Goal: Task Accomplishment & Management: Manage account settings

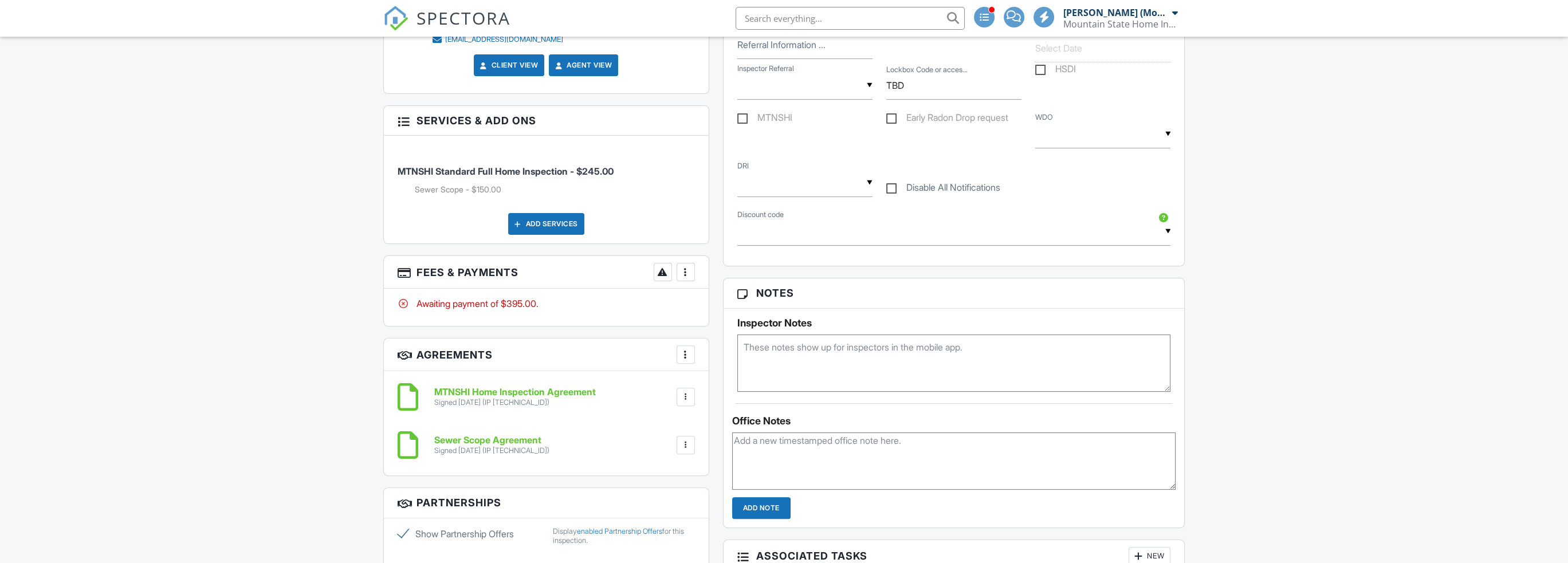
scroll to position [286, 0]
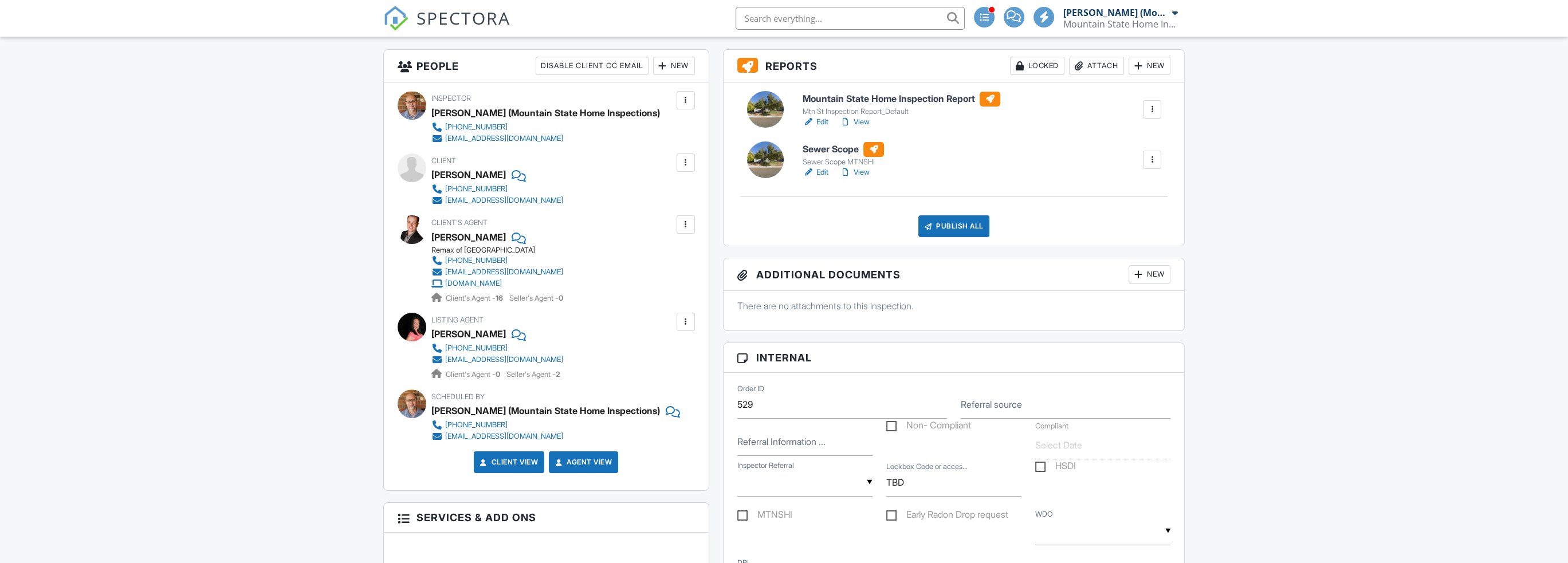
click at [879, 117] on div "Mtn St Inspection Report_Default" at bounding box center [901, 111] width 197 height 9
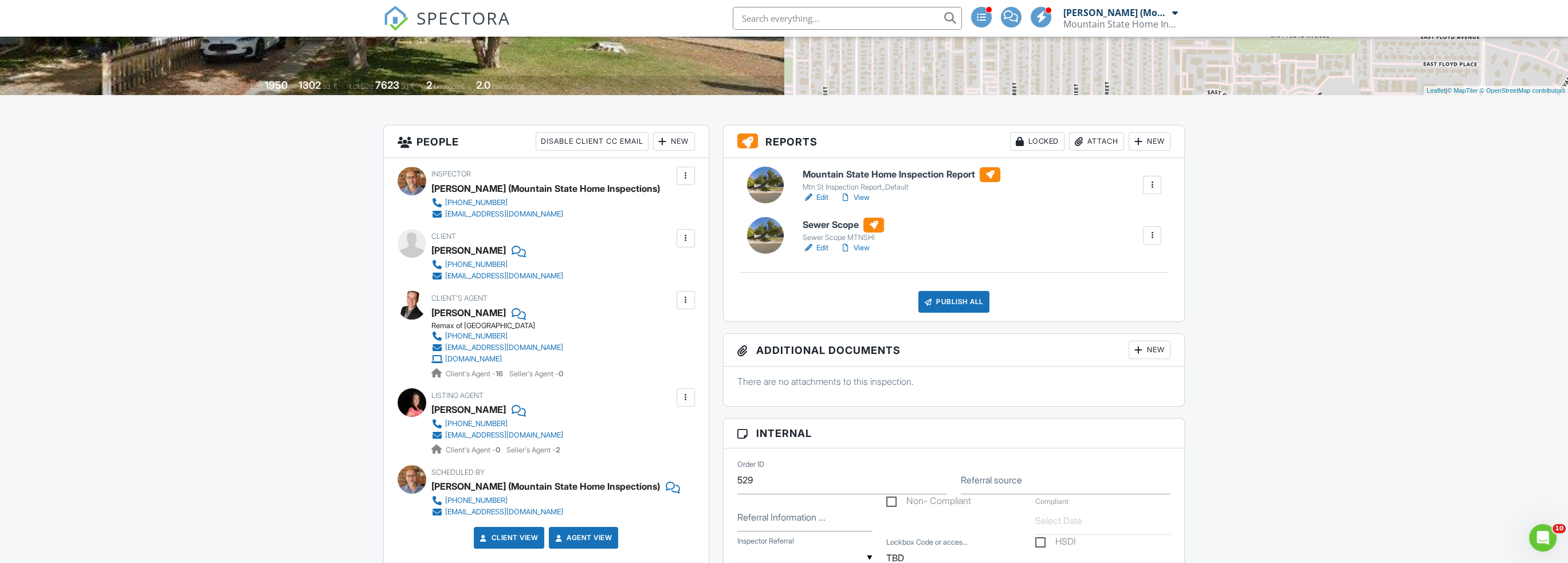
scroll to position [286, 0]
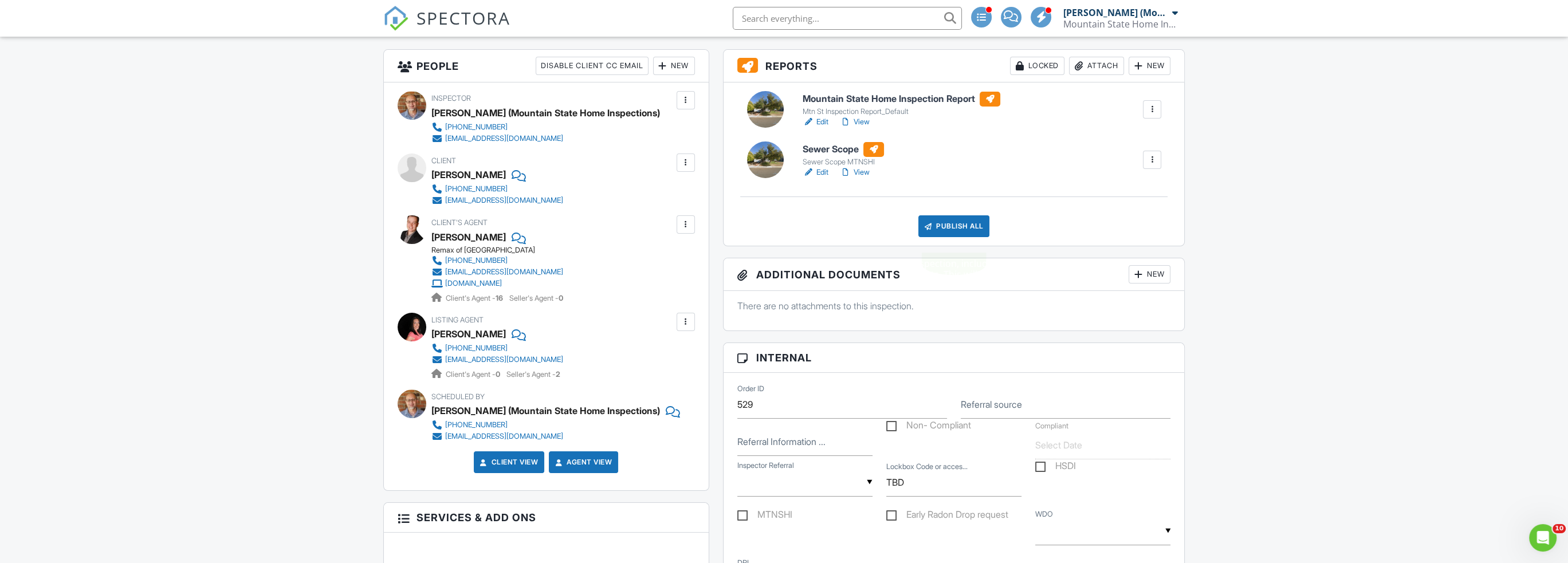
click at [958, 237] on div "Publish All" at bounding box center [954, 226] width 72 height 21
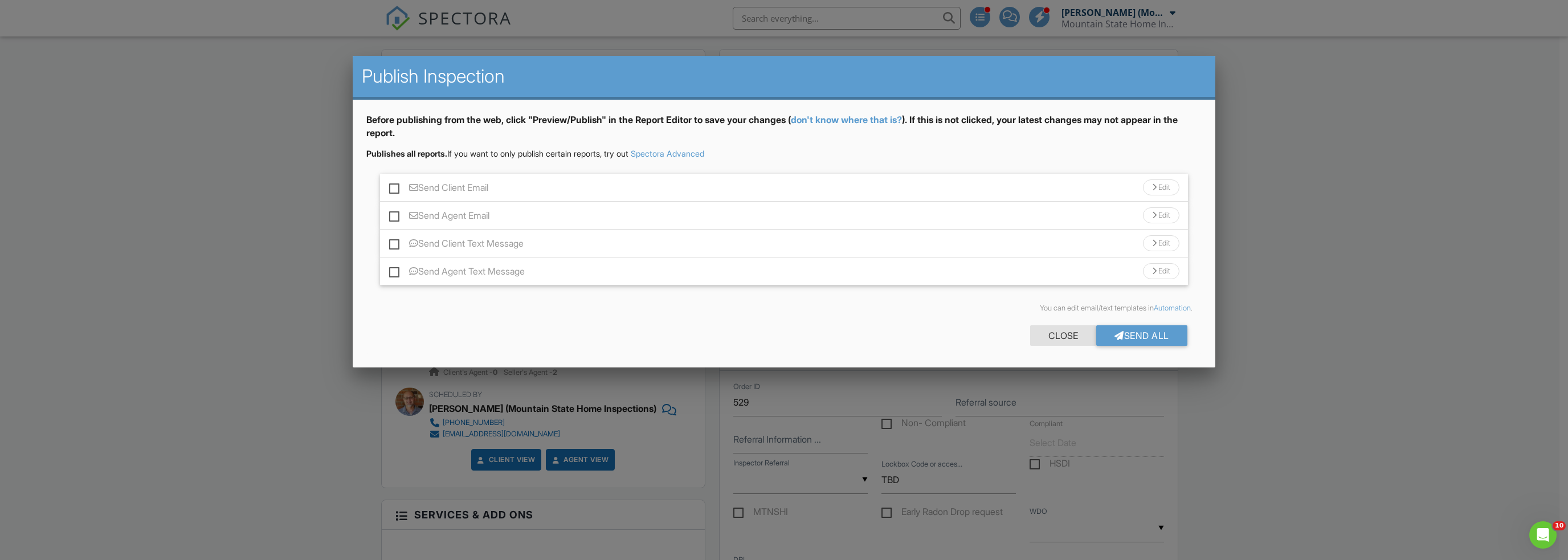
click at [1060, 344] on div "Close" at bounding box center [1063, 335] width 66 height 21
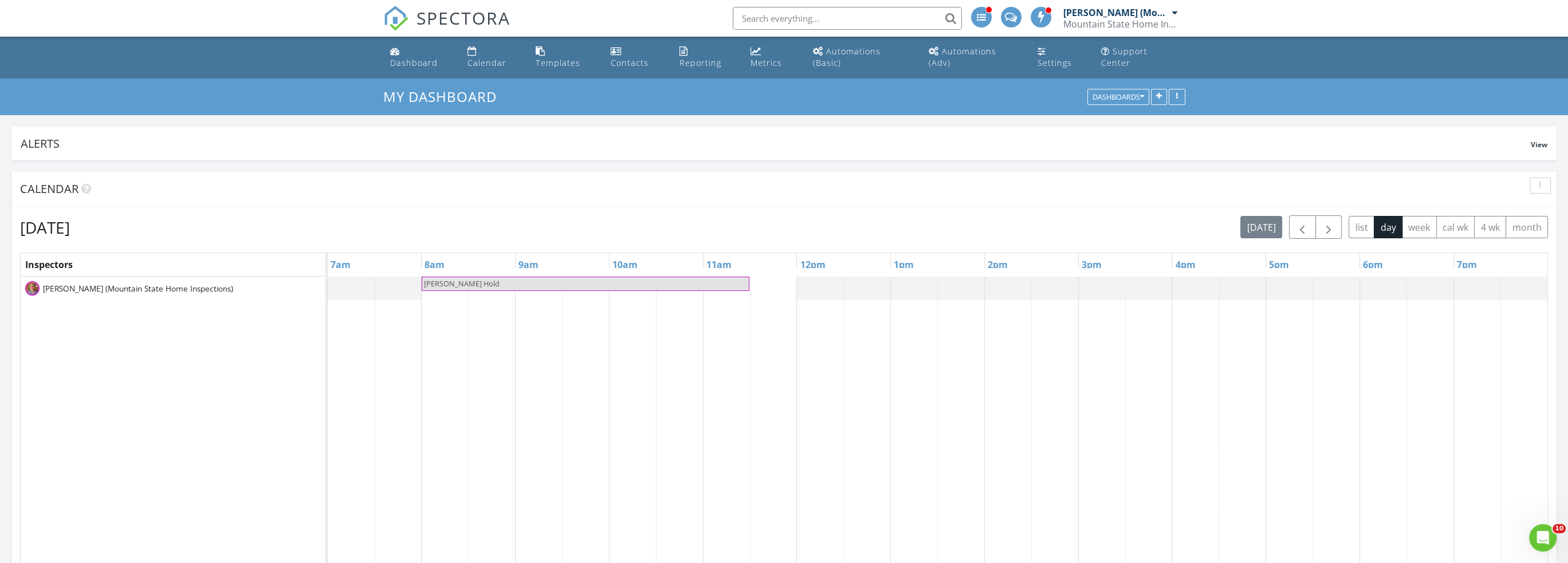
click at [432, 288] on td at bounding box center [445, 498] width 47 height 443
click at [440, 278] on span "Andrew Nagle Hold" at bounding box center [462, 283] width 76 height 10
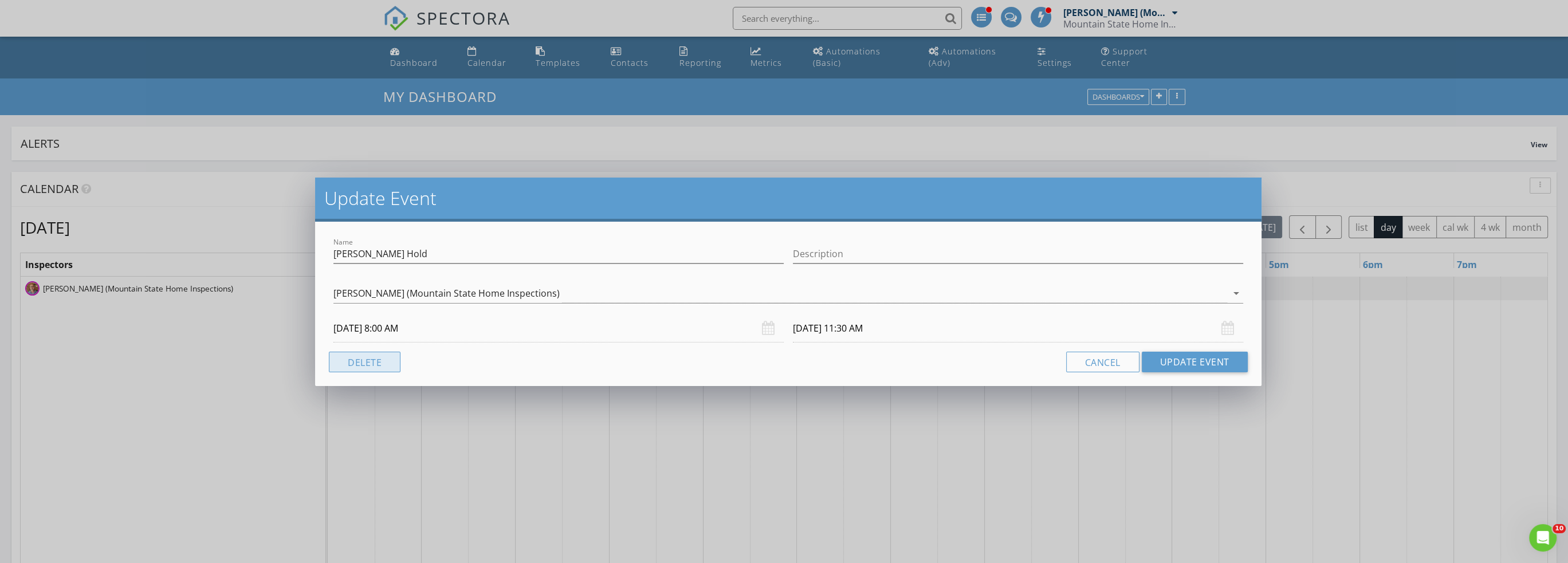
click at [378, 364] on button "Delete" at bounding box center [365, 362] width 72 height 21
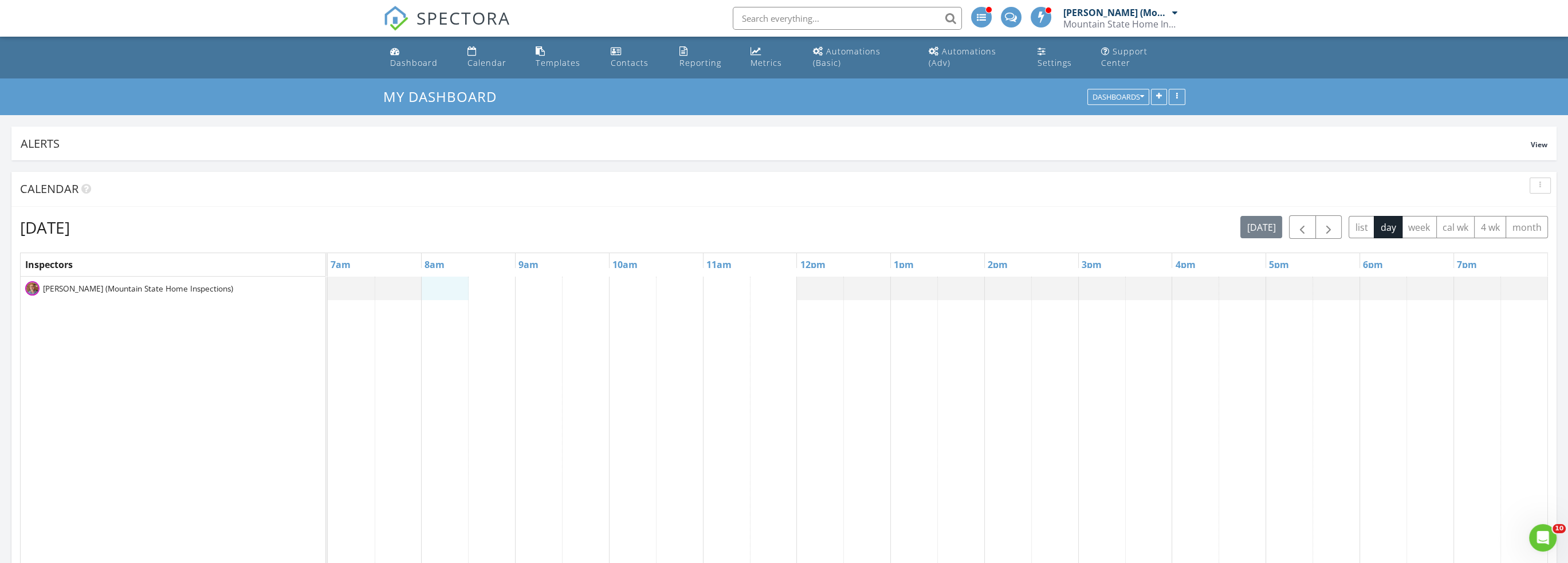
click at [429, 277] on div at bounding box center [937, 498] width 1219 height 443
click at [444, 226] on link "Inspection" at bounding box center [444, 235] width 59 height 18
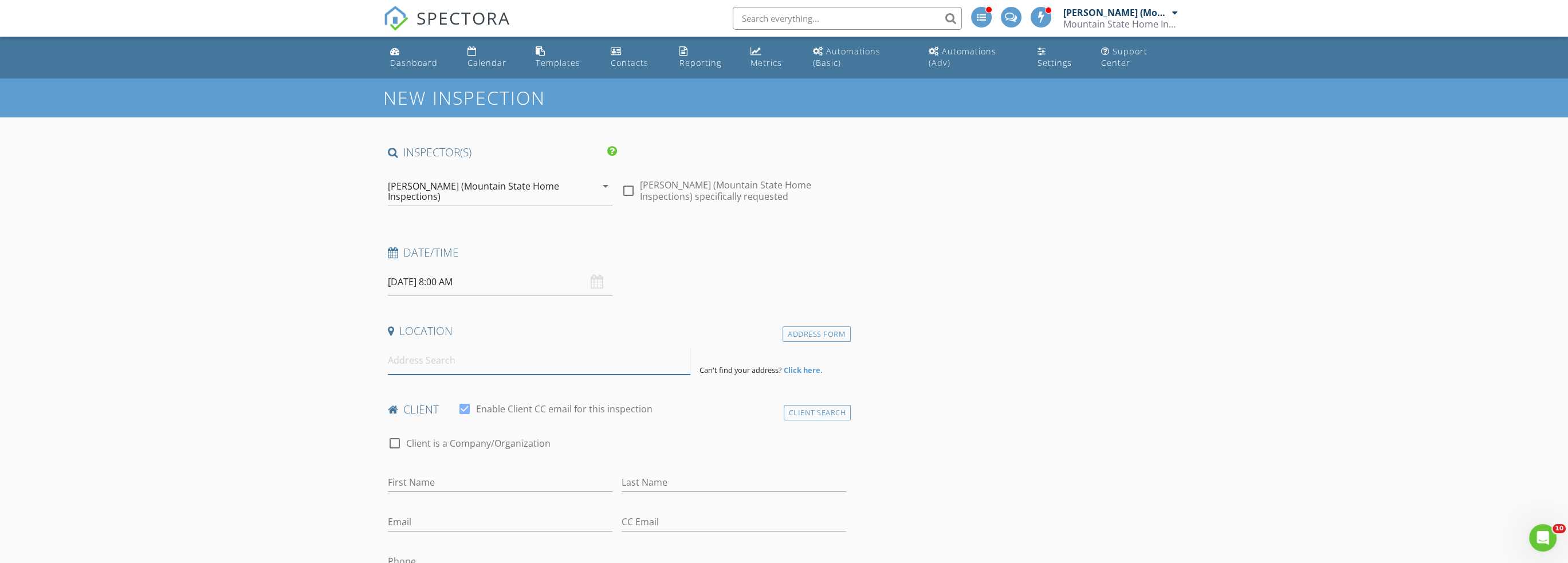
click at [463, 347] on input at bounding box center [539, 360] width 302 height 28
paste input "[STREET_ADDRESS]"
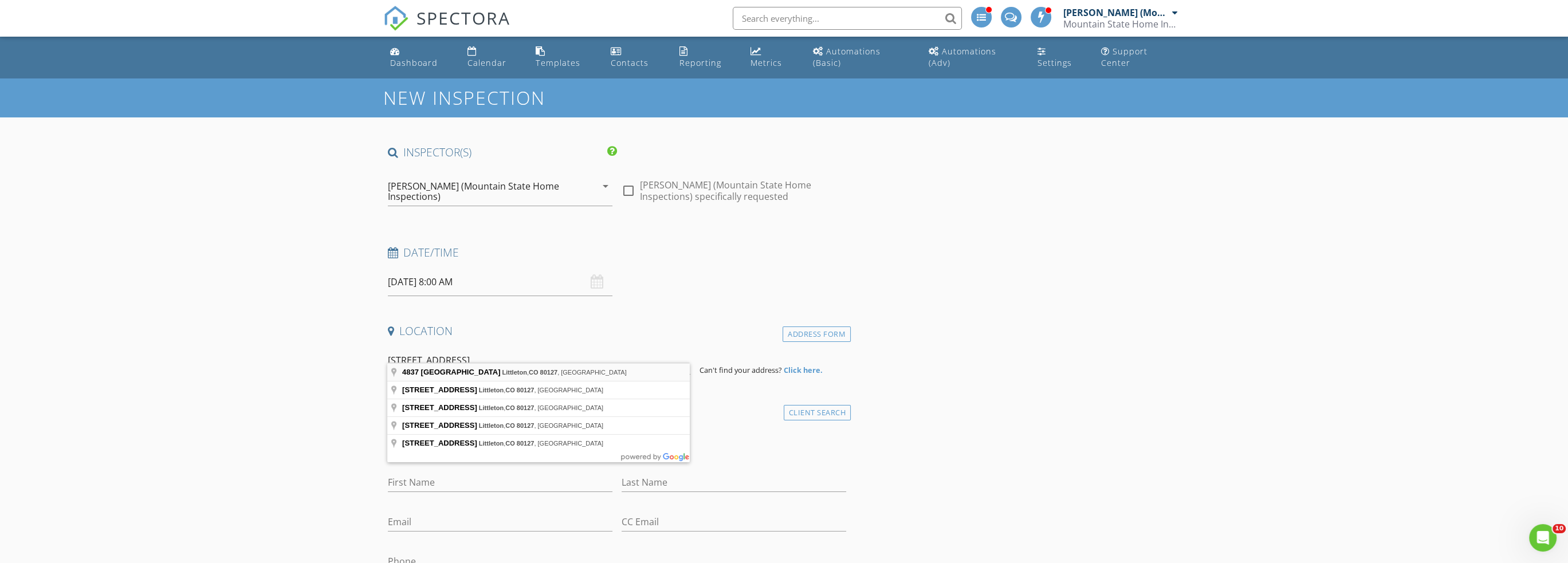
type input "[STREET_ADDRESS]"
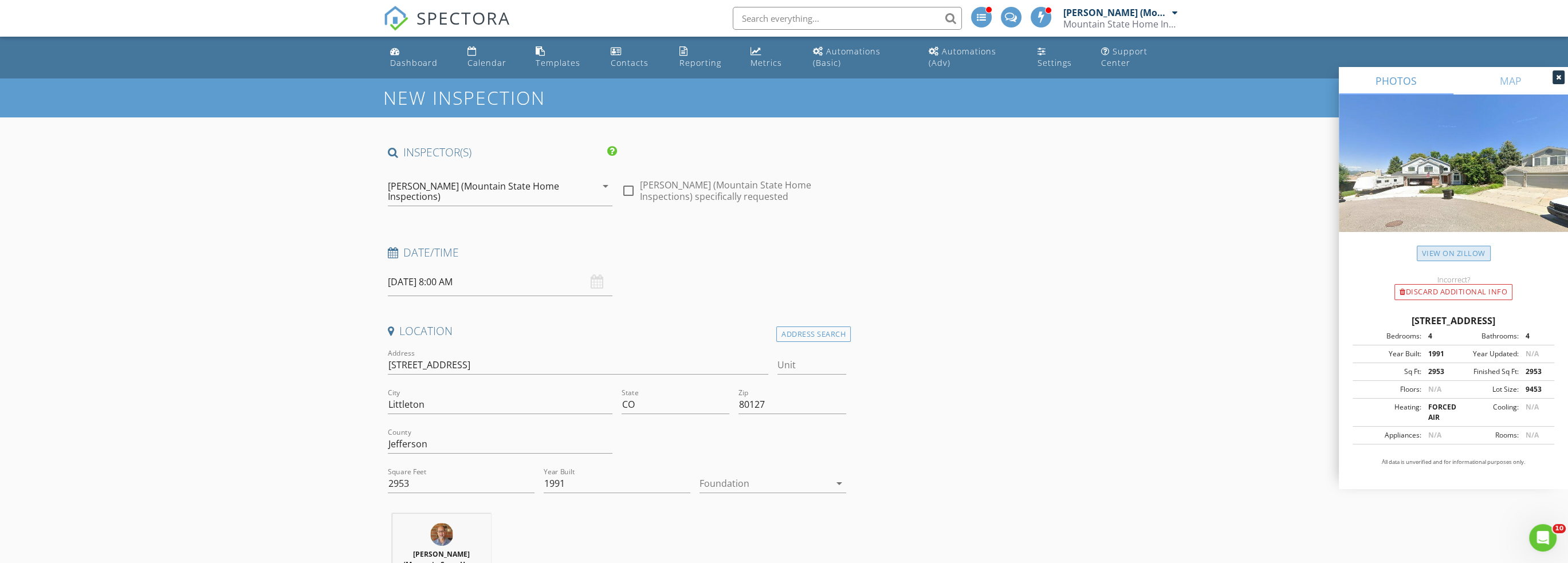
click at [1457, 249] on link "View on Zillow" at bounding box center [1453, 253] width 74 height 16
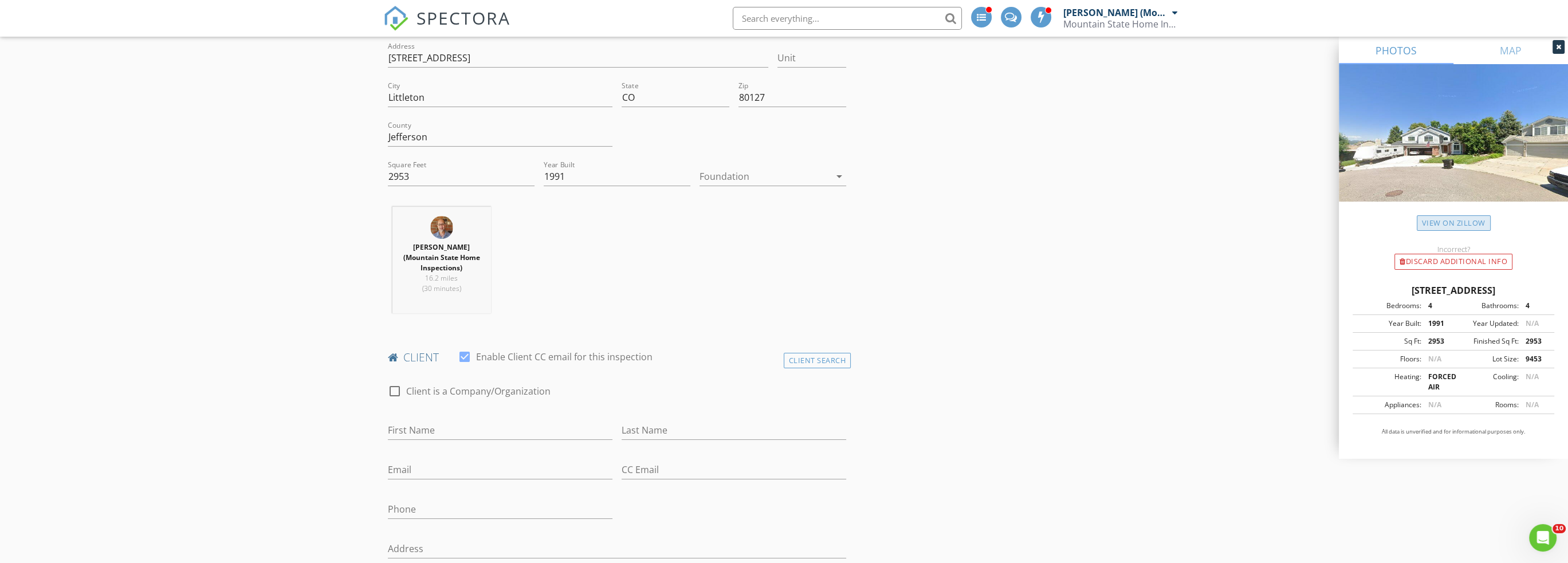
scroll to position [344, 0]
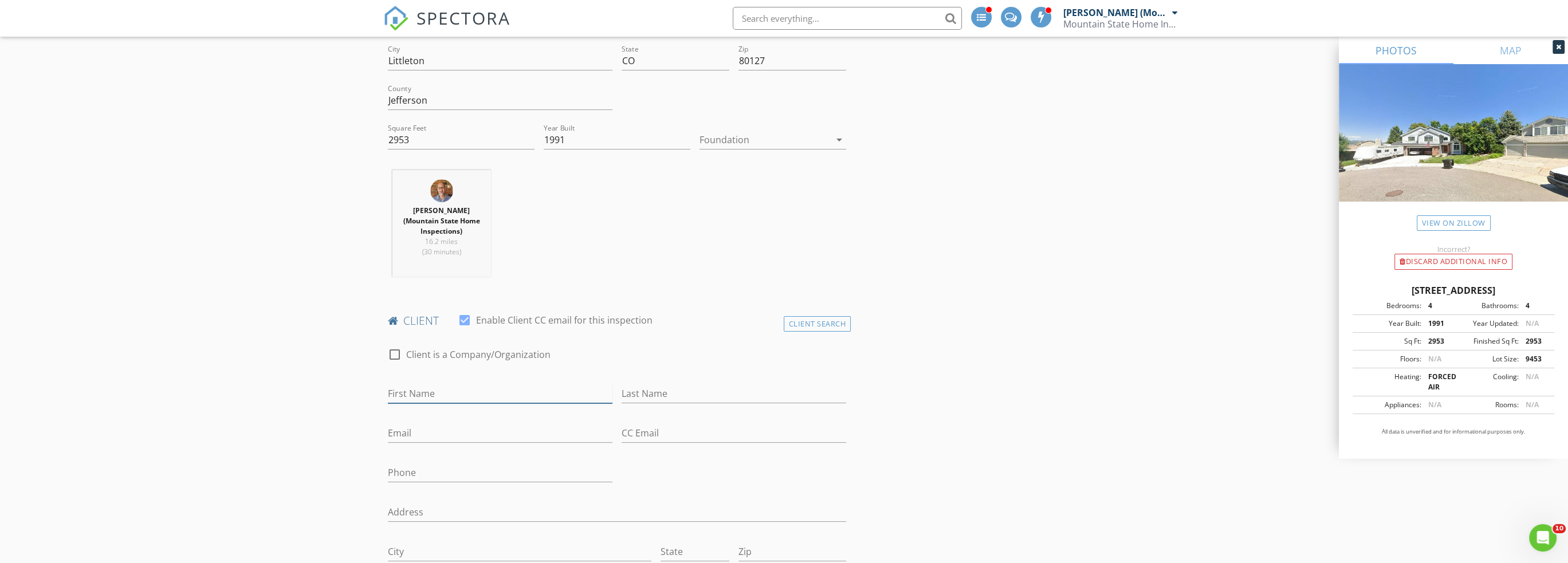
click at [578, 386] on input "First Name" at bounding box center [500, 393] width 225 height 19
type input "[PERSON_NAME]"
type input "[EMAIL_ADDRESS][PERSON_NAME][DOMAIN_NAME]"
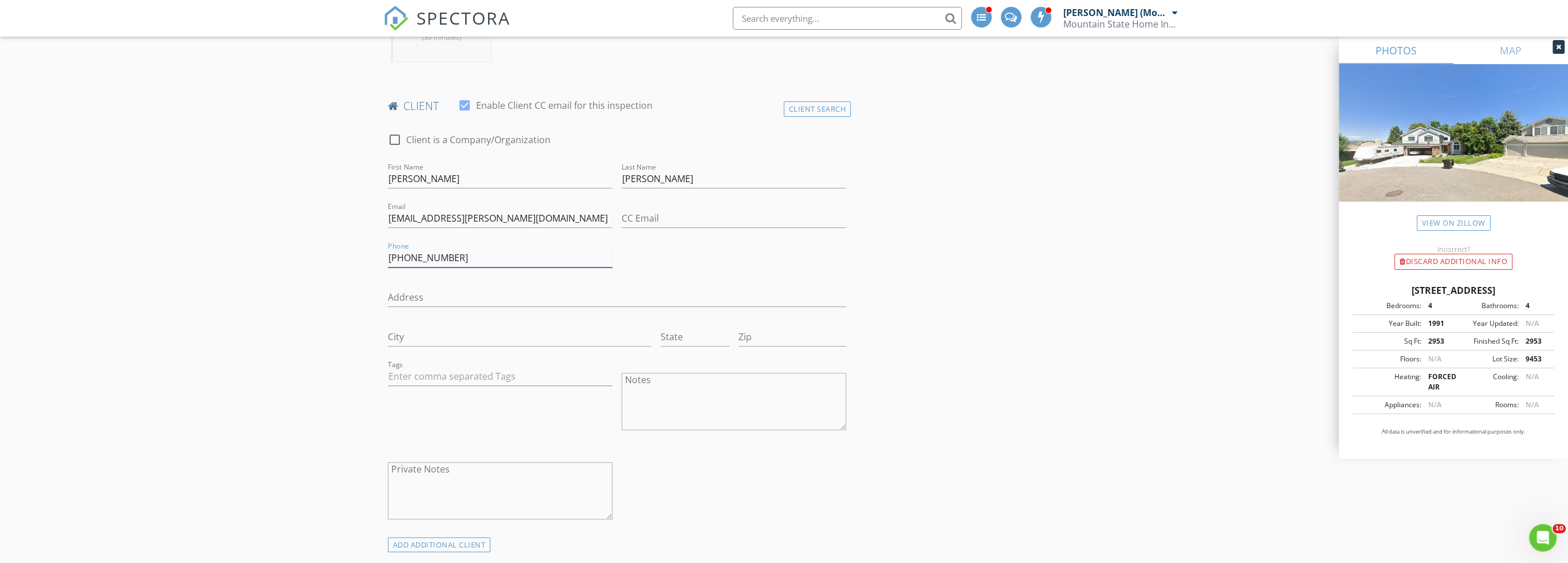
scroll to position [744, 0]
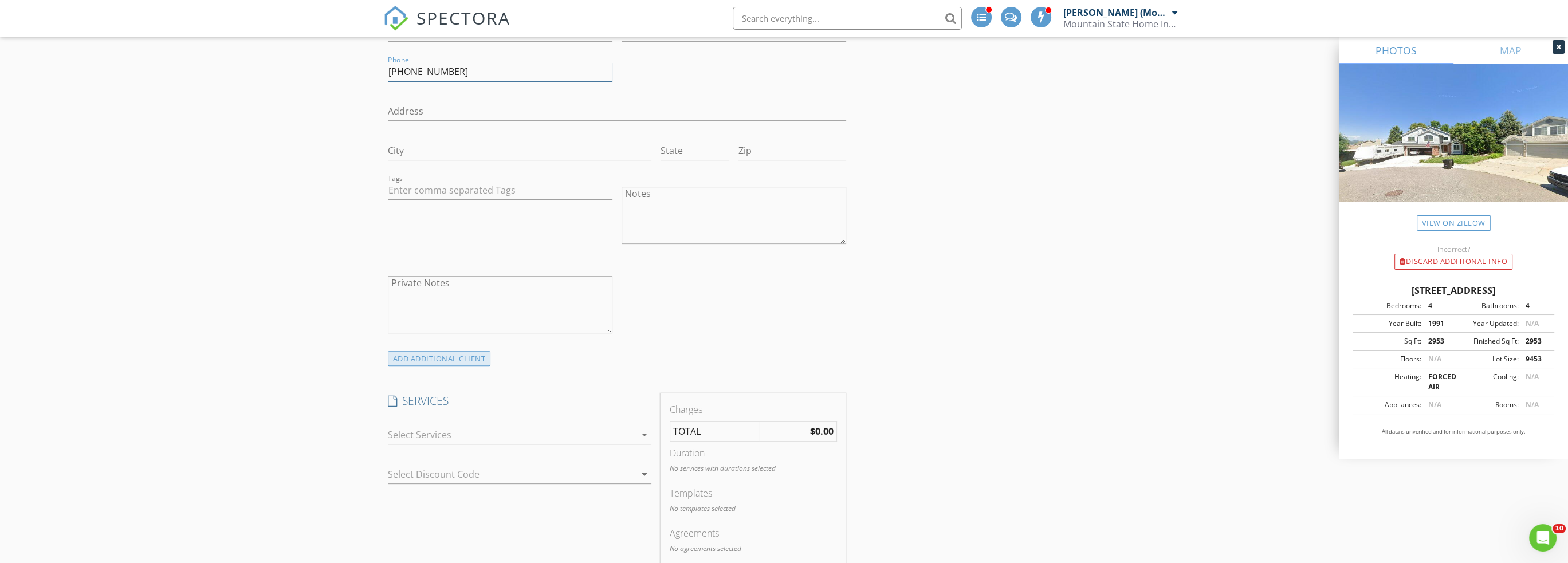
type input "[PHONE_NUMBER]"
click at [483, 351] on div "ADD ADDITIONAL client" at bounding box center [439, 359] width 103 height 16
click at [451, 449] on input "First Name" at bounding box center [500, 458] width 225 height 19
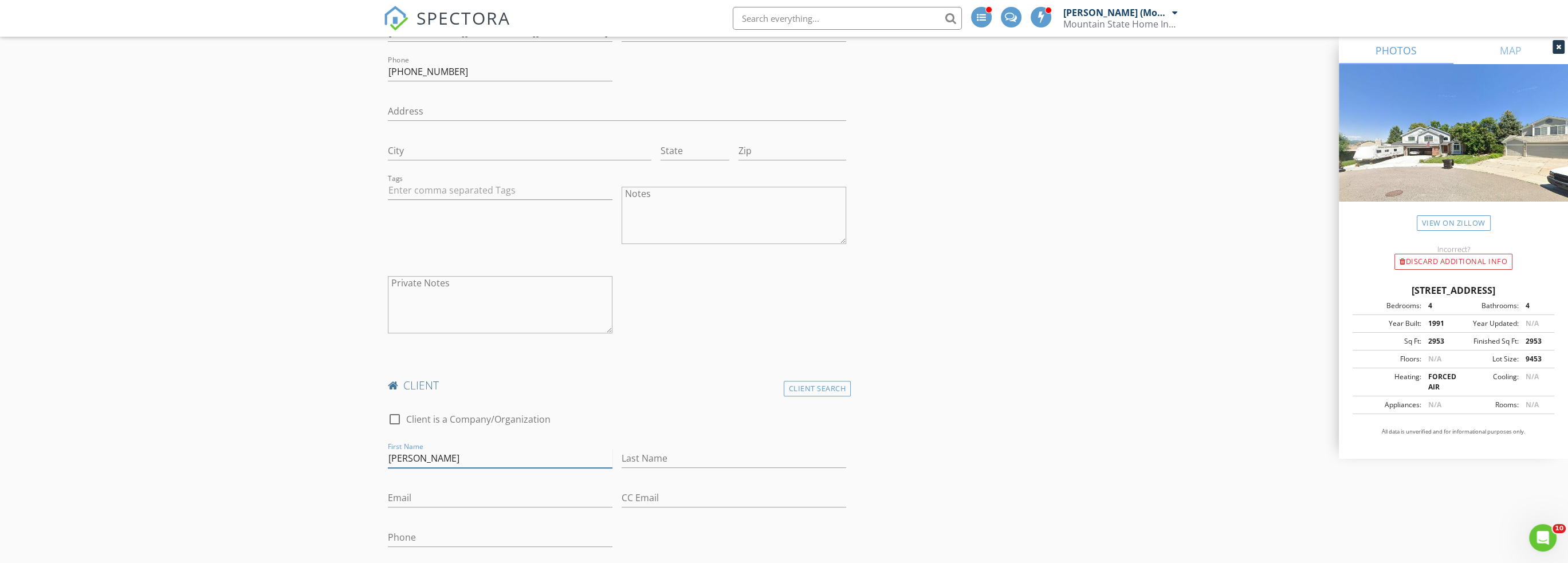
type input "[PERSON_NAME]"
type input "[EMAIL_ADDRESS][DOMAIN_NAME]"
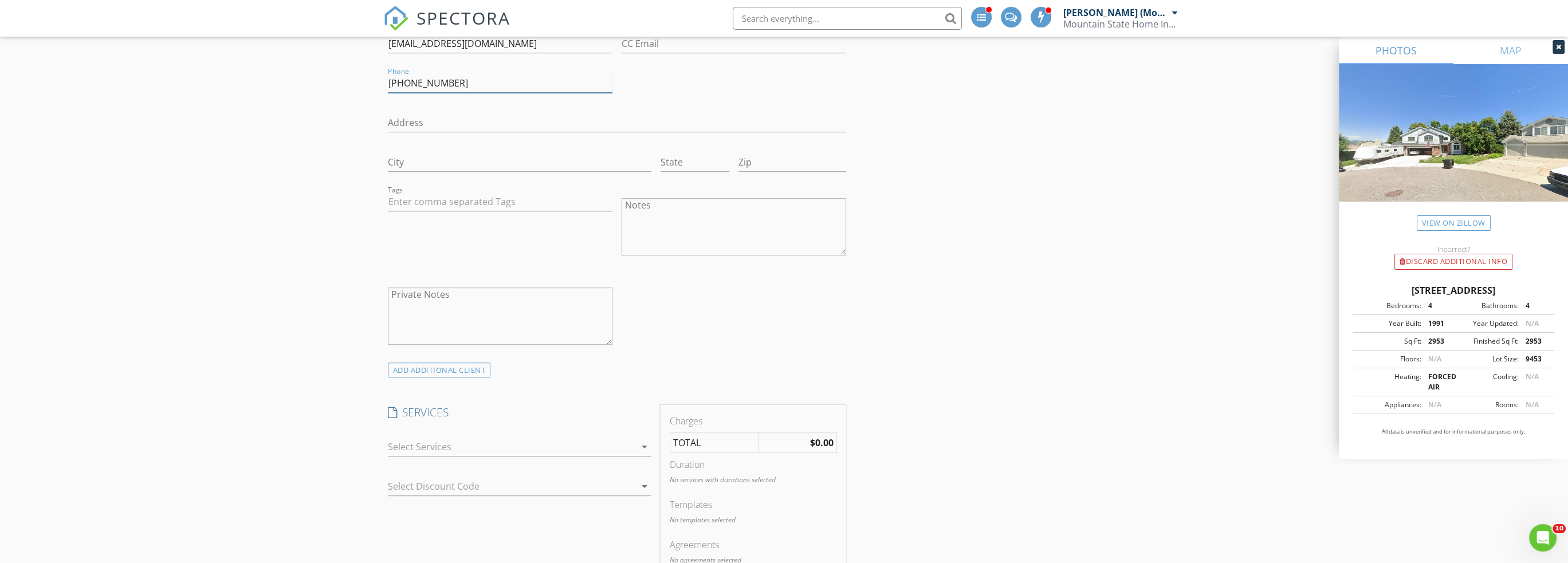
scroll to position [1202, 0]
type input "720-694-3521"
click at [459, 433] on div at bounding box center [511, 443] width 248 height 18
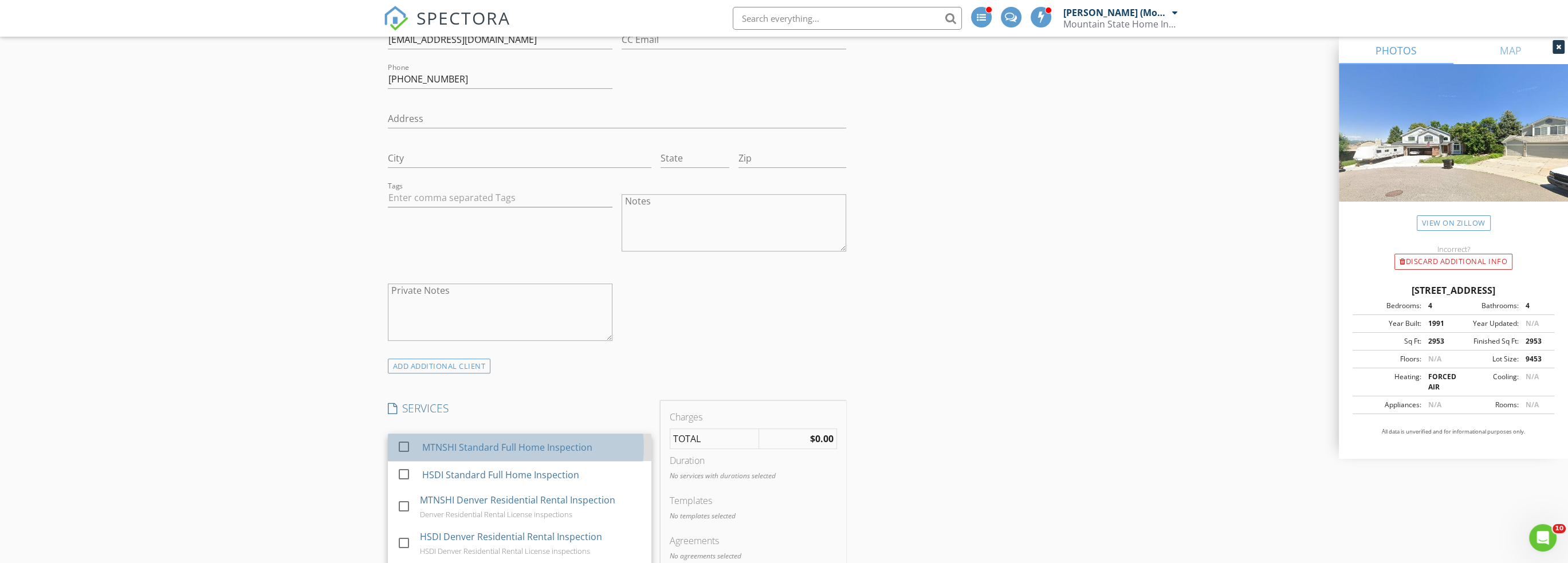
click at [459, 440] on div "MTNSHI Standard Full Home Inspection" at bounding box center [506, 446] width 170 height 14
checkbox input "false"
click at [583, 358] on div "ADD ADDITIONAL client" at bounding box center [617, 366] width 468 height 16
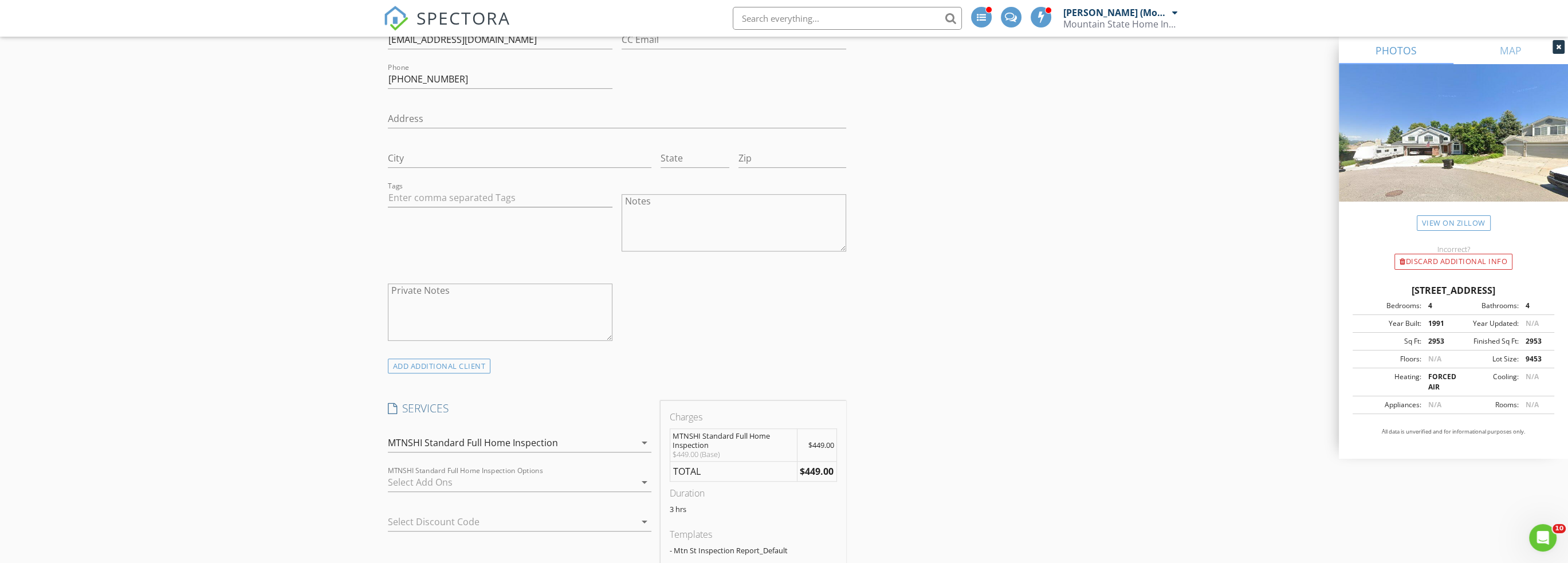
click at [451, 473] on div at bounding box center [511, 482] width 248 height 18
click at [451, 480] on div "Sewer Scope" at bounding box center [449, 486] width 55 height 14
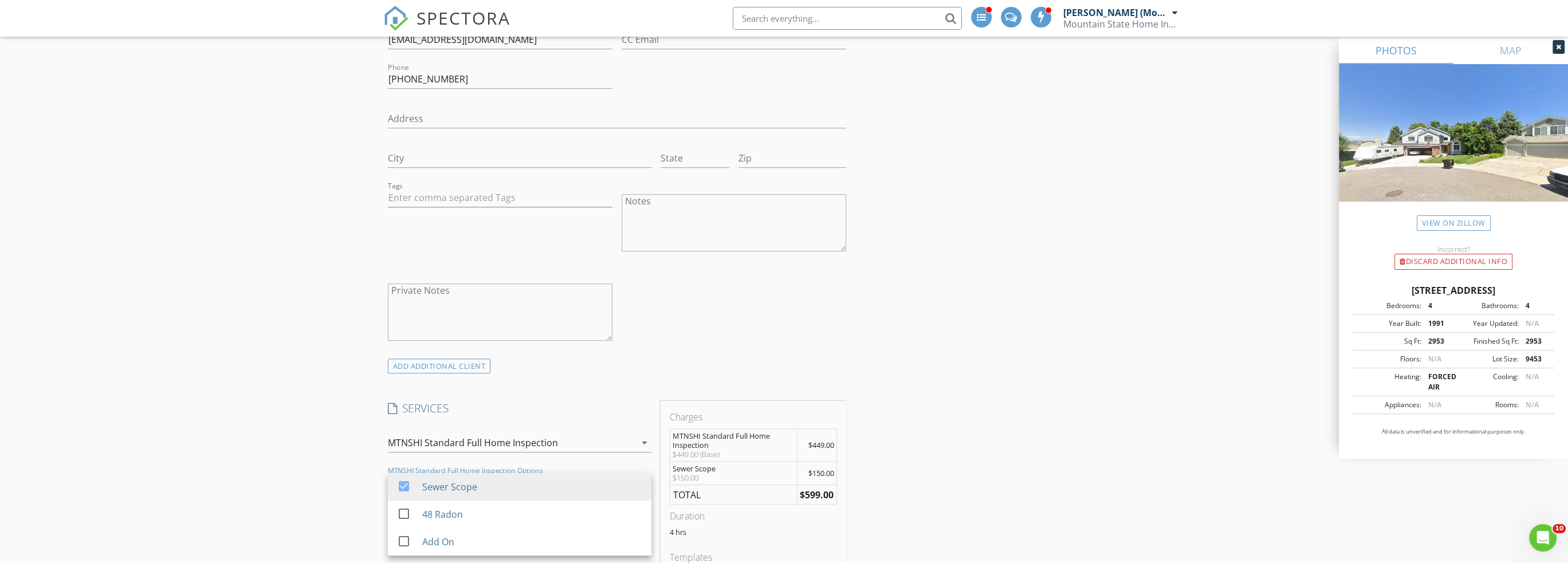
click at [741, 292] on div "check_box_outline_blank Client is a Company/Organization First Name Sean Last N…" at bounding box center [617, 150] width 468 height 415
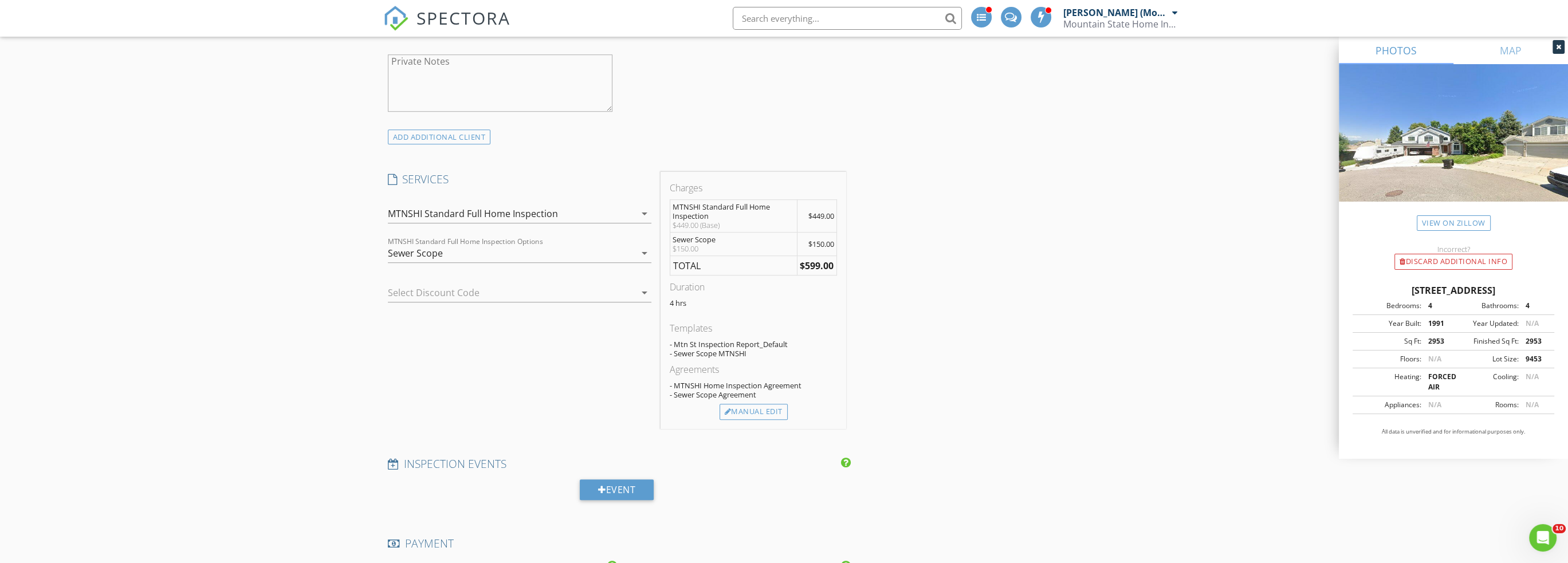
click at [617, 284] on div at bounding box center [503, 292] width 231 height 18
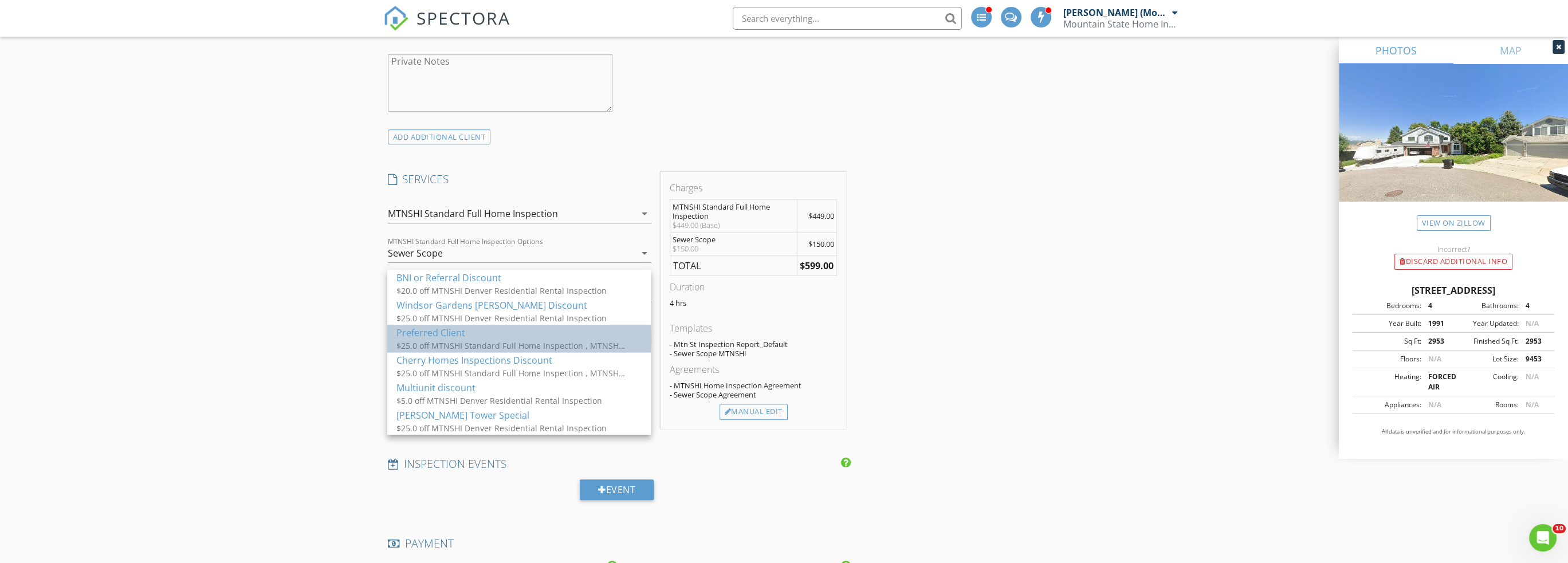
click at [597, 342] on div "$25.0 off MTNSHI Standard Full Home Inspection , MTNSHI Denver Residential Rent…" at bounding box center [511, 346] width 229 height 12
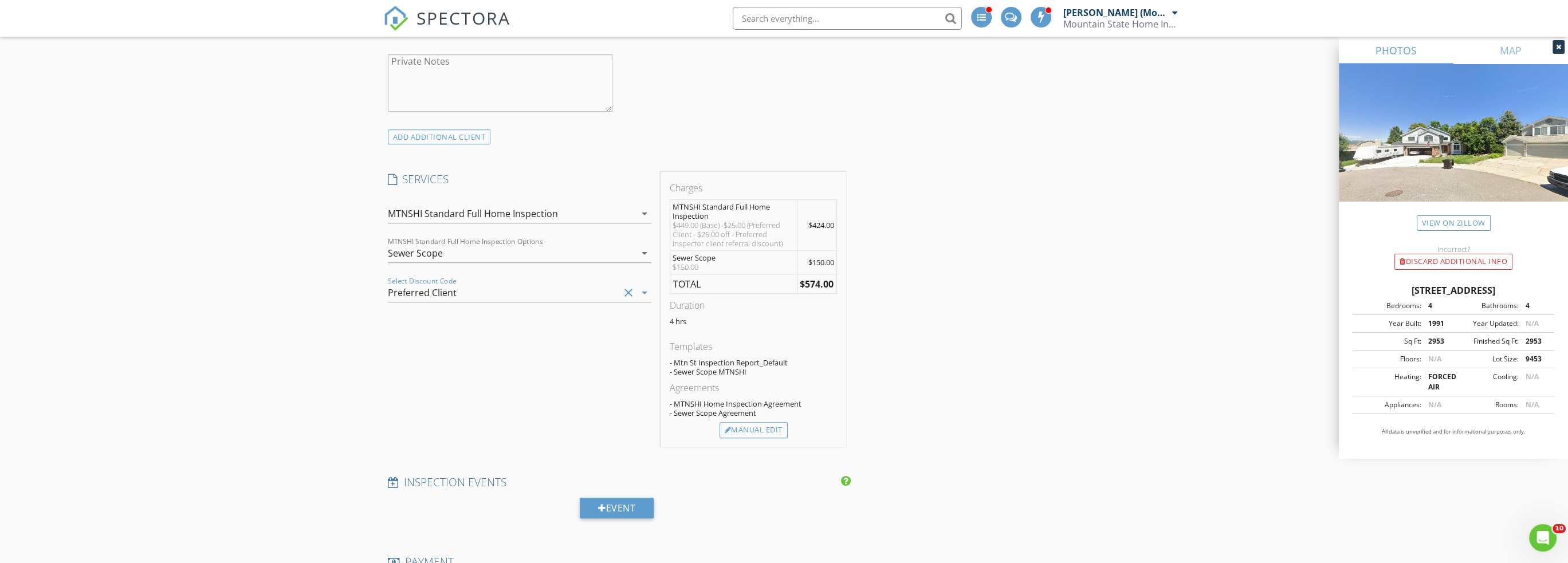
click at [631, 286] on icon "clear" at bounding box center [628, 292] width 14 height 14
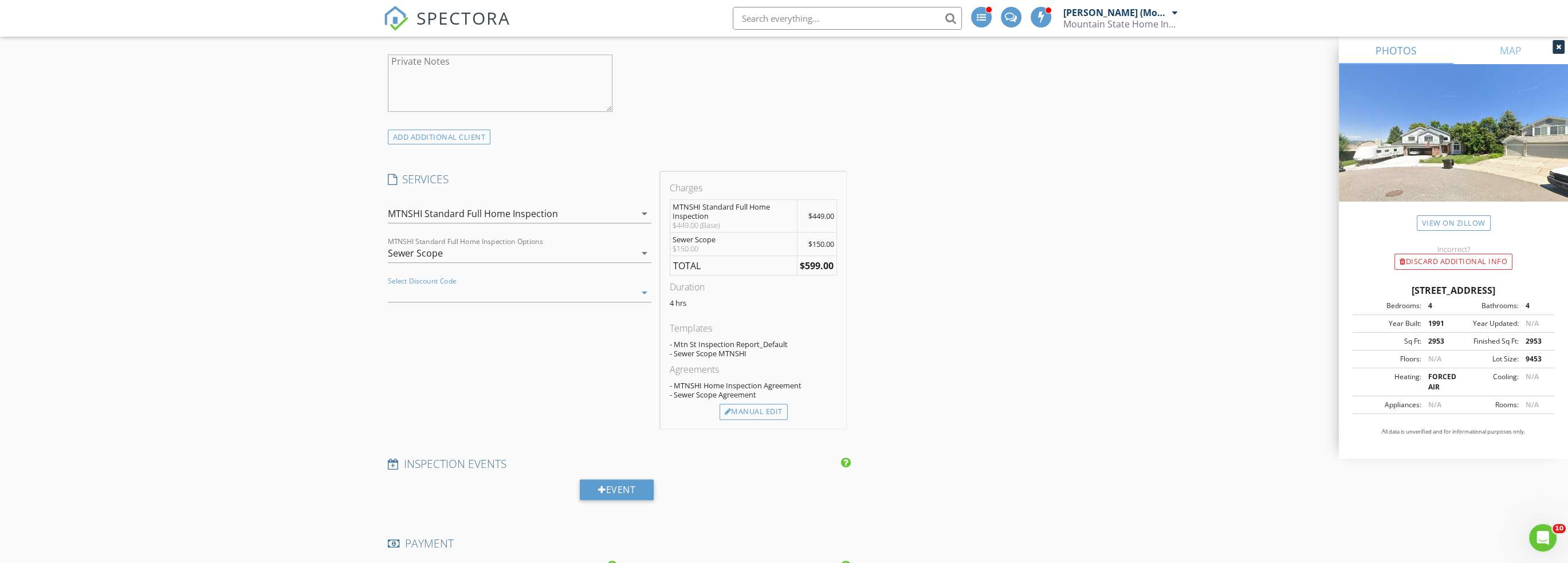
click at [648, 286] on icon "arrow_drop_down" at bounding box center [644, 292] width 14 height 14
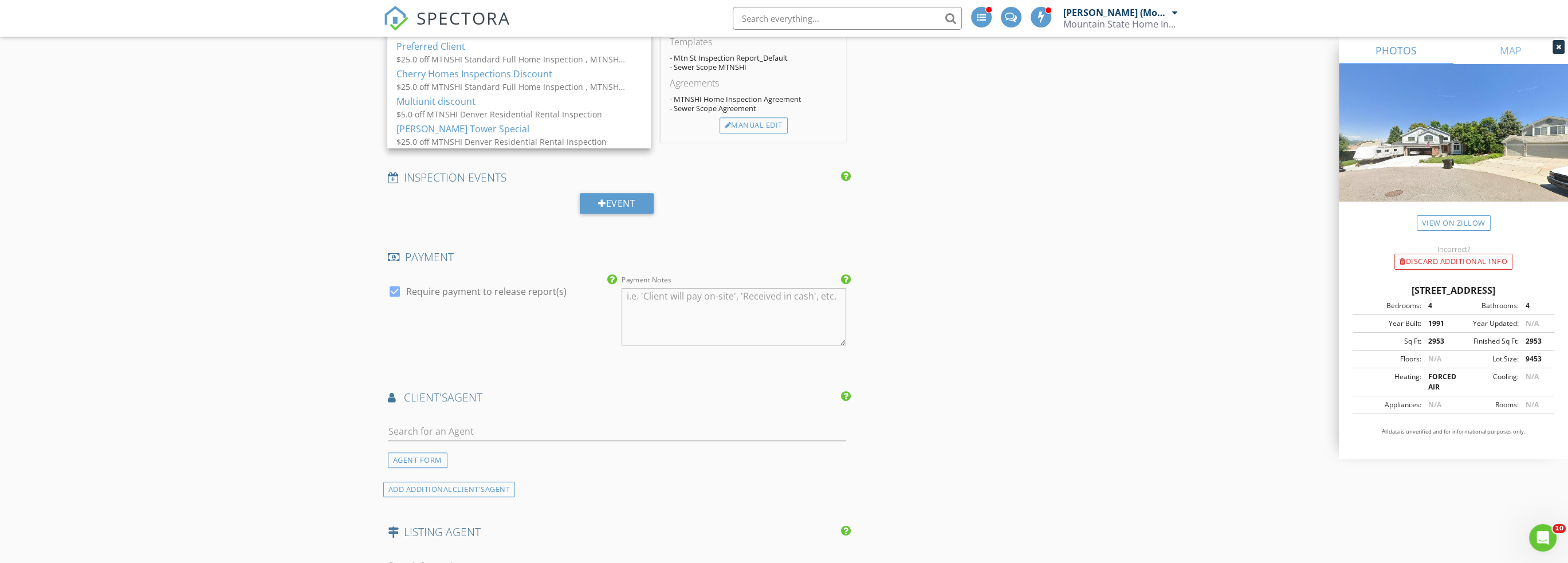
scroll to position [1489, 0]
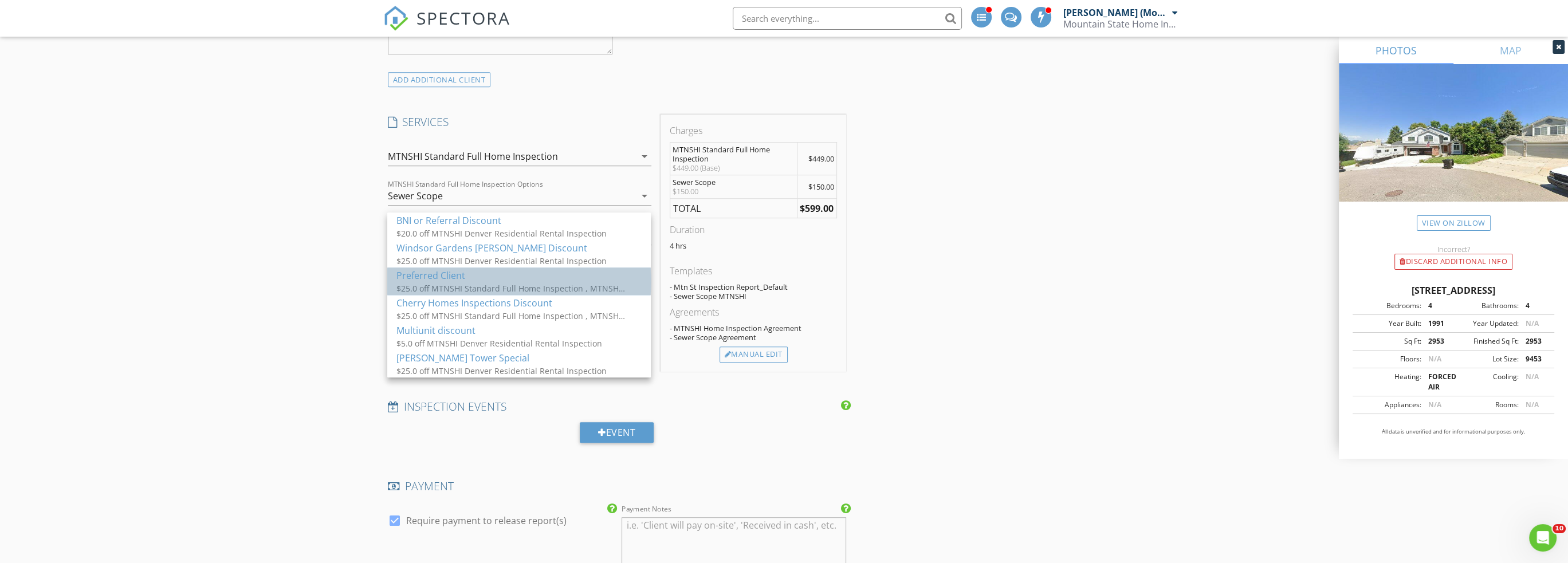
click at [478, 287] on div "$25.0 off MTNSHI Standard Full Home Inspection , MTNSHI Denver Residential Rent…" at bounding box center [511, 288] width 229 height 12
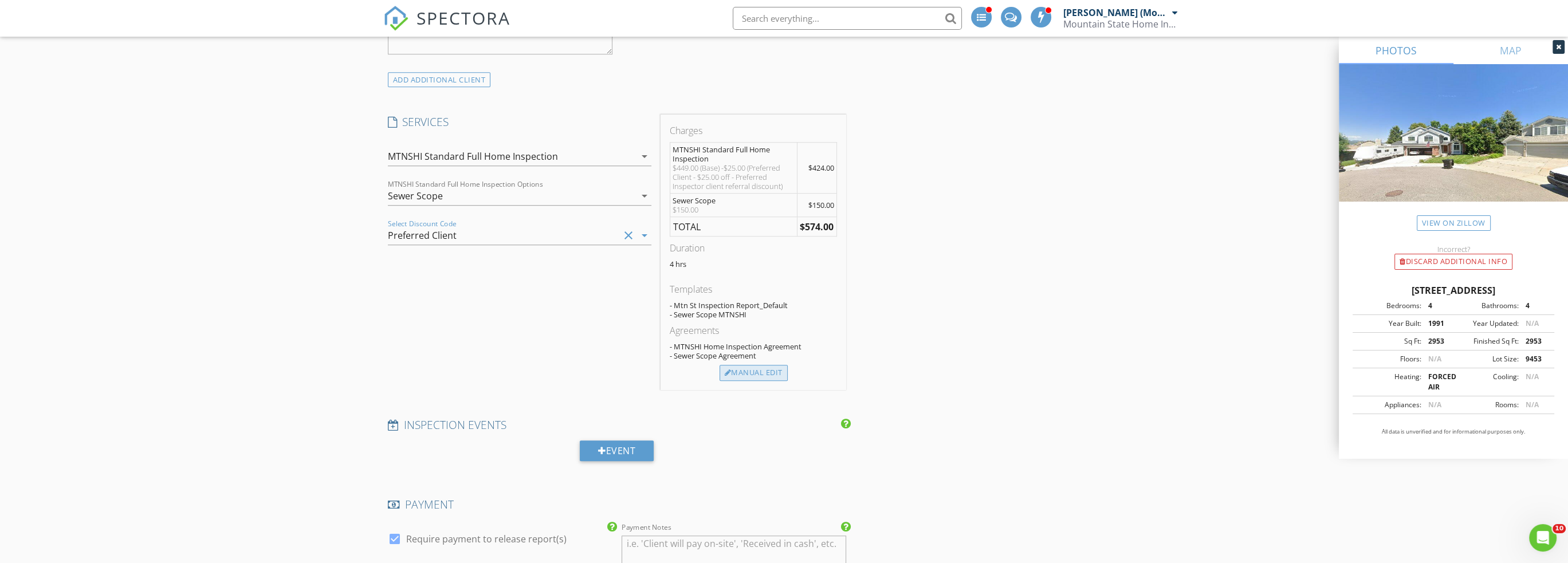
click at [748, 364] on div "Manual Edit" at bounding box center [754, 372] width 68 height 16
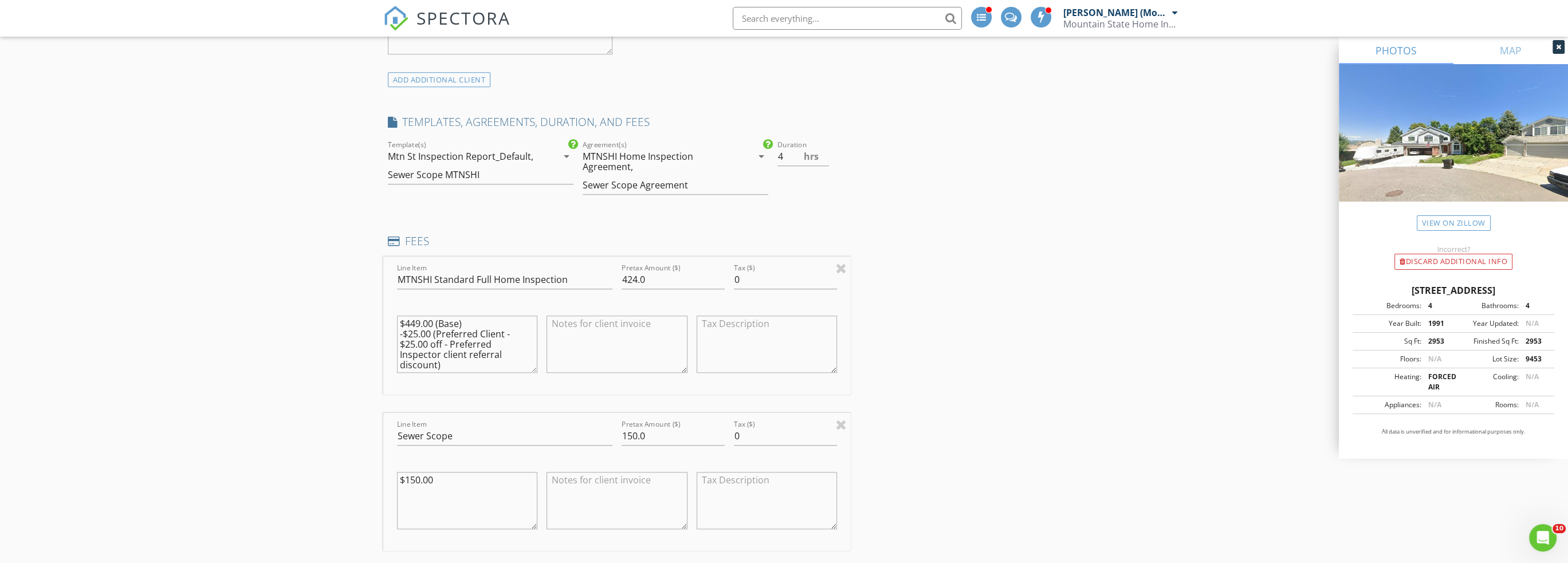
click at [421, 472] on textarea "$150.00" at bounding box center [467, 501] width 141 height 57
click at [607, 474] on textarea at bounding box center [617, 501] width 141 height 57
click at [456, 472] on textarea "$175.00" at bounding box center [467, 501] width 141 height 57
click at [509, 472] on textarea "$175.00 (Base)" at bounding box center [467, 501] width 141 height 57
click at [526, 473] on textarea "$175.00 (Base) $25 Agent discount" at bounding box center [467, 501] width 141 height 57
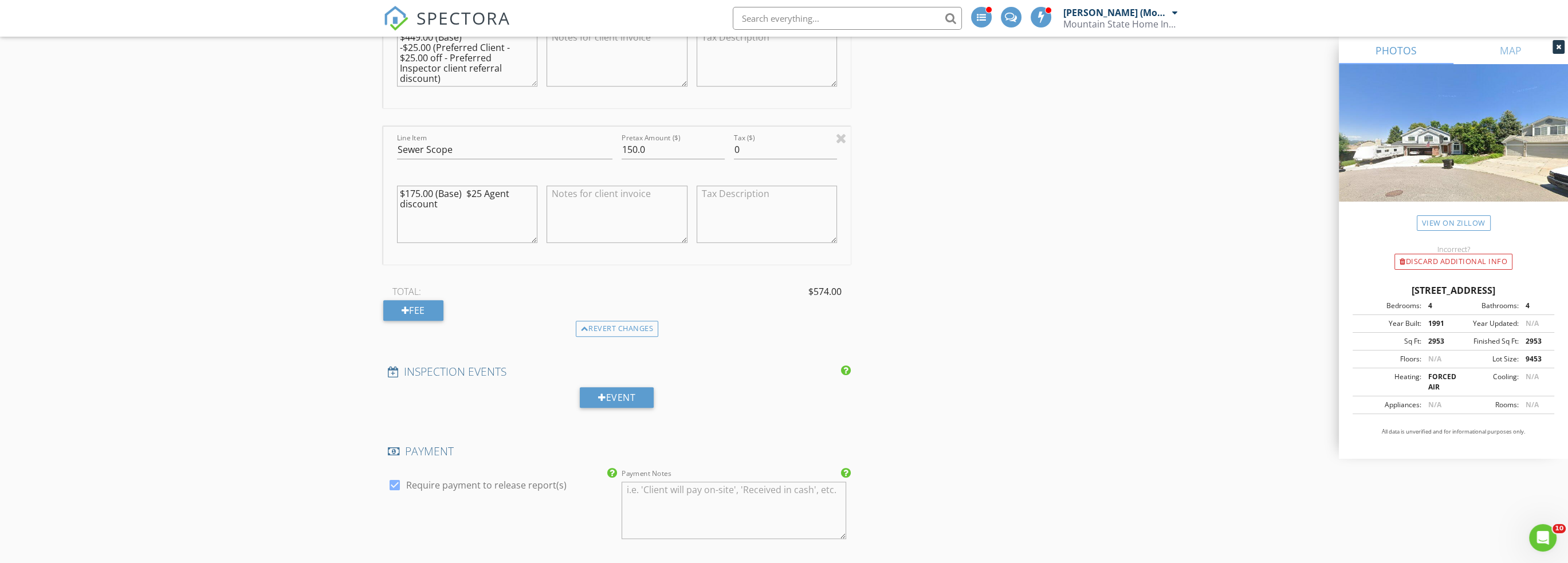
scroll to position [2061, 0]
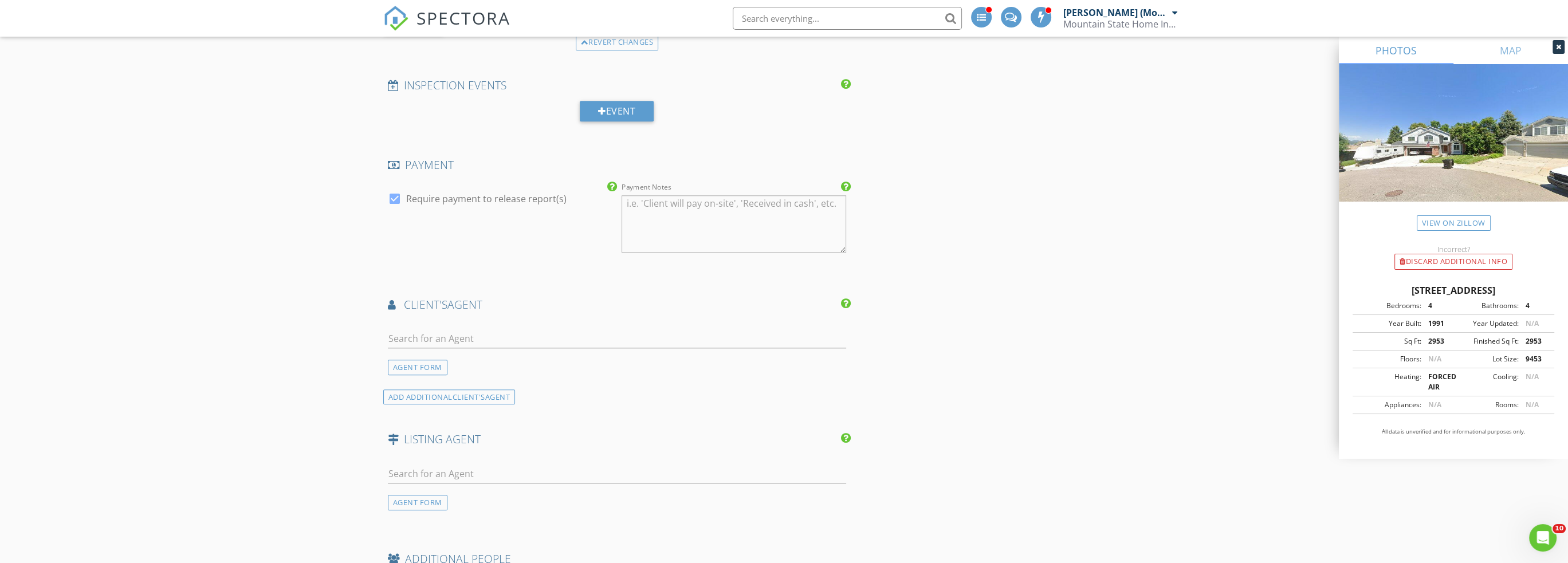
type textarea "$175.00 (Base) $25 Agent discount"
click at [697, 329] on input "text" at bounding box center [617, 338] width 459 height 19
type input "andrew"
click at [651, 353] on li "Andrew Nagel Nagel & Co. / RE/MAX of Cherry Creek" at bounding box center [617, 364] width 458 height 32
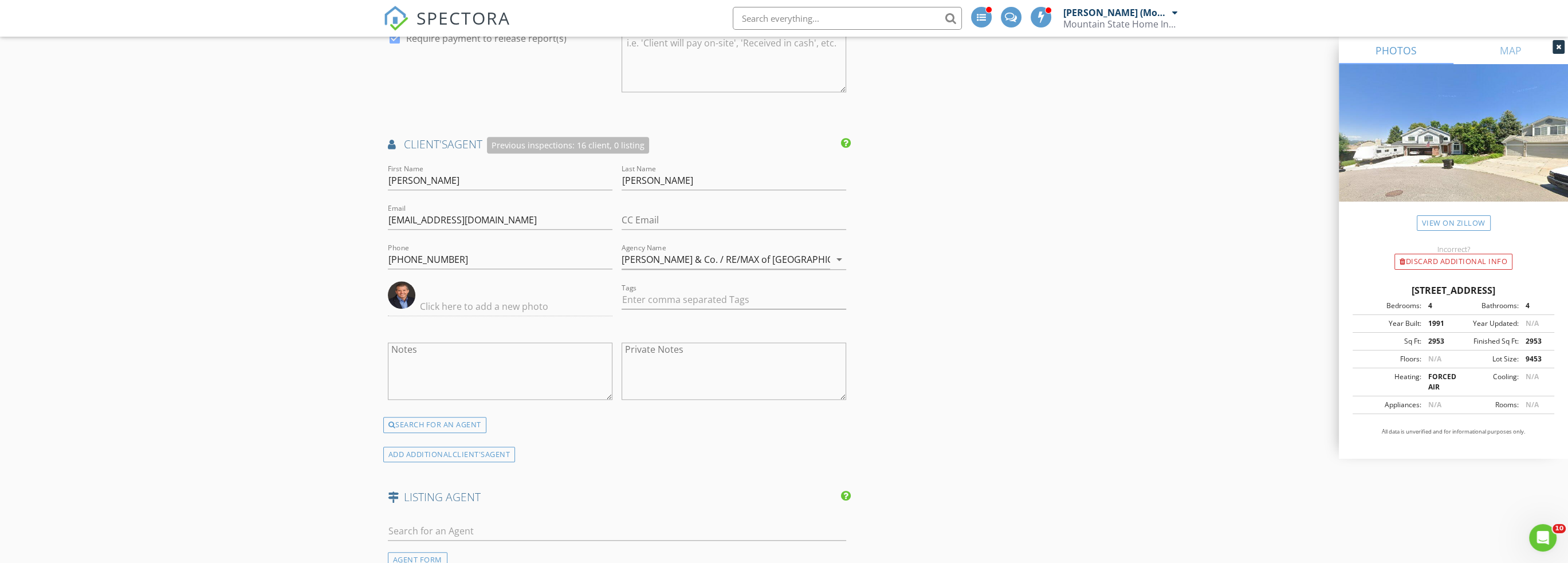
scroll to position [2347, 0]
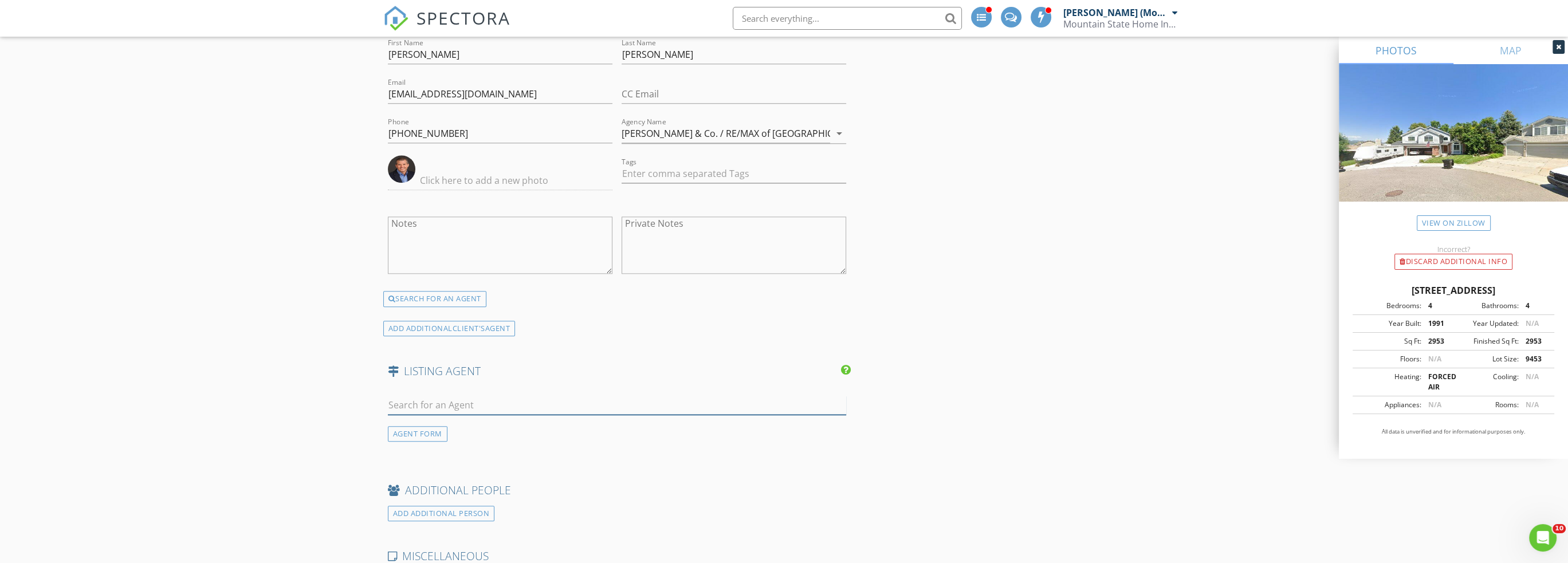
click at [539, 396] on input "text" at bounding box center [617, 405] width 459 height 19
type input "kath"
click at [455, 510] on li "Not here? Click to add a new Agent" at bounding box center [617, 526] width 458 height 32
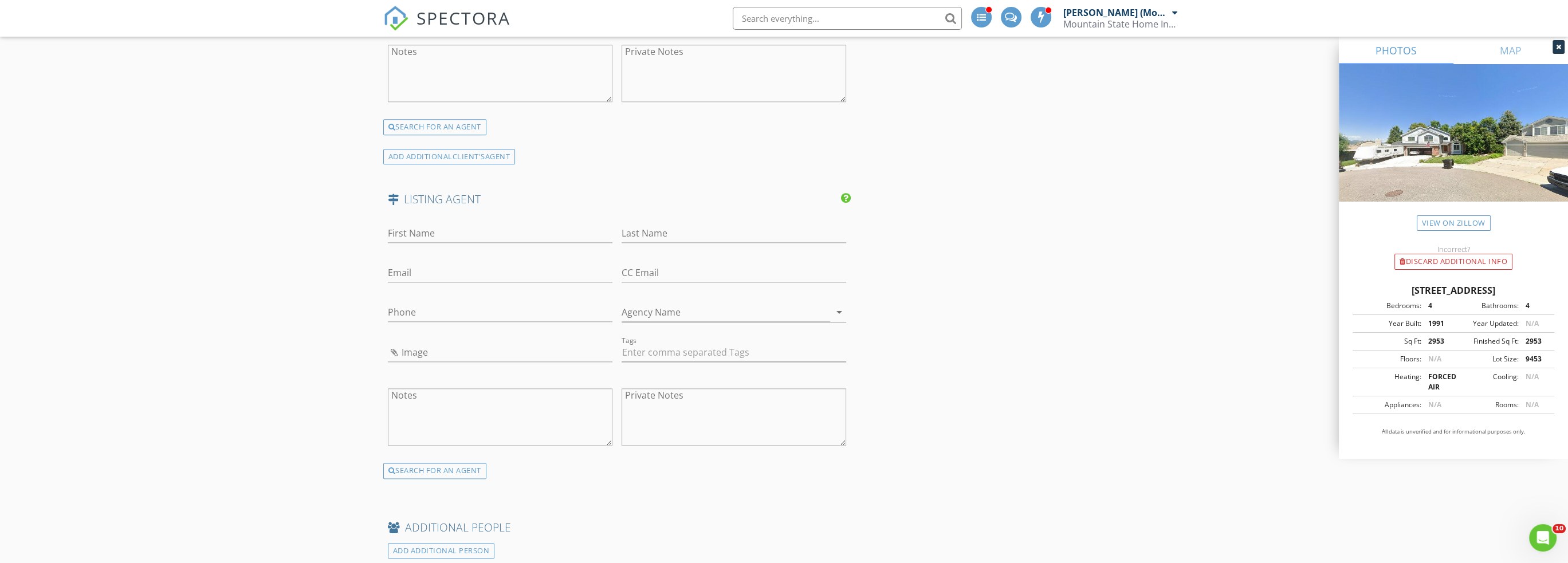
click at [641, 388] on textarea "Private Notes" at bounding box center [734, 417] width 225 height 57
paste textarea "Kathleen Haas 970-531-7448 KathyHaas@coloradorealty4less.com"
drag, startPoint x: 685, startPoint y: 378, endPoint x: 623, endPoint y: 378, distance: 62.0
click at [623, 388] on textarea "Kathleen Haas 970-531-7448 KathyHaas@coloradorealty4less.com" at bounding box center [734, 417] width 225 height 57
type textarea "Kathleen Haas 970-531-7448 KathyHaas@coloradorealty4less.com"
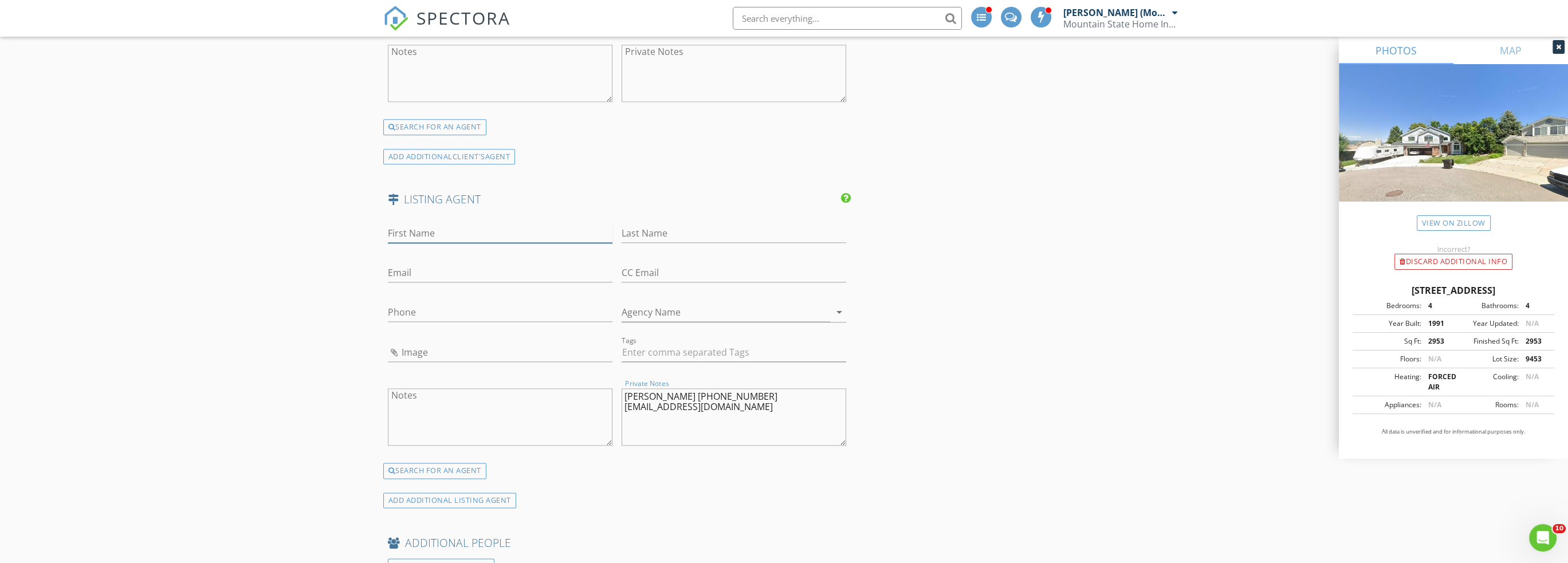
click at [554, 224] on input "First Name" at bounding box center [500, 233] width 225 height 19
paste input "Kathleen Haas"
click at [442, 224] on input "Kathleen Haas" at bounding box center [500, 233] width 225 height 19
type input "Kathleen"
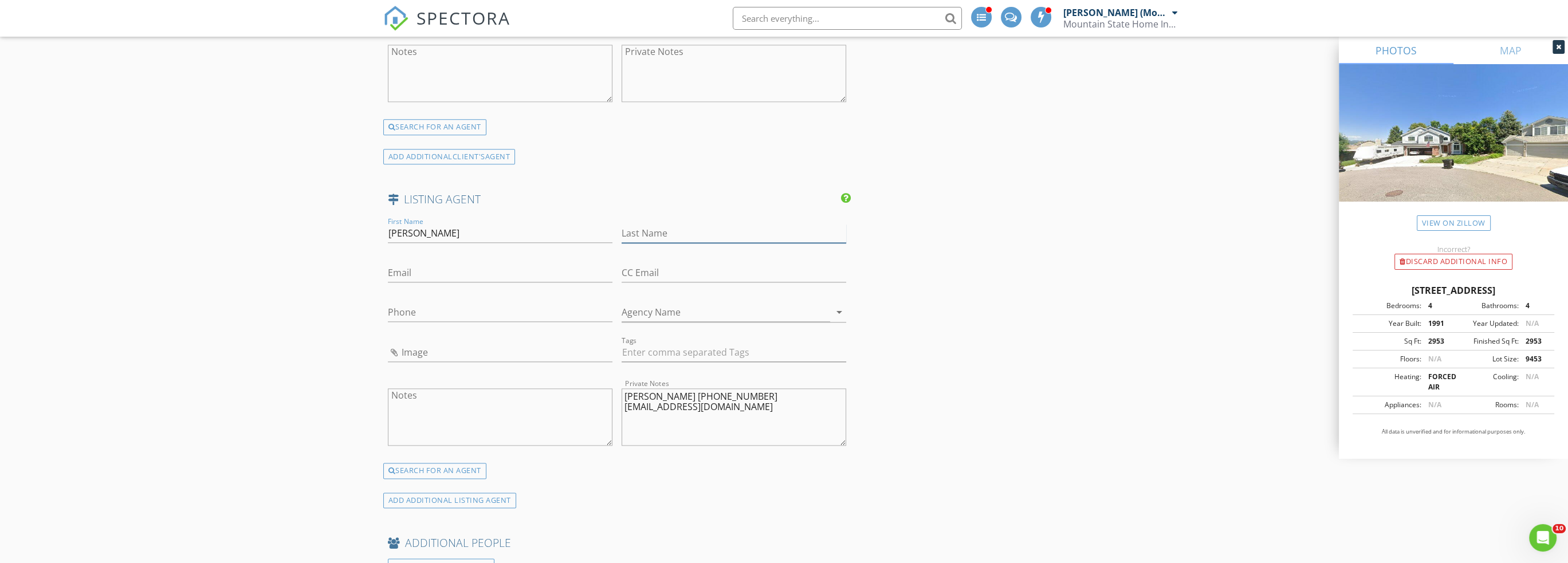
click at [642, 224] on input "Last Name" at bounding box center [734, 233] width 225 height 19
paste input "Haas"
type input "Haas"
click at [690, 388] on textarea "Kathleen Haas 970-531-7448 KathyHaas@coloradorealty4less.com" at bounding box center [734, 417] width 225 height 57
click at [644, 388] on textarea "Kathleen Haas 970-531-7448 KathyHaas@coloradorealty4less.com" at bounding box center [734, 417] width 225 height 57
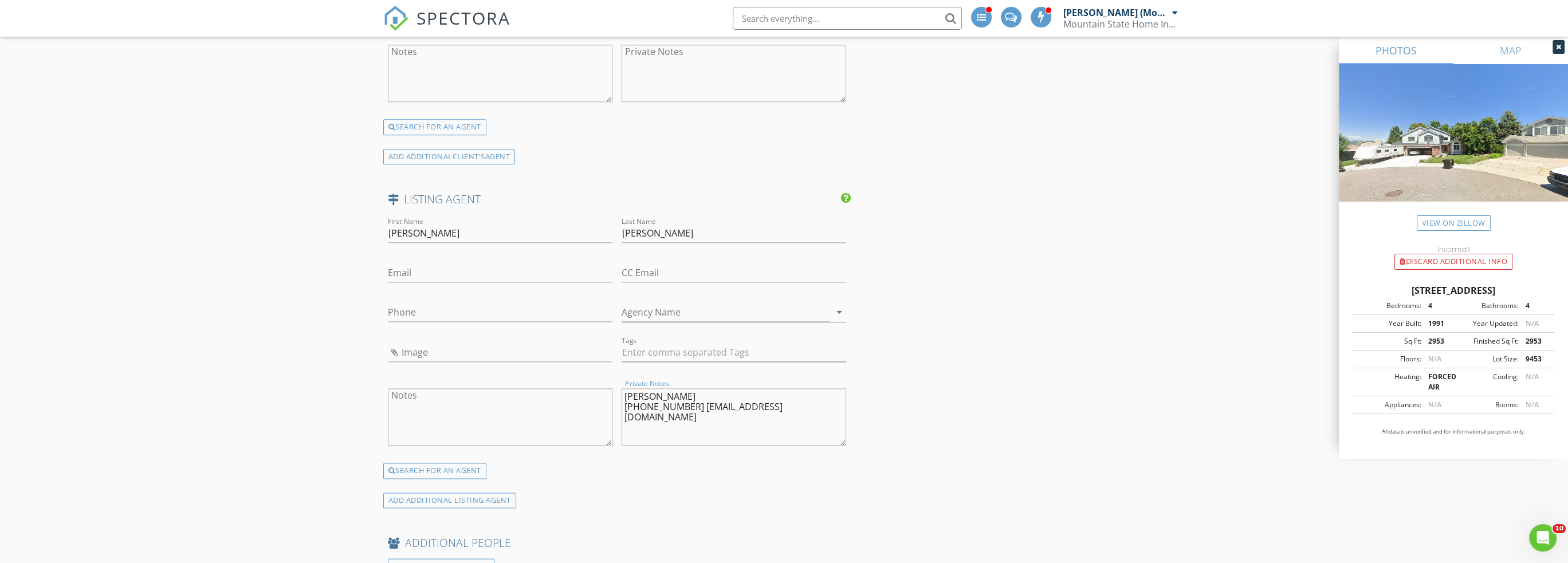
click at [651, 389] on textarea "Kathleen Haas 970-531-7448 KathyHaas@coloradorealty4less.com" at bounding box center [734, 417] width 225 height 57
click at [681, 389] on textarea "Kathleen Haas 970-531-7448 KathyHaas@coloradorealty4less.com" at bounding box center [734, 417] width 225 height 57
click at [681, 396] on textarea "Kathleen Haas 970-531-7448 KathyHaas@coloradorealty4less.com" at bounding box center [734, 417] width 225 height 57
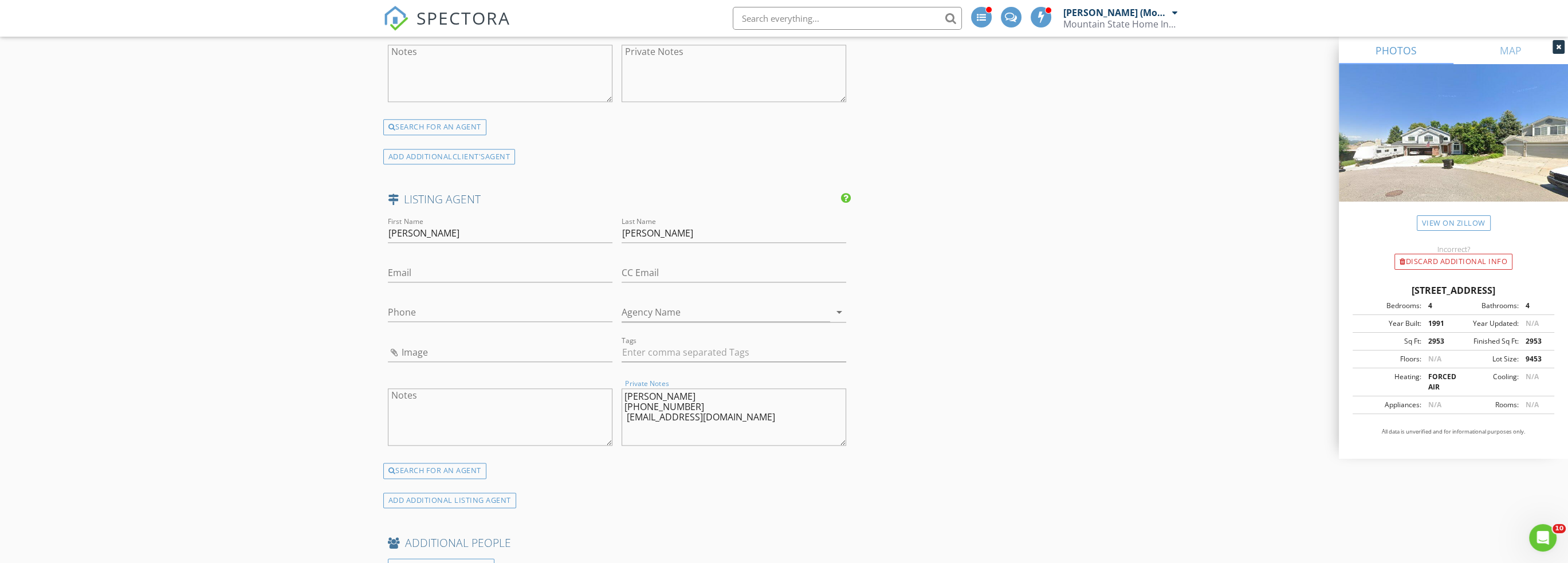
click at [681, 396] on textarea "Kathleen Haas 970-531-7448 KathyHaas@coloradorealty4less.com" at bounding box center [734, 417] width 225 height 57
type textarea "Kathleen Haas 970-531-7448 KathyHaas@coloradorealty4less.com"
click at [433, 264] on input "Email" at bounding box center [500, 273] width 225 height 19
paste input "KathyHaas@coloradorealty4less.com"
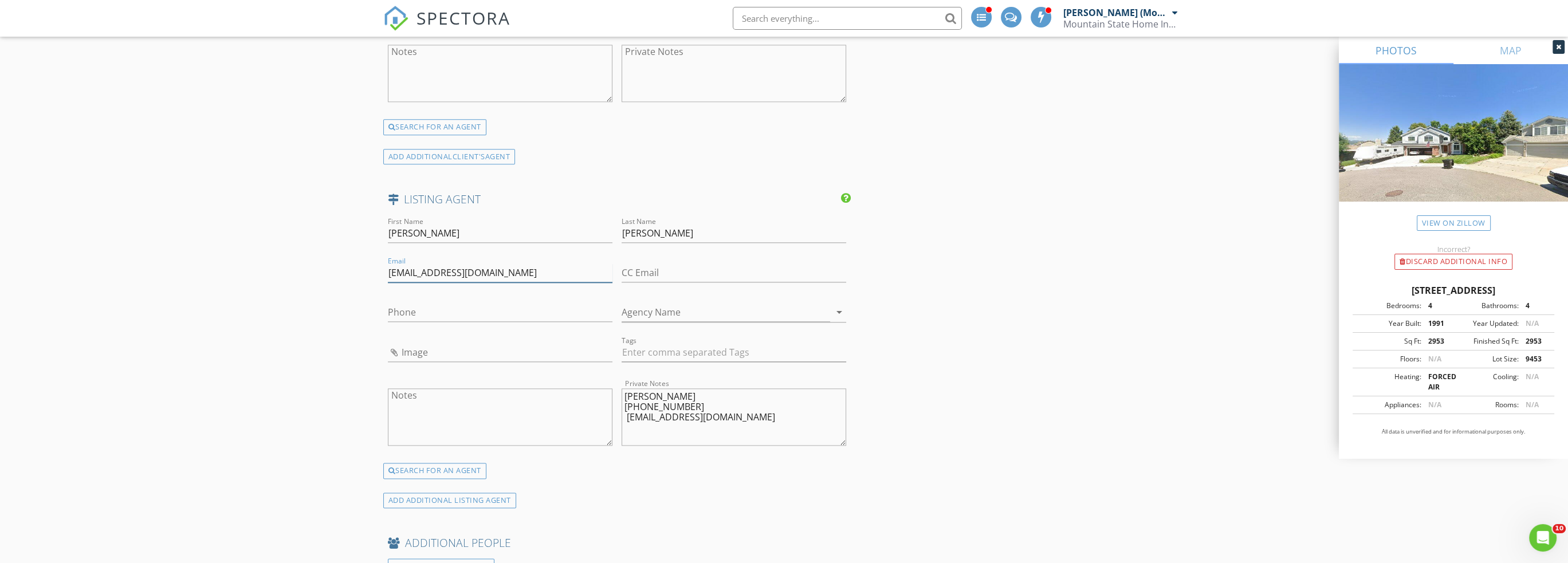
type input "KathyHaas@coloradorealty4less.com"
click at [653, 388] on textarea "Kathleen Haas 970-531-7448 KathyHaas@coloradorealty4less.com" at bounding box center [734, 417] width 225 height 57
click at [500, 303] on input "Phone" at bounding box center [500, 312] width 225 height 19
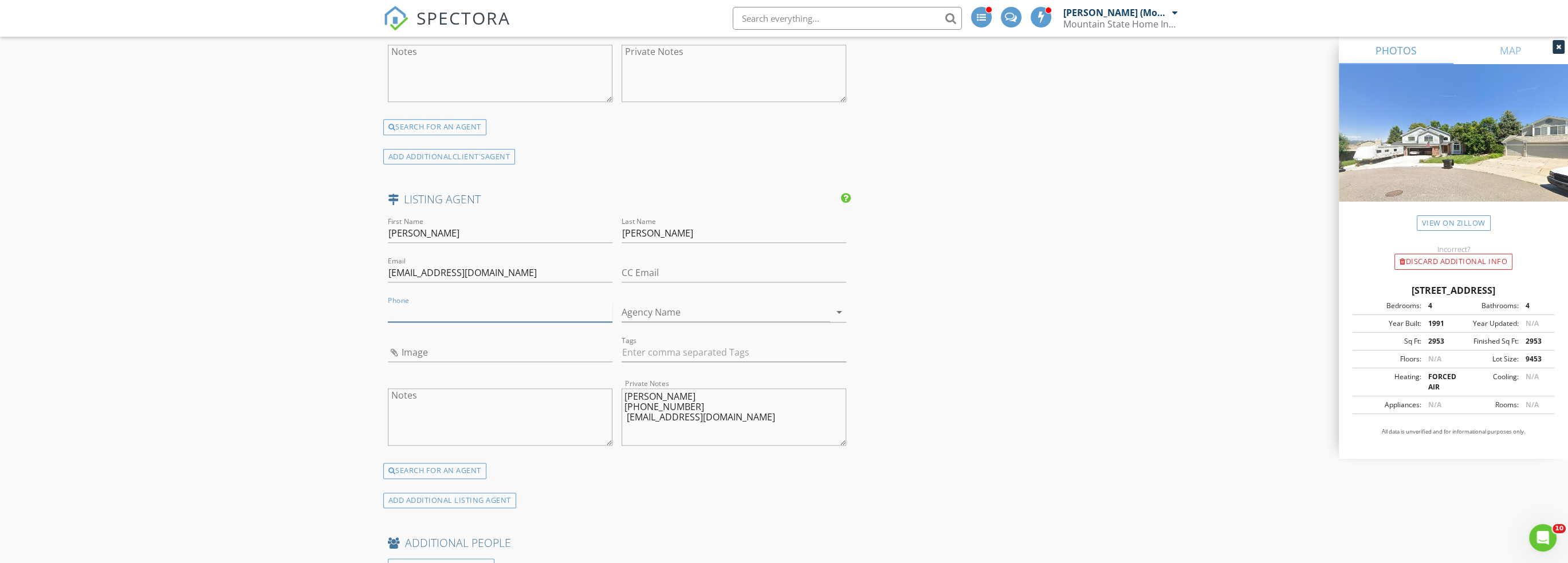
paste input "970-531-7448"
type input "970-531-7448"
click at [394, 343] on input "Image" at bounding box center [500, 352] width 225 height 19
type input "Kathleen Haas.jpg"
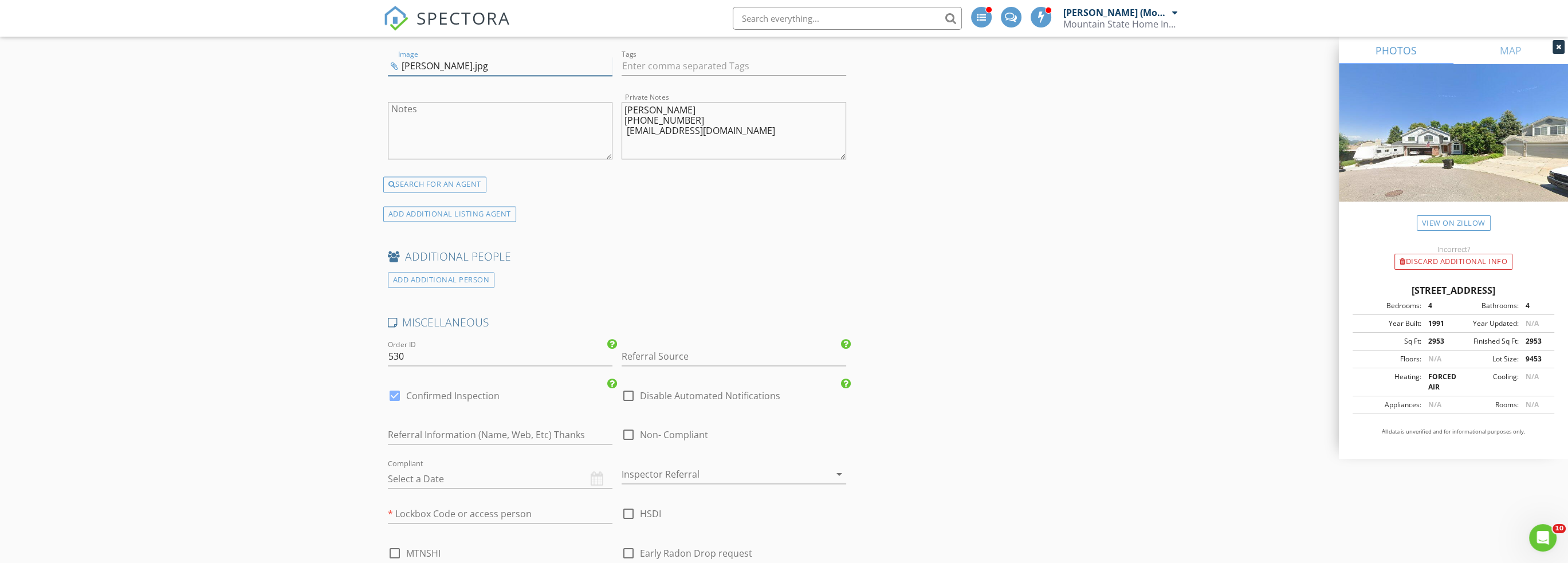
scroll to position [2862, 0]
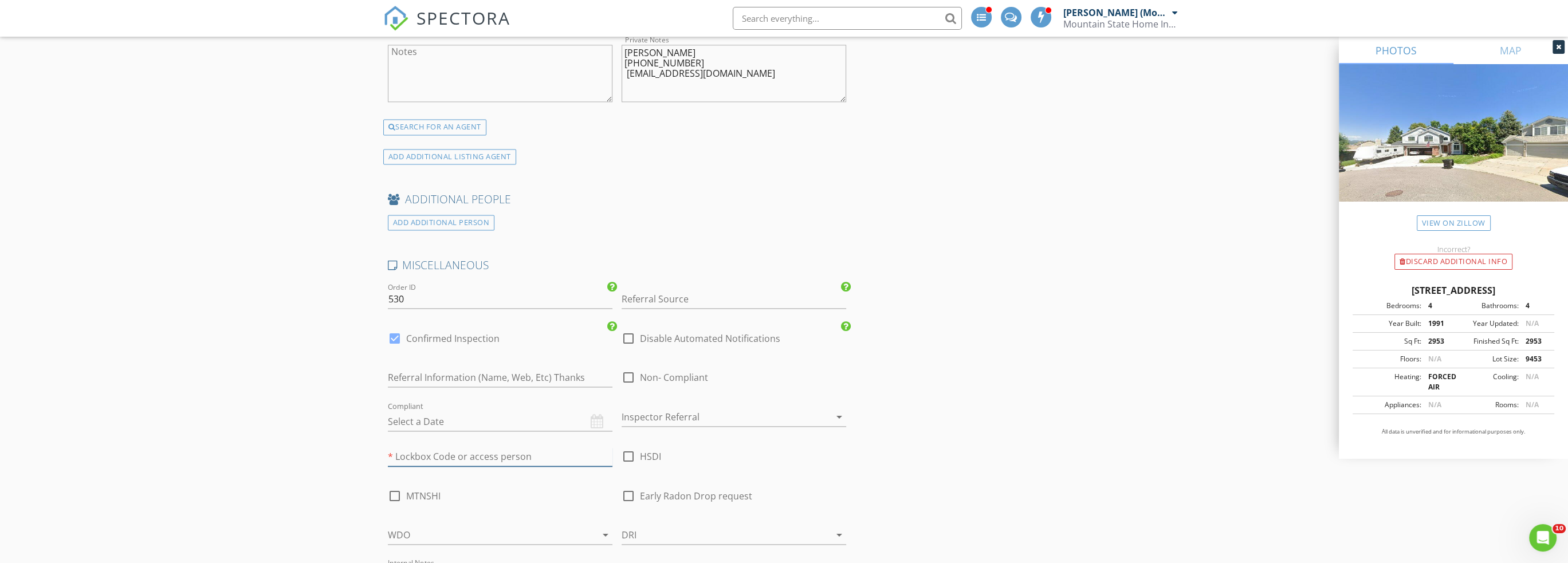
click at [424, 447] on input "text" at bounding box center [500, 456] width 225 height 19
type input "0316"
click at [389, 486] on div at bounding box center [395, 496] width 20 height 20
checkbox input "true"
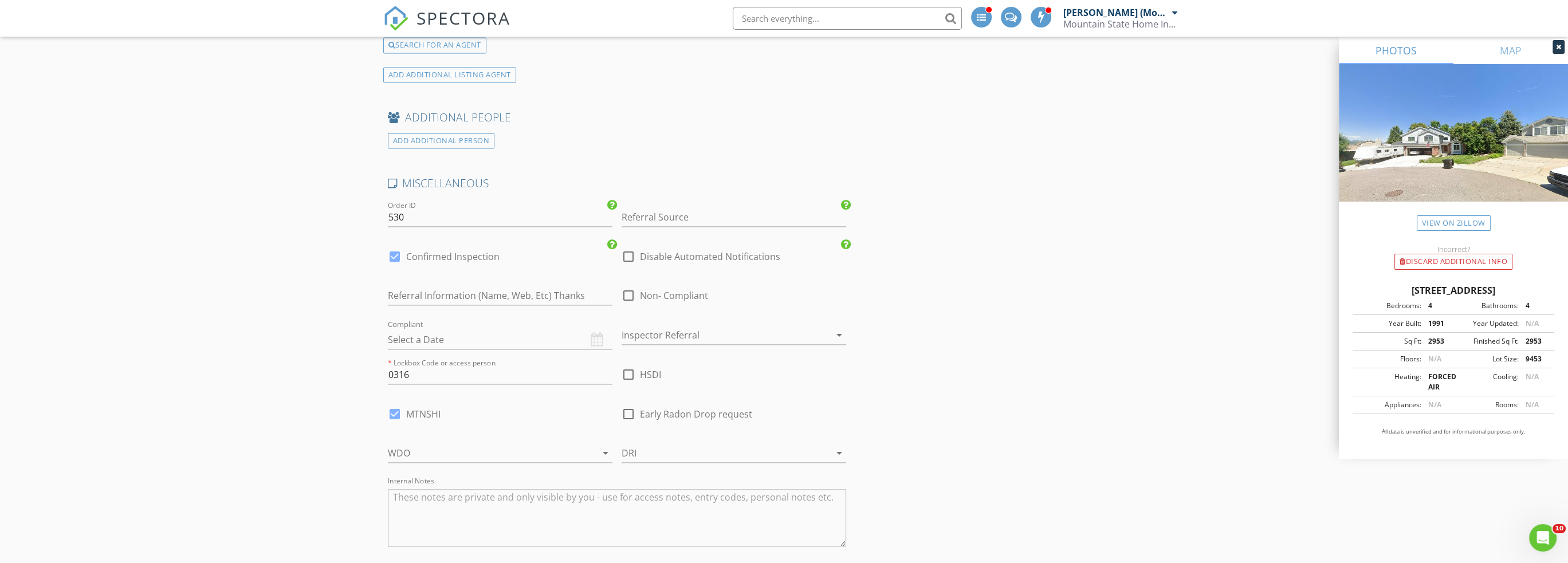
scroll to position [3091, 0]
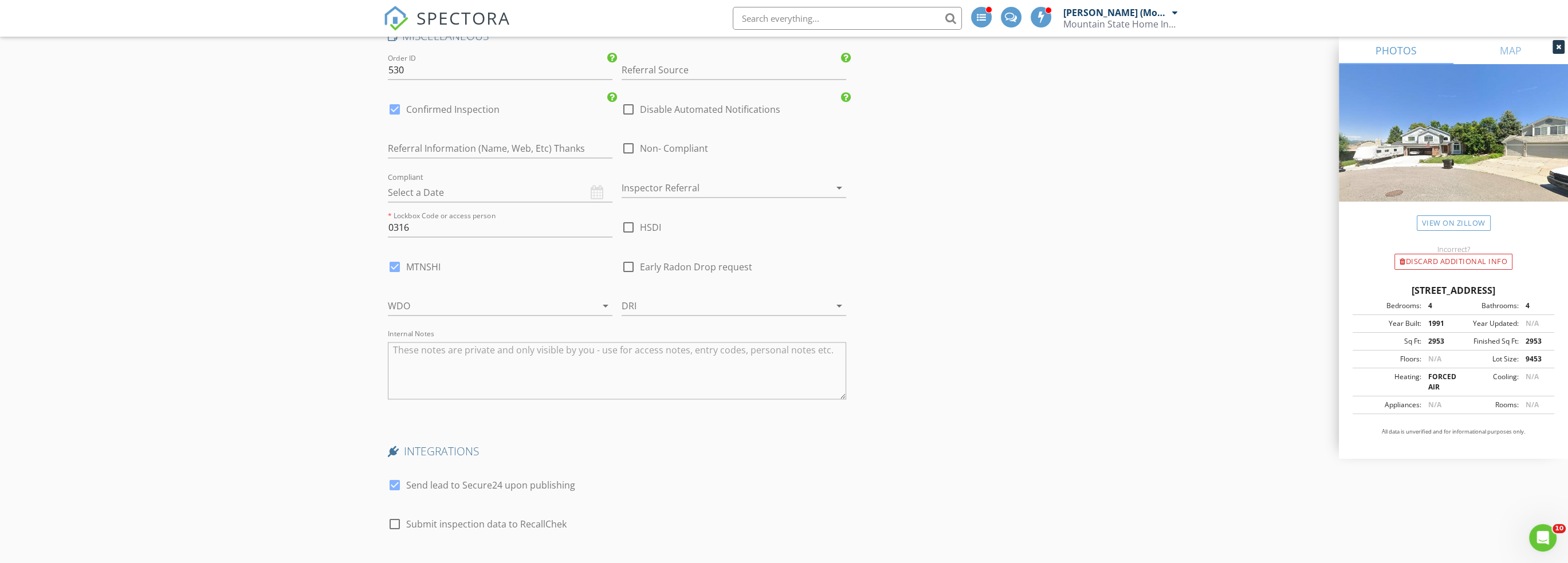
click at [397, 514] on div at bounding box center [395, 524] width 20 height 20
checkbox input "true"
click at [393, 475] on div at bounding box center [395, 485] width 20 height 20
checkbox input "false"
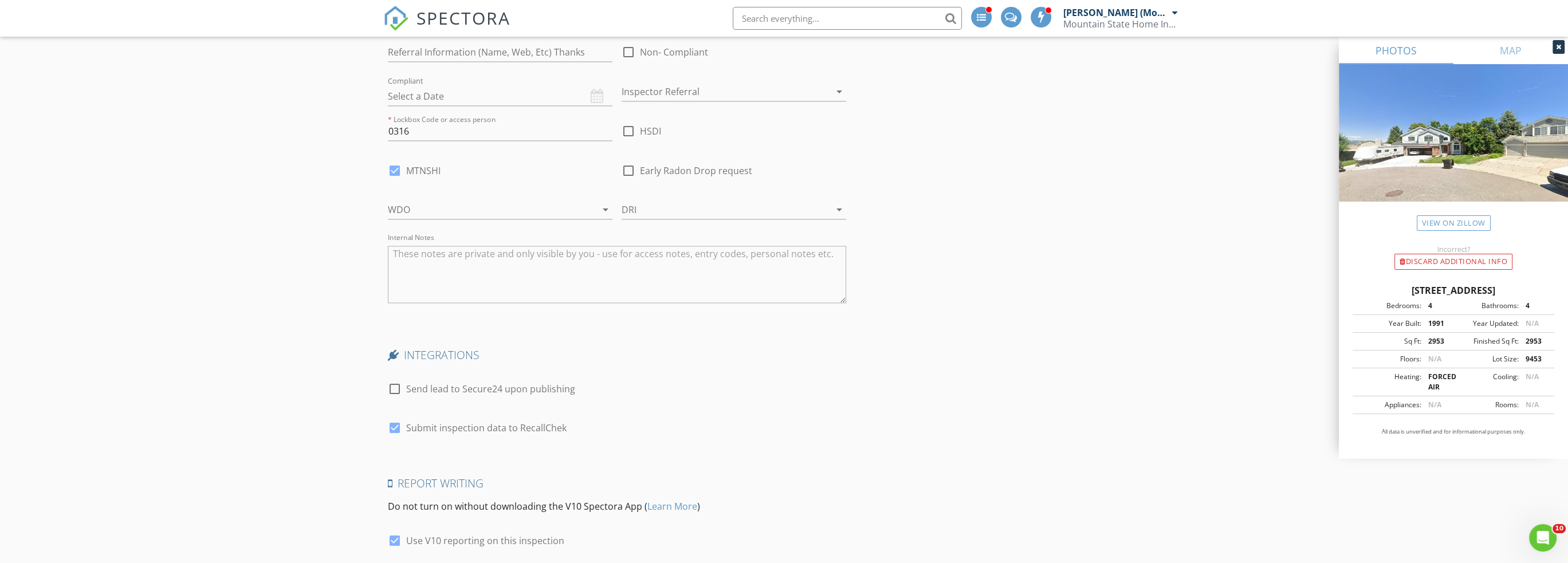
scroll to position [3359, 0]
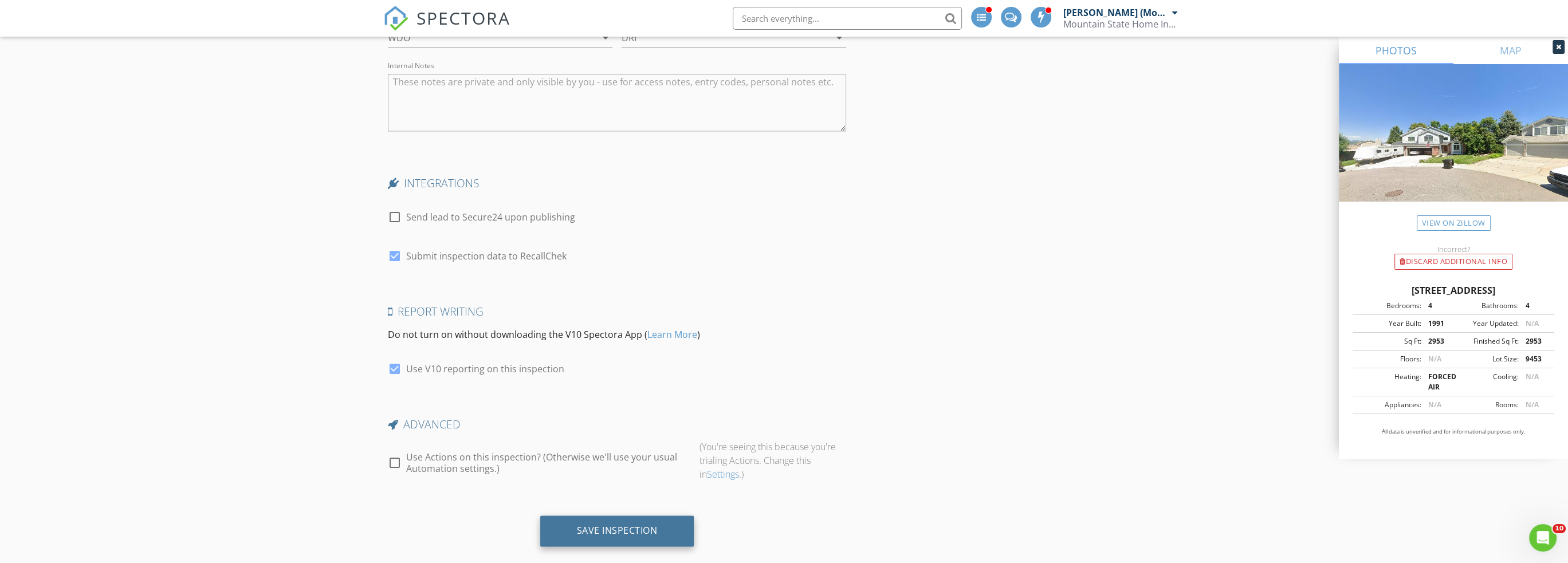
click at [596, 525] on div "Save Inspection" at bounding box center [618, 530] width 81 height 12
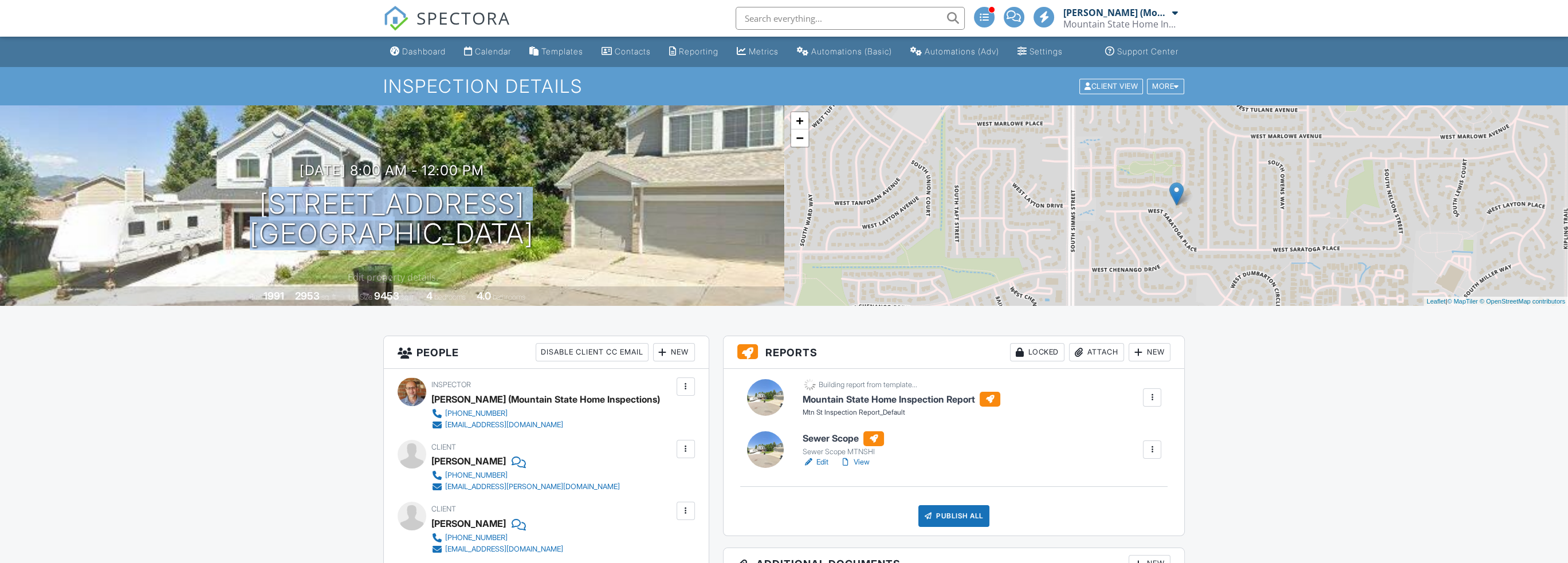
drag, startPoint x: 269, startPoint y: 213, endPoint x: 541, endPoint y: 251, distance: 274.6
click at [541, 249] on div "[DATE] 8:00 am - 12:00 pm [STREET_ADDRESS] [GEOGRAPHIC_DATA]" at bounding box center [392, 206] width 784 height 87
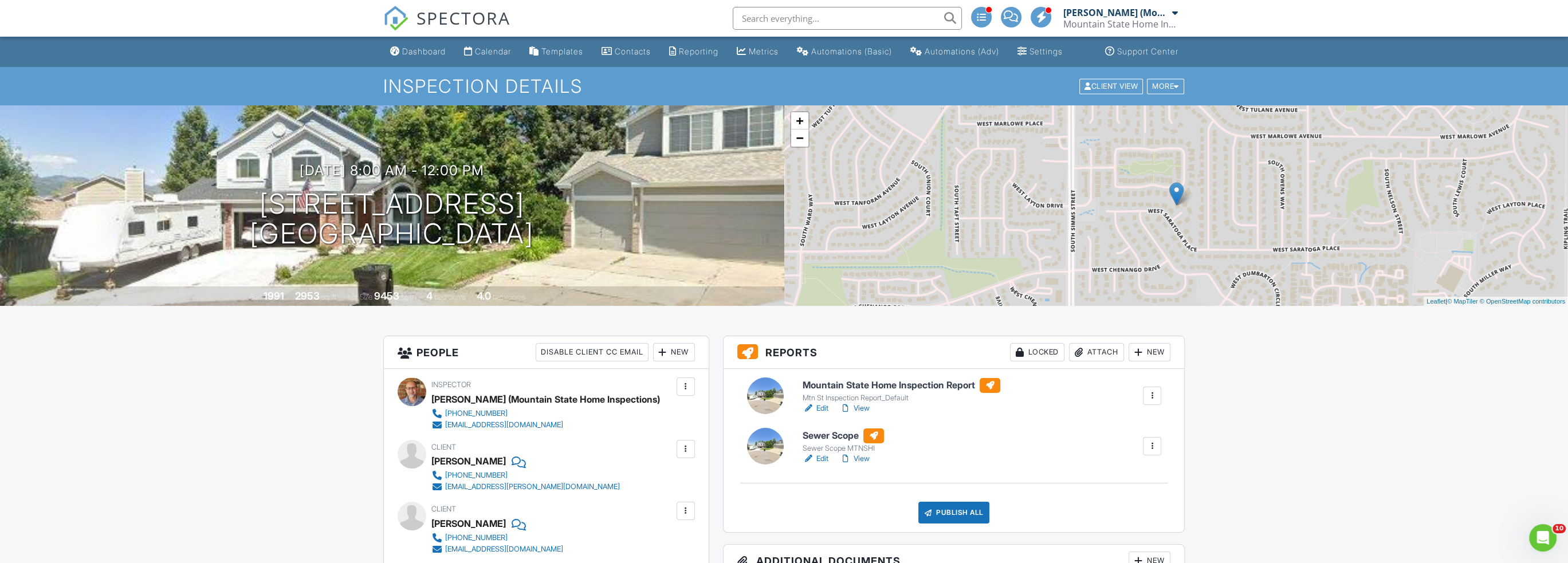
click at [1103, 359] on div "Attach" at bounding box center [1096, 352] width 55 height 18
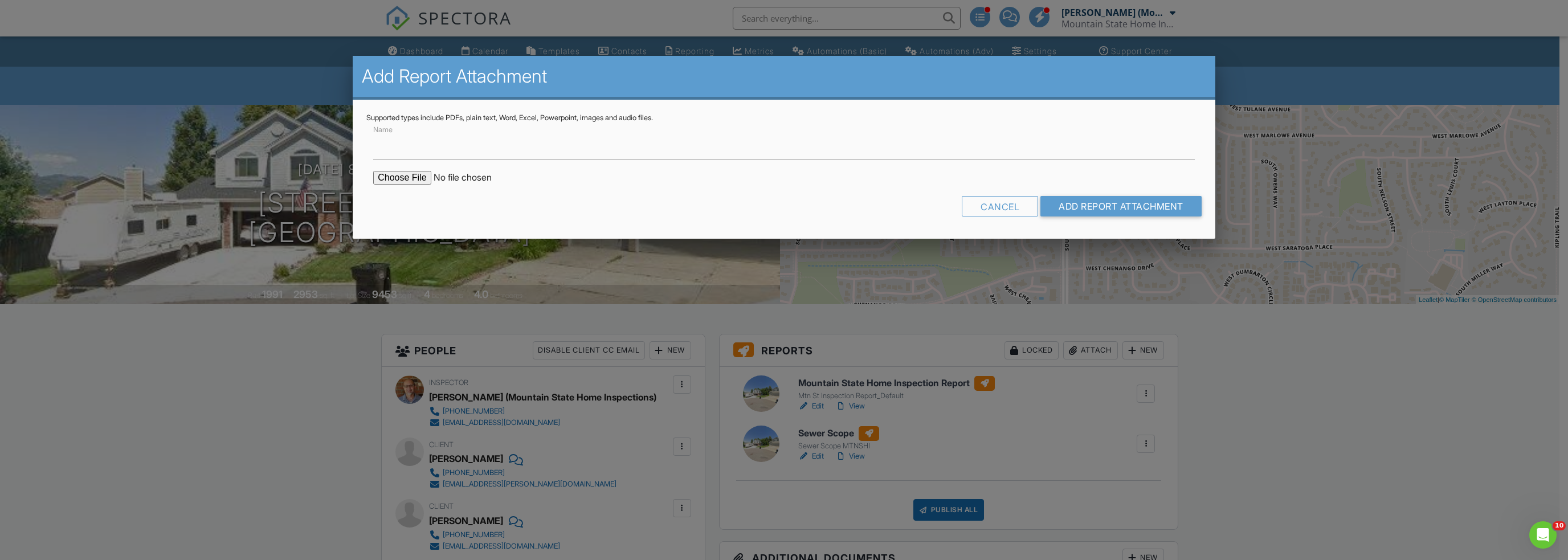
click at [383, 177] on input "file" at bounding box center [470, 177] width 194 height 14
type input "C:\fakepath\BuildFaxReport_20250828084311450124-9GVJMC-766200333.pdf"
click at [1100, 211] on input "Add Report Attachment" at bounding box center [1121, 207] width 161 height 21
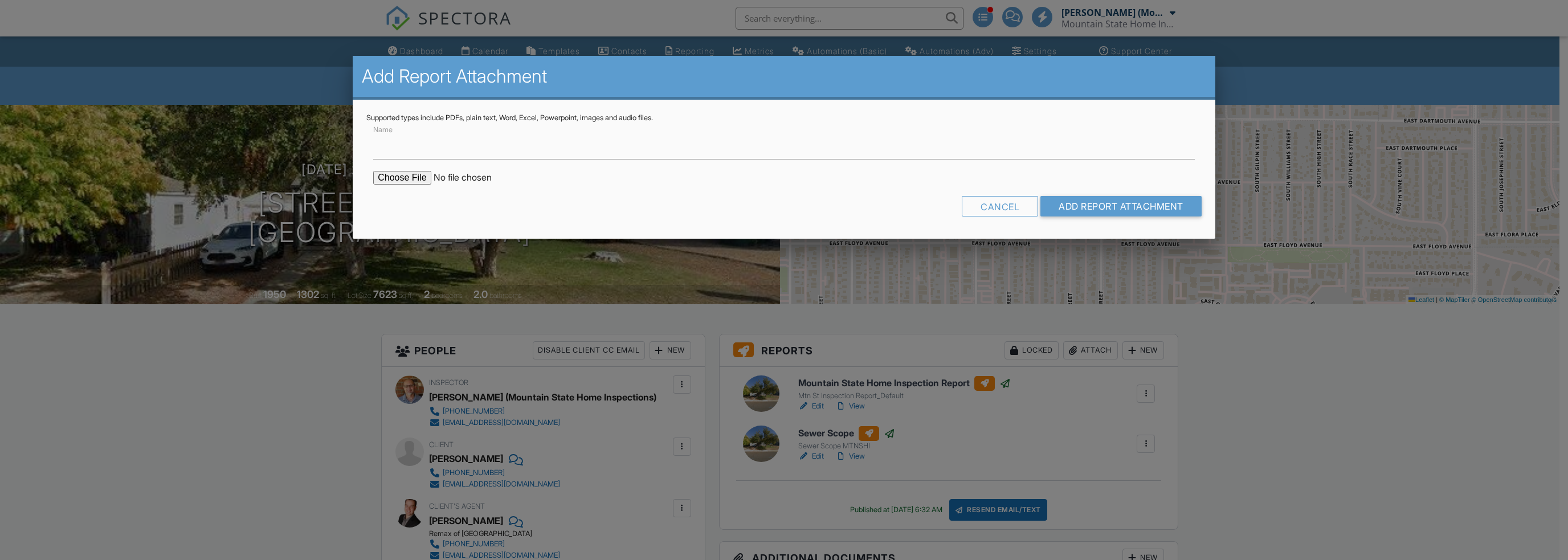
click at [387, 175] on input "file" at bounding box center [470, 177] width 194 height 14
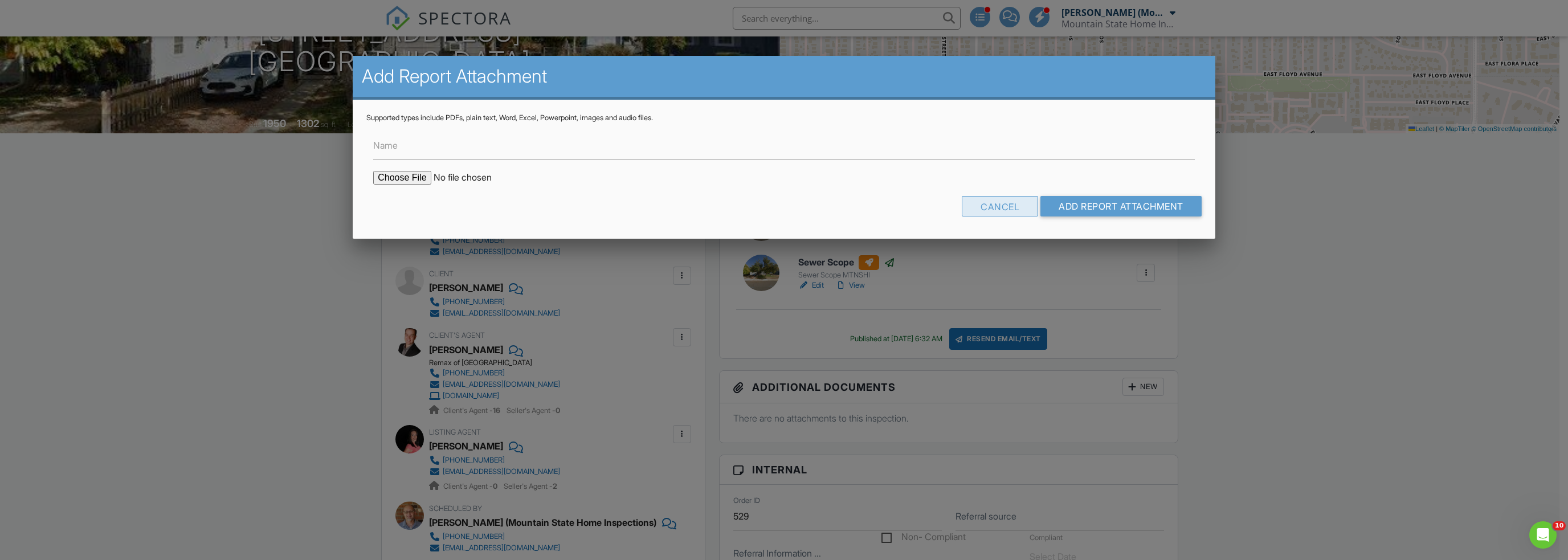
click at [984, 211] on div "Cancel" at bounding box center [1000, 207] width 76 height 21
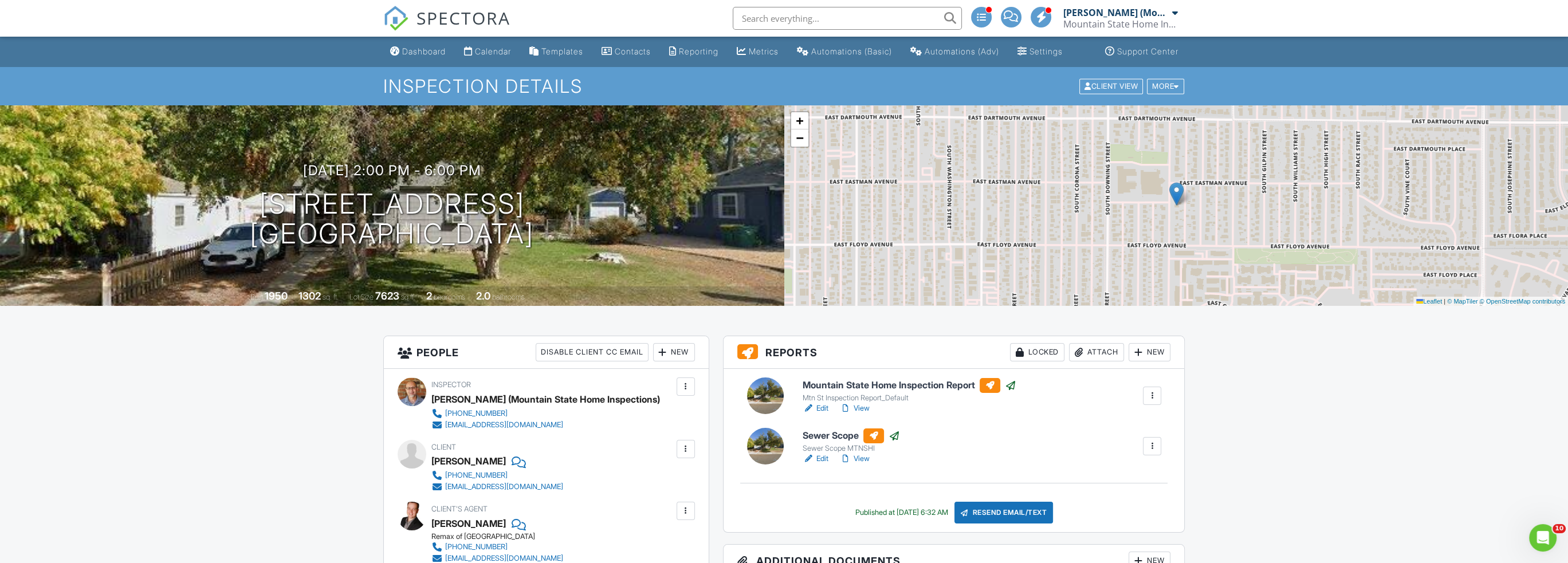
drag, startPoint x: 247, startPoint y: 216, endPoint x: 553, endPoint y: 260, distance: 309.1
click at [553, 260] on div "08/27/2025 2:00 pm - 6:00 pm 3236 S Lafayette St Englewood, CO 80113 Built 1950…" at bounding box center [392, 206] width 784 height 200
copy h1 "3236 S Lafayette St Englewood, CO 80113"
click at [1095, 361] on div "Attach" at bounding box center [1096, 352] width 55 height 18
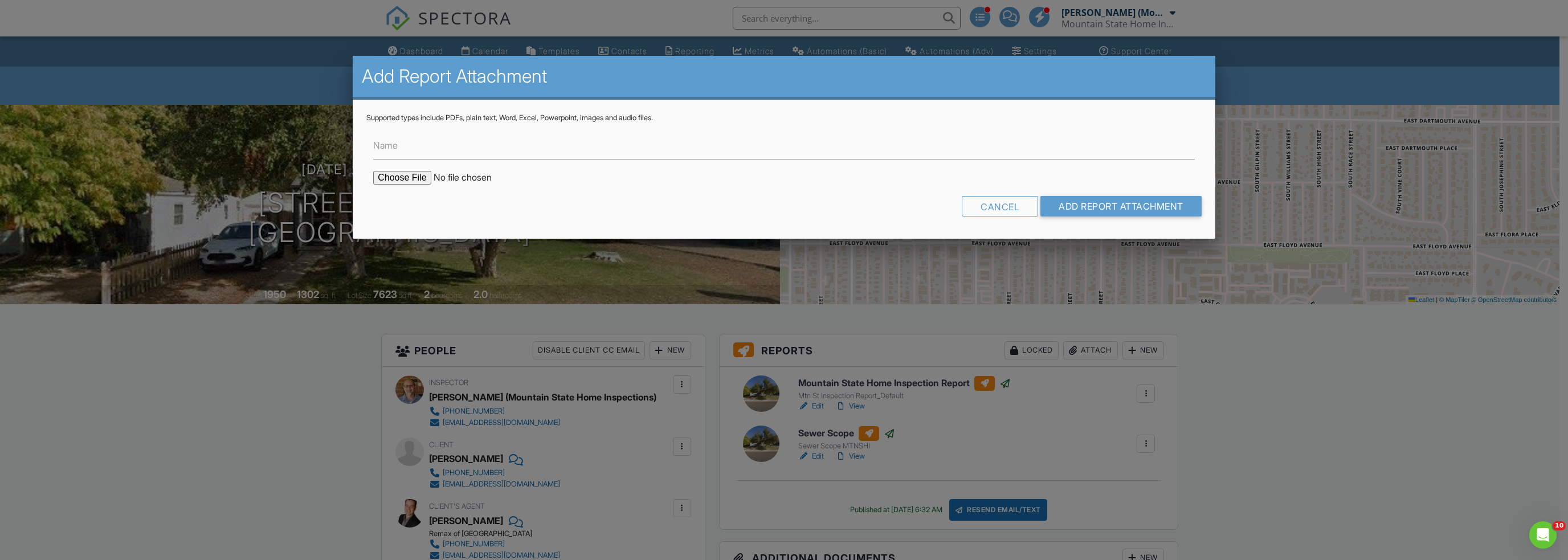
click at [409, 179] on input "file" at bounding box center [470, 177] width 194 height 14
type input "C:\fakepath\BuildFaxReport_20250828084428233902-T11KEK-766200538.pdf"
click at [1100, 211] on input "Add Report Attachment" at bounding box center [1121, 207] width 161 height 21
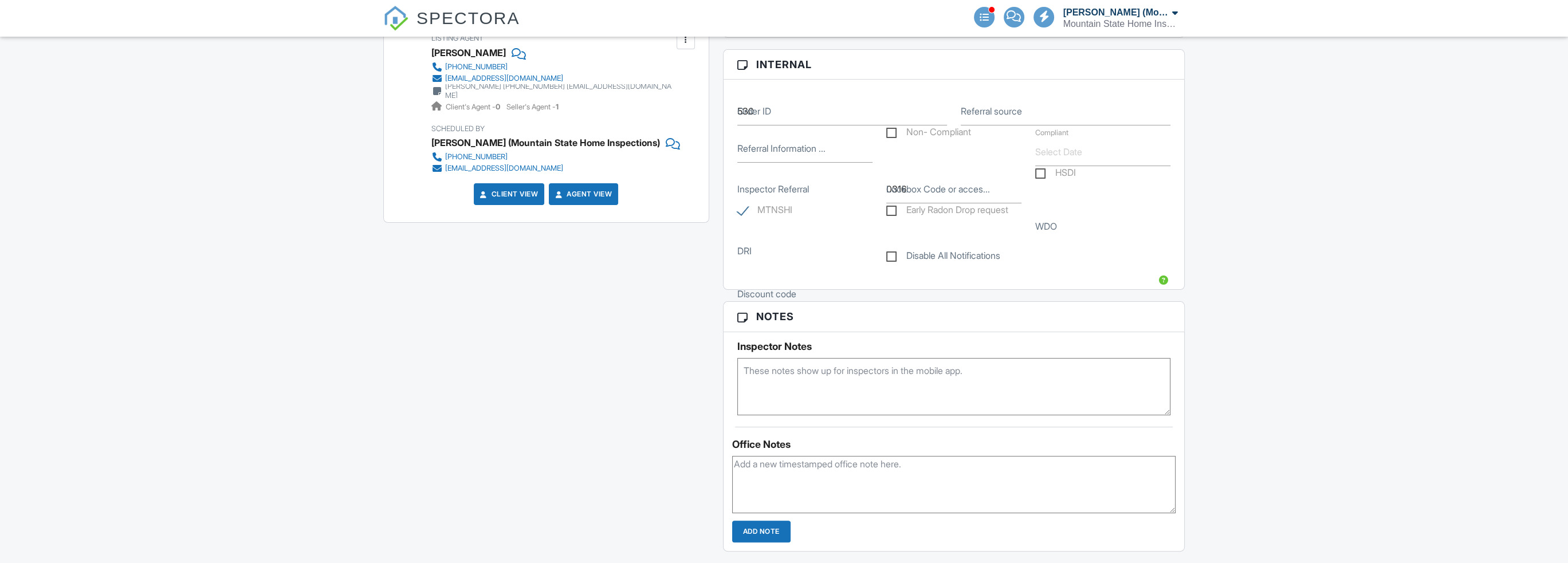
click at [954, 195] on label "Lockbox Code or acces..." at bounding box center [938, 189] width 104 height 12
click at [954, 197] on input "0316" at bounding box center [954, 189] width 135 height 28
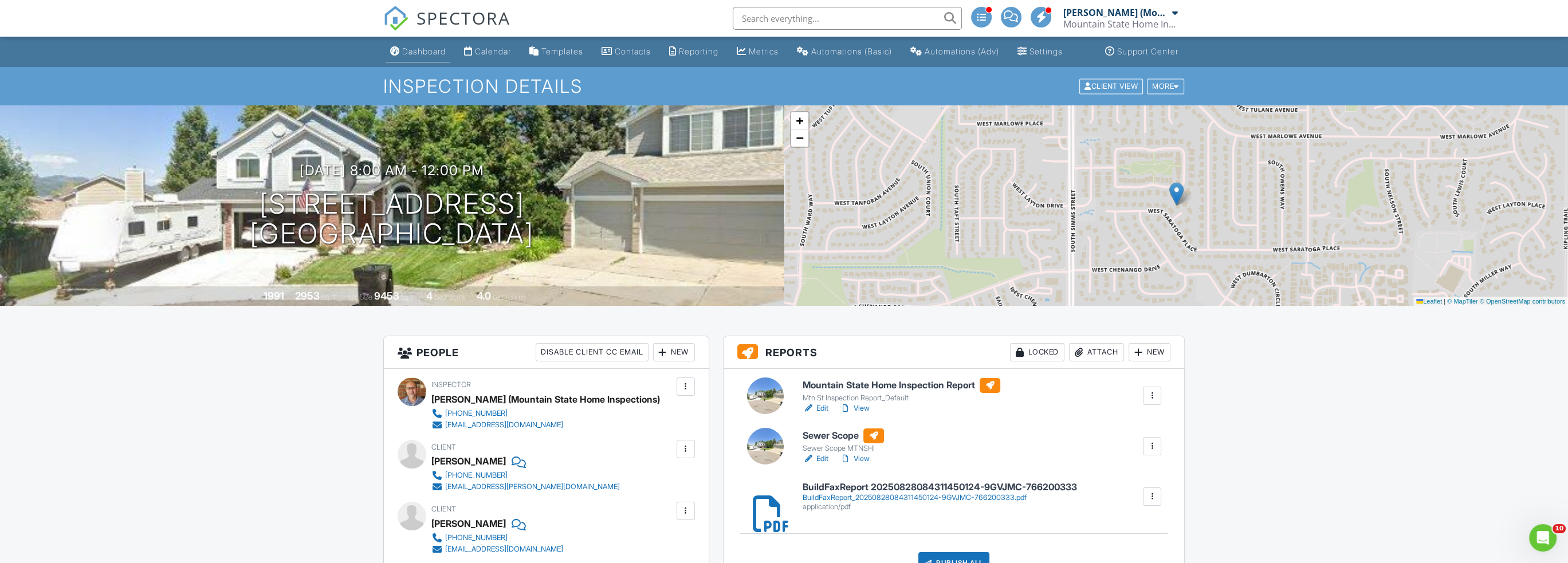
click at [420, 56] on div "Dashboard" at bounding box center [423, 51] width 44 height 10
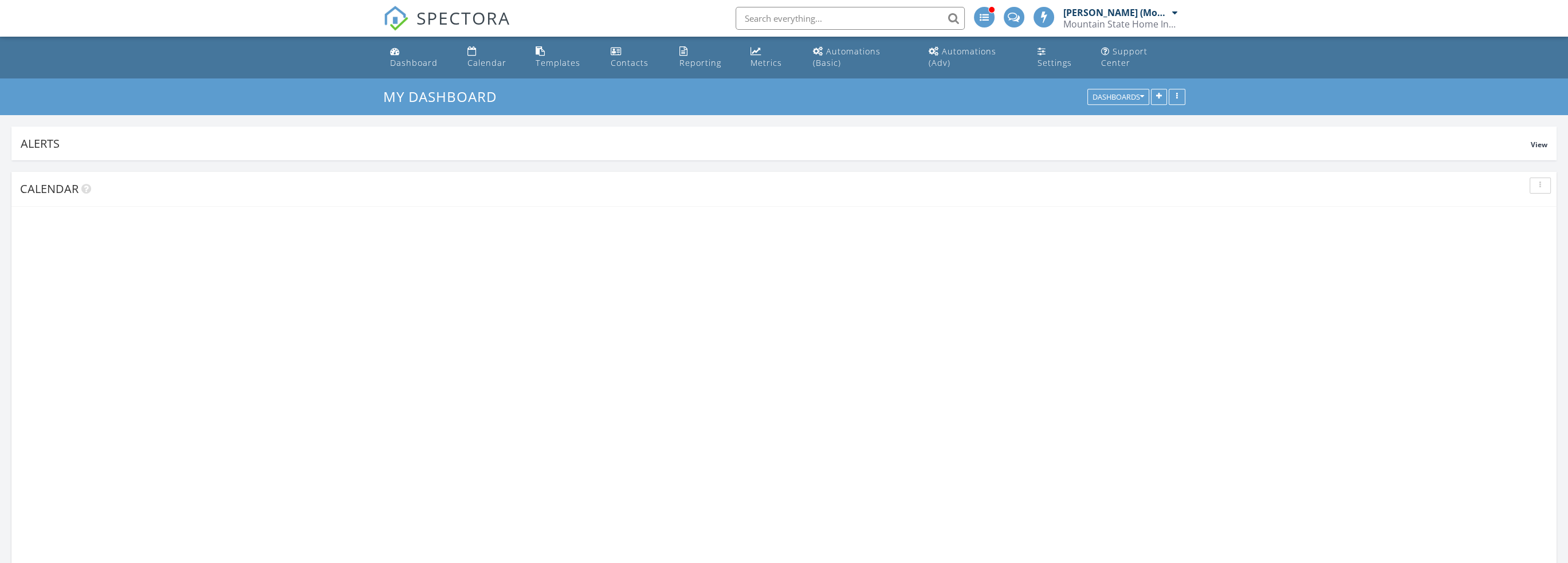
scroll to position [1317, 1586]
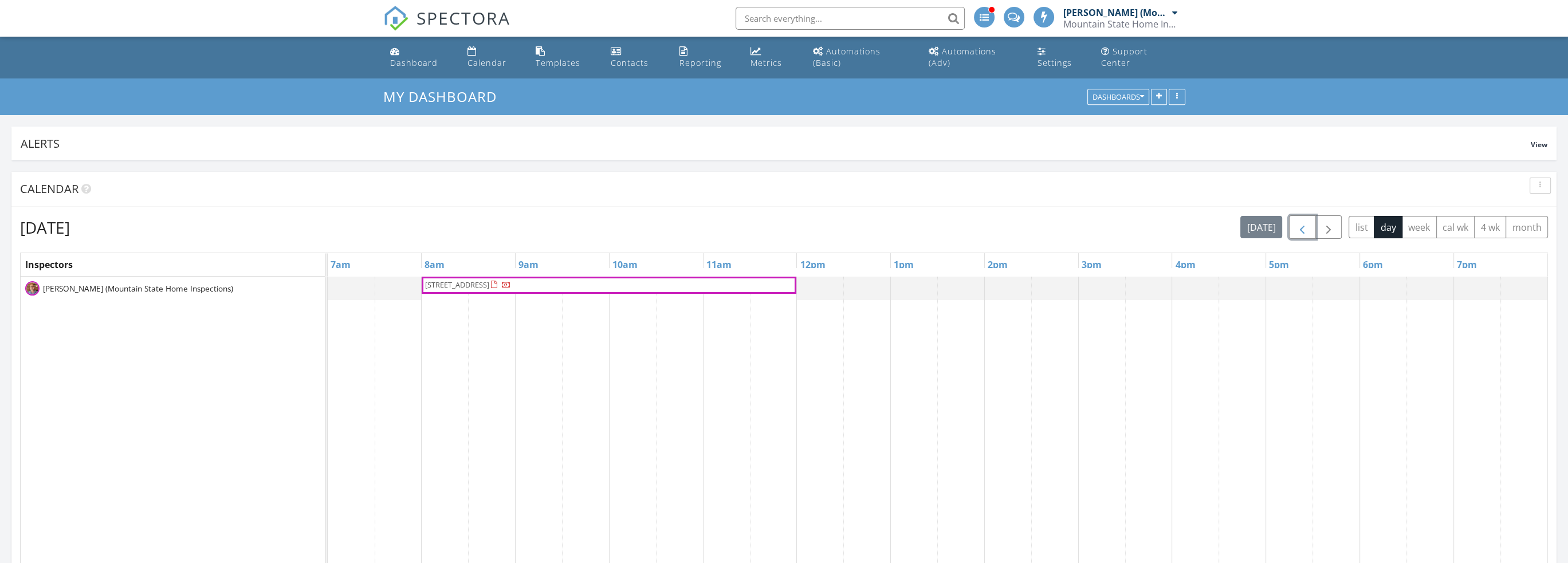
click at [1304, 221] on span "button" at bounding box center [1302, 227] width 14 height 14
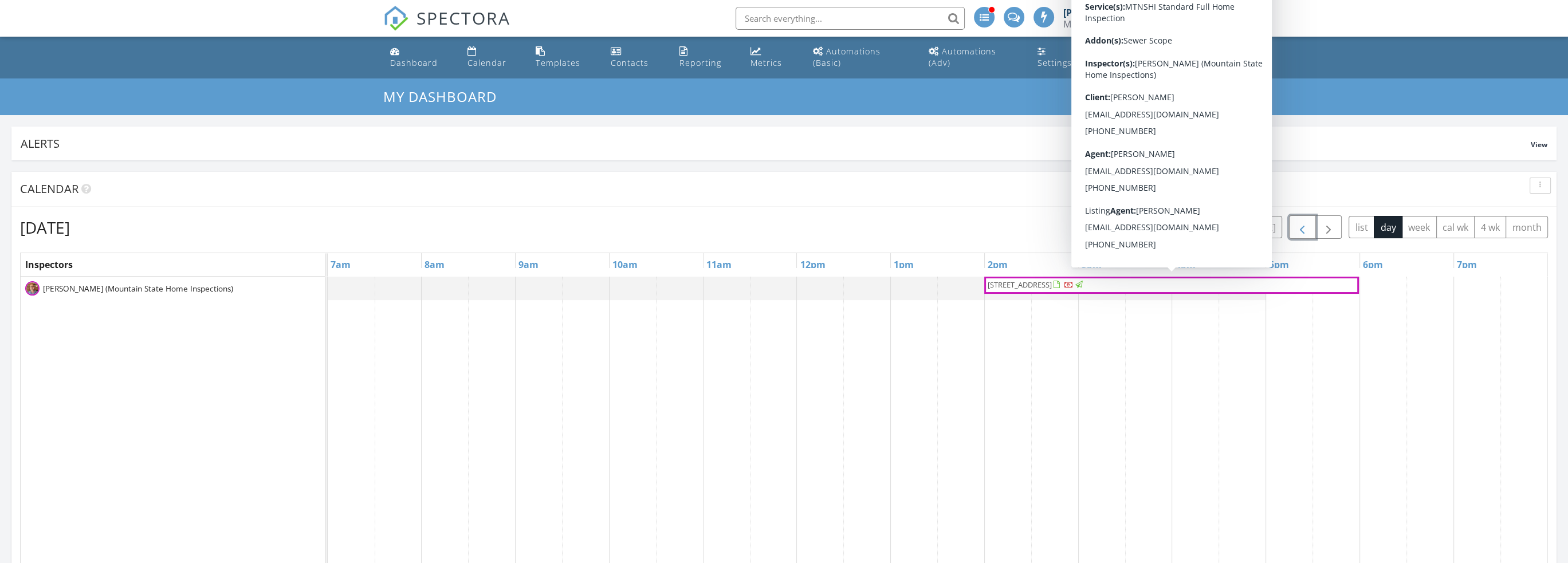
scroll to position [6, 6]
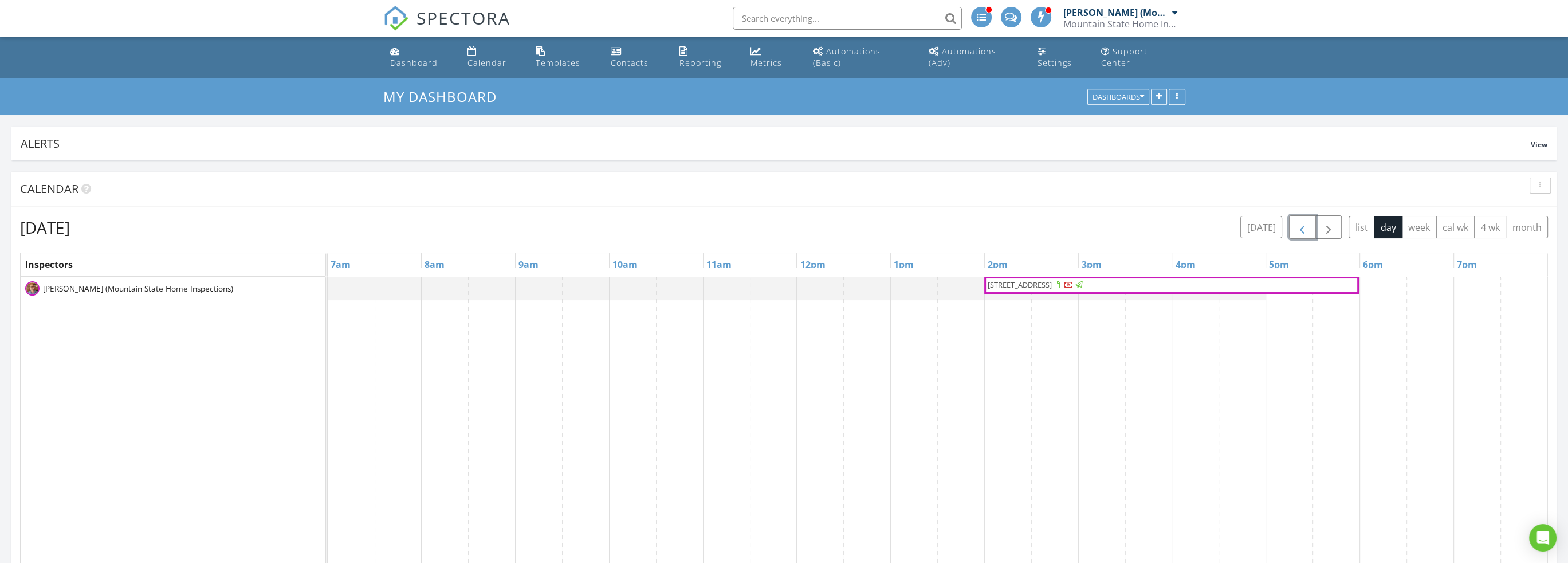
click at [1305, 221] on span "button" at bounding box center [1302, 227] width 14 height 14
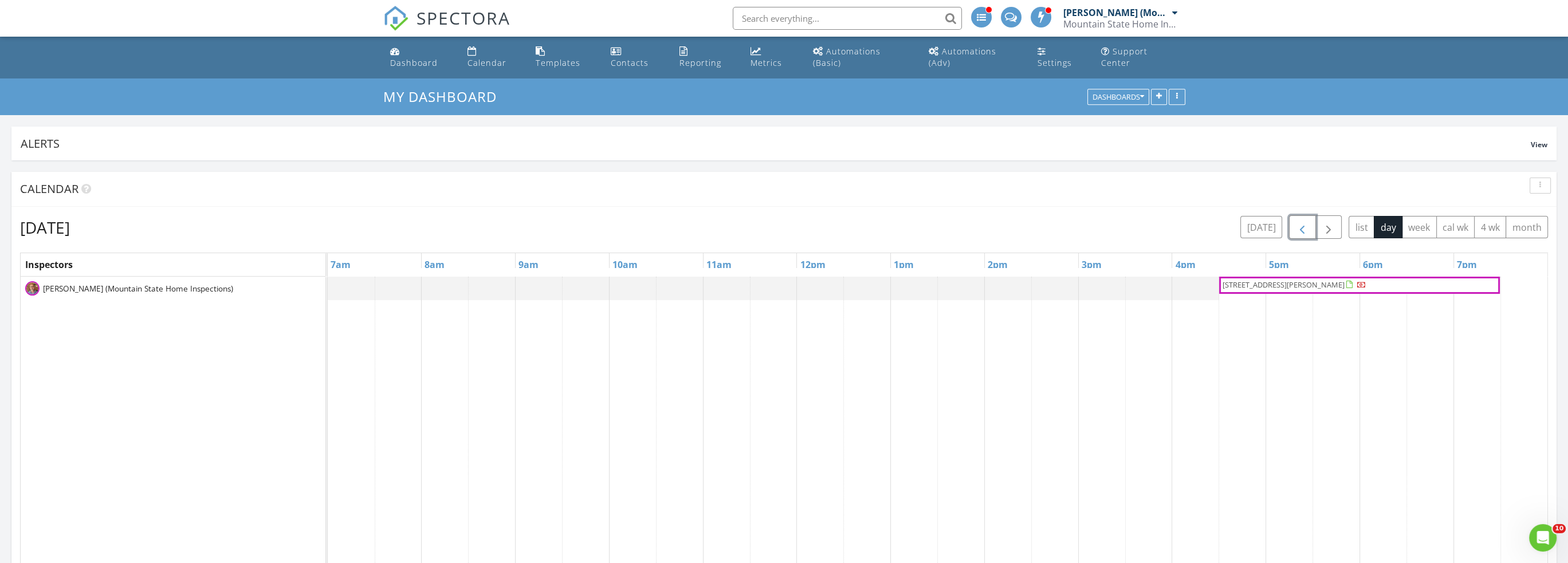
scroll to position [0, 0]
click at [1281, 279] on span "21538 E 61st Dr, Aurora 80019" at bounding box center [1283, 284] width 122 height 10
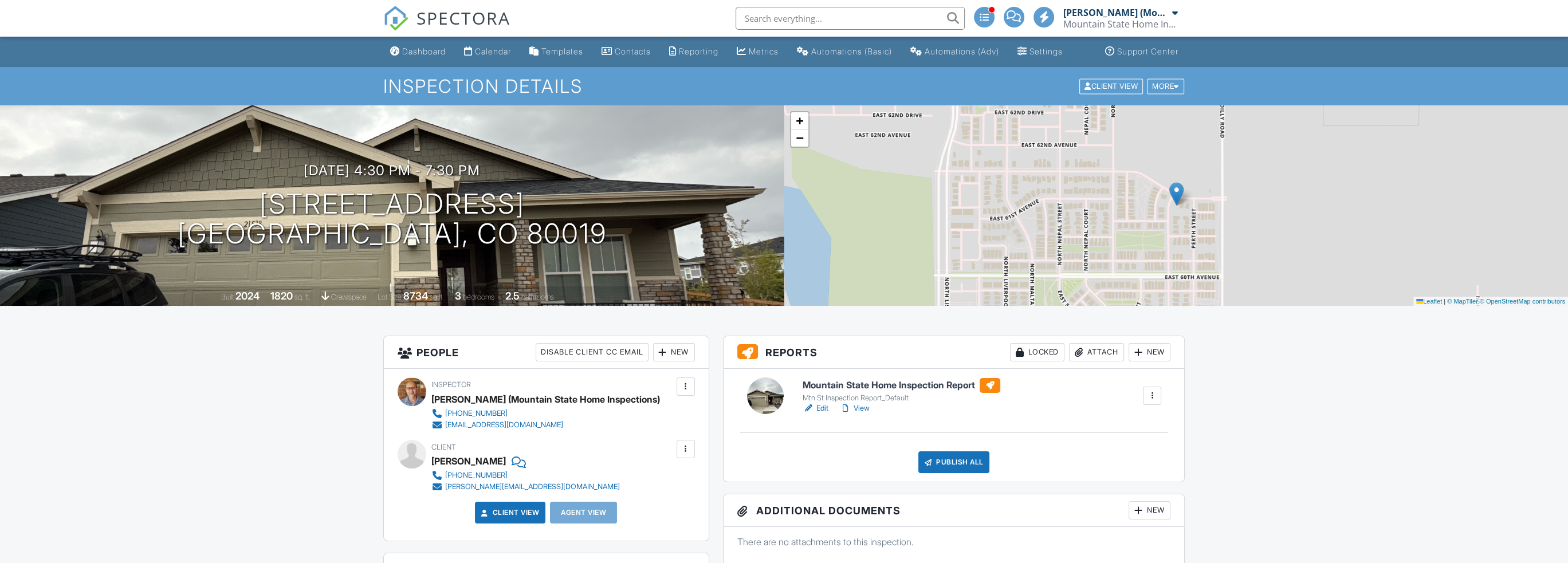
click at [831, 392] on h6 "Mountain State Home Inspection Report" at bounding box center [901, 385] width 197 height 15
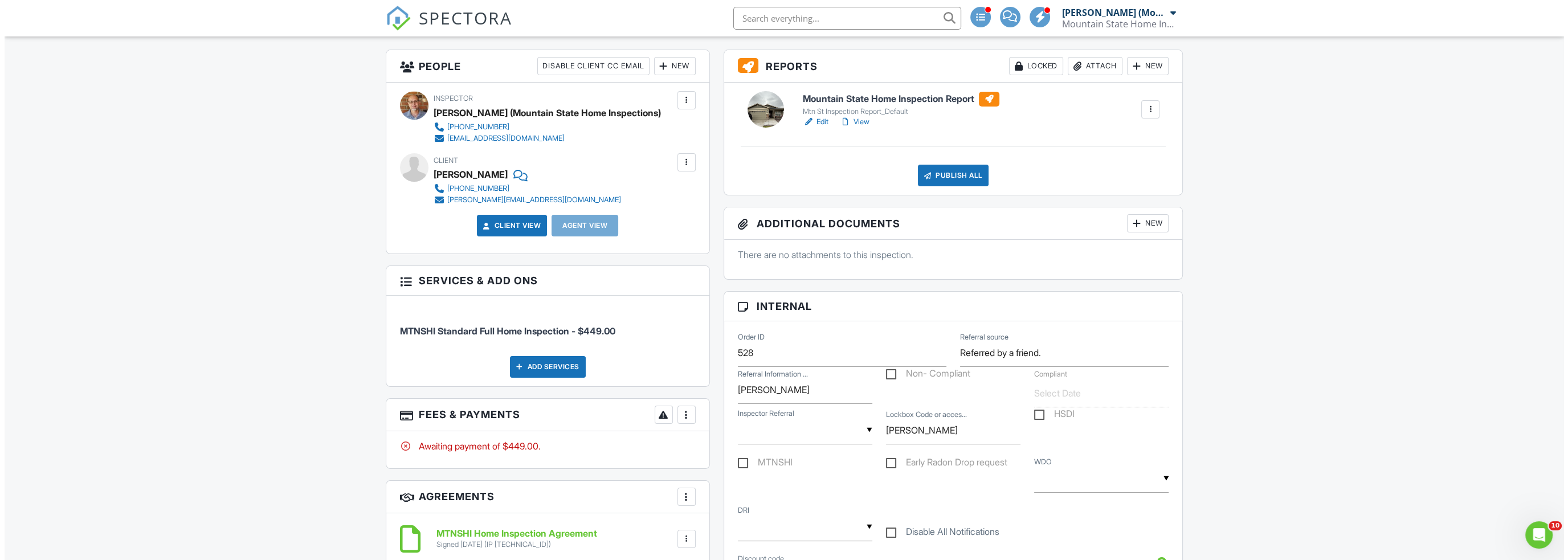
scroll to position [285, 0]
click at [680, 418] on div at bounding box center [682, 414] width 12 height 12
click at [752, 458] on li "Edit Fees & Payments" at bounding box center [739, 449] width 119 height 28
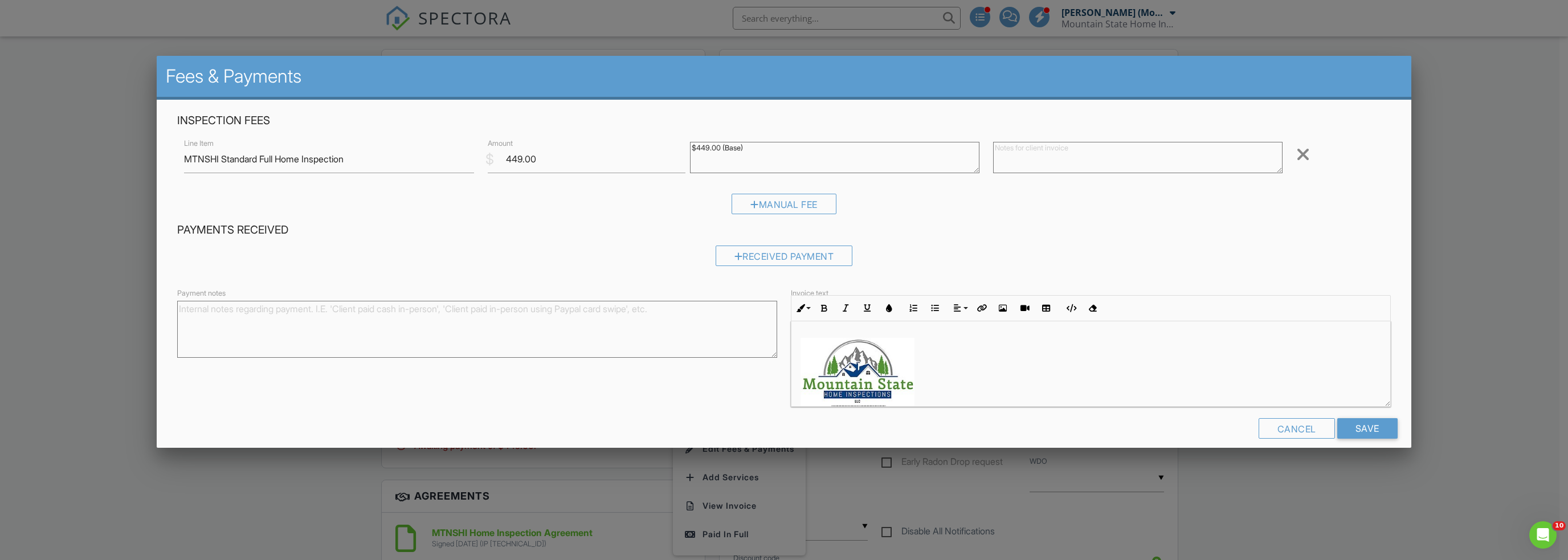
click at [793, 156] on textarea "$449.00 (Base)" at bounding box center [835, 157] width 290 height 31
type textarea "$449.00 (Base) $25 Discount"
drag, startPoint x: 520, startPoint y: 159, endPoint x: 501, endPoint y: 157, distance: 19.1
click at [501, 157] on input "449.00" at bounding box center [586, 159] width 198 height 28
type input "424.00"
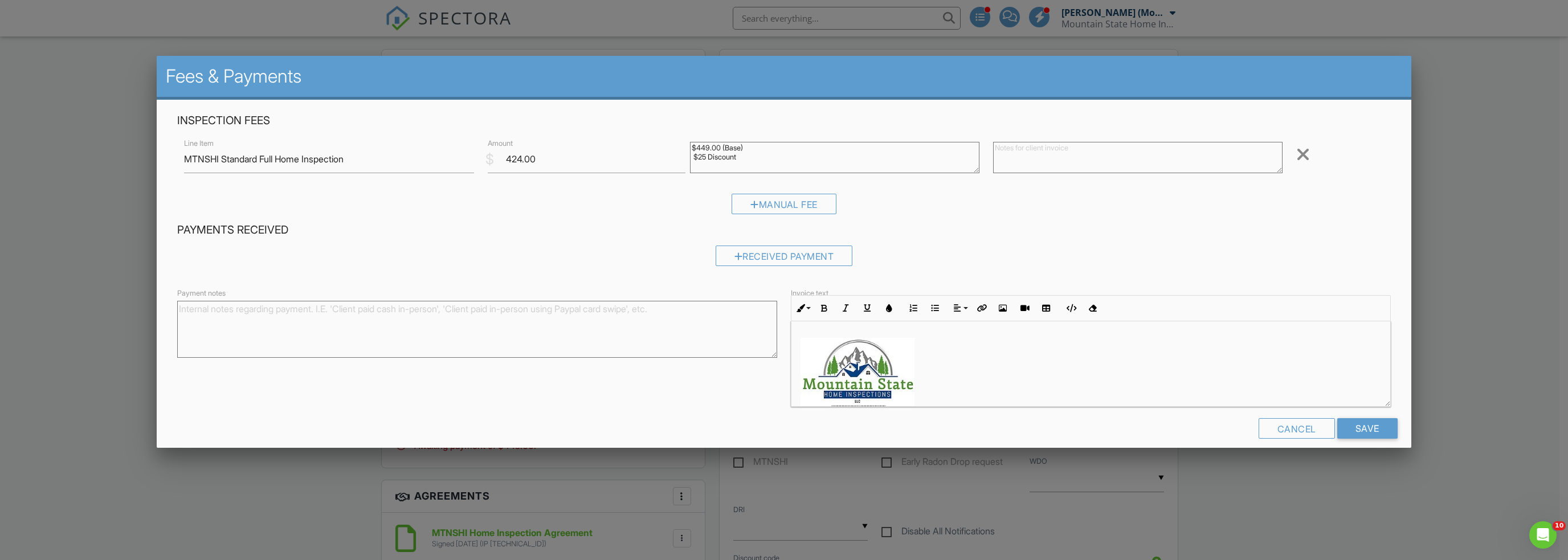
click at [634, 247] on div "Received Payment" at bounding box center [784, 260] width 1214 height 29
click at [1354, 432] on input "Save" at bounding box center [1367, 429] width 60 height 21
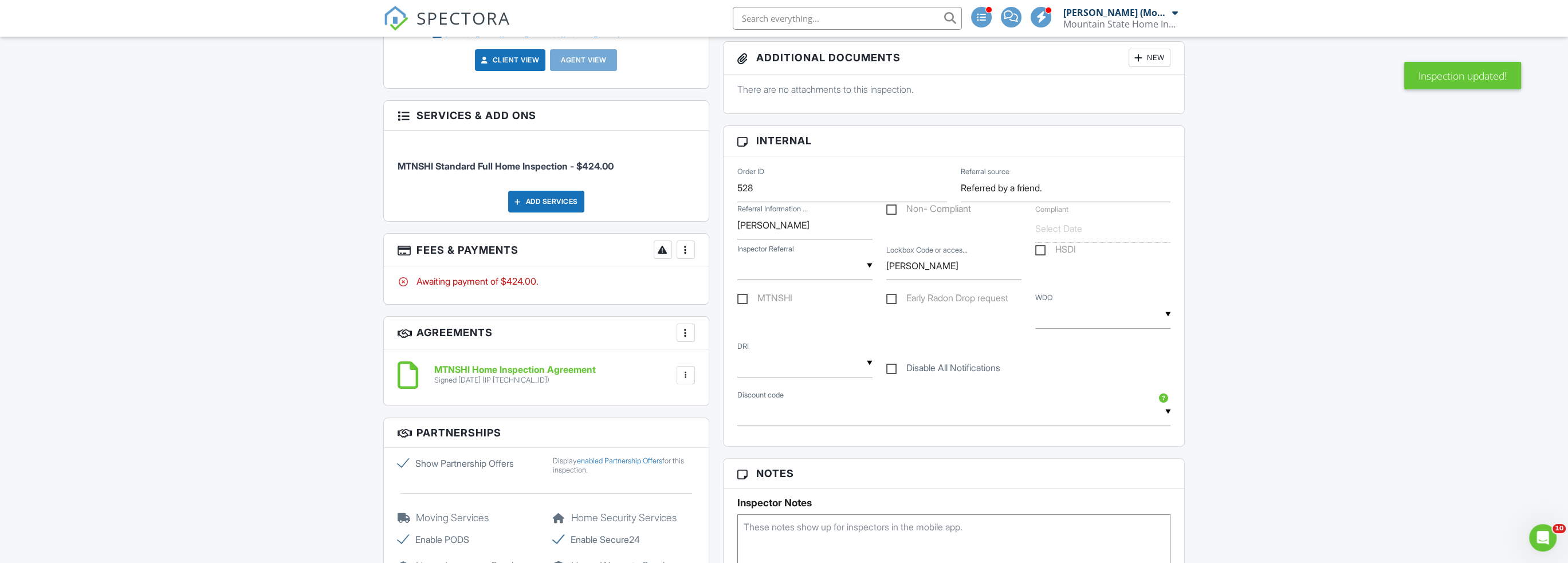
click at [576, 212] on div "Add Services" at bounding box center [546, 201] width 76 height 21
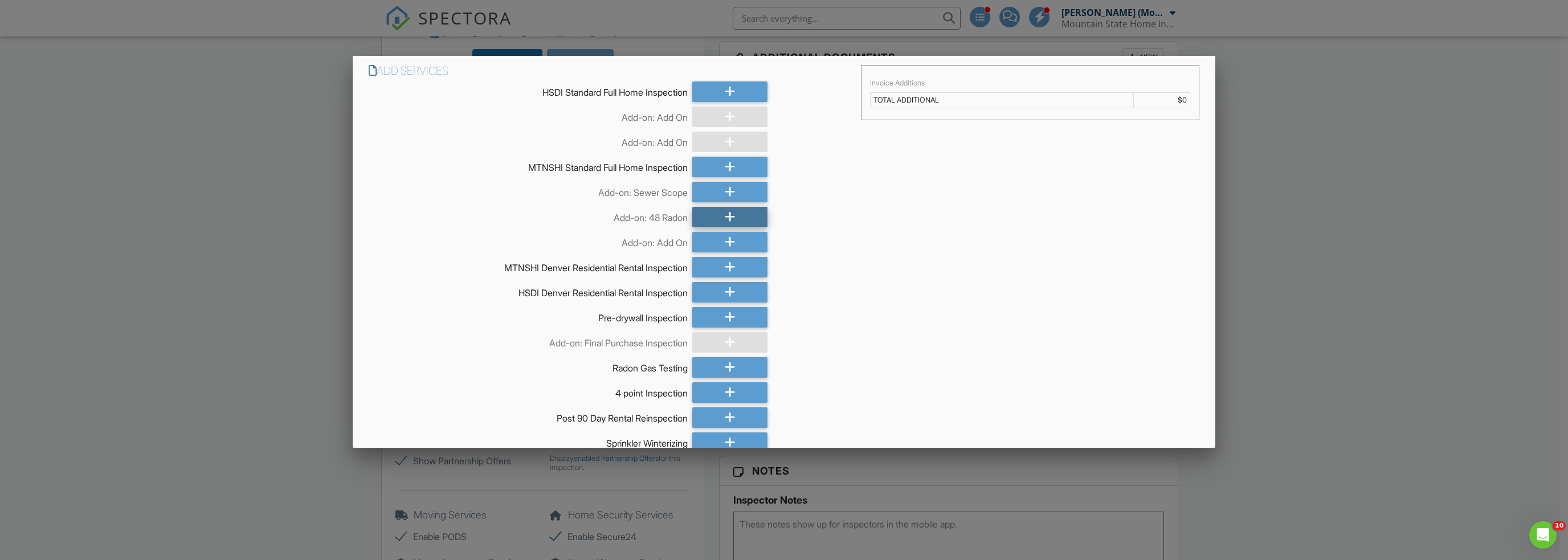
click at [720, 219] on div at bounding box center [730, 217] width 75 height 21
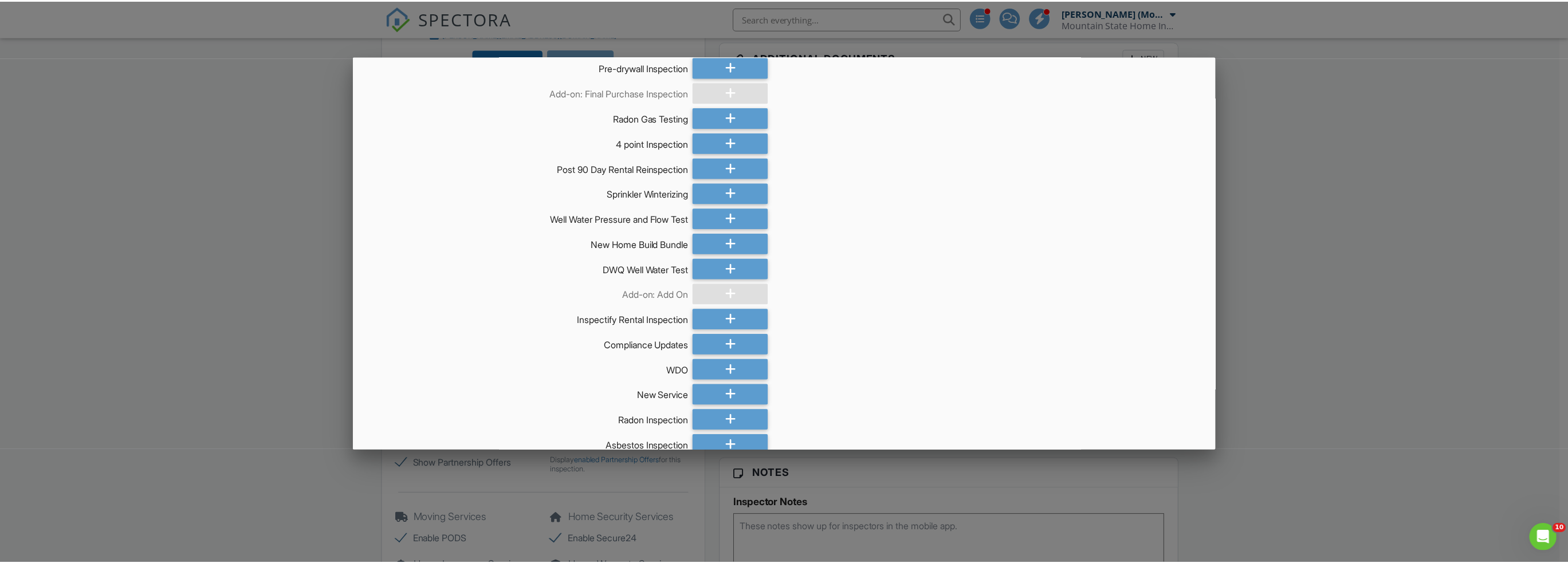
scroll to position [314, 0]
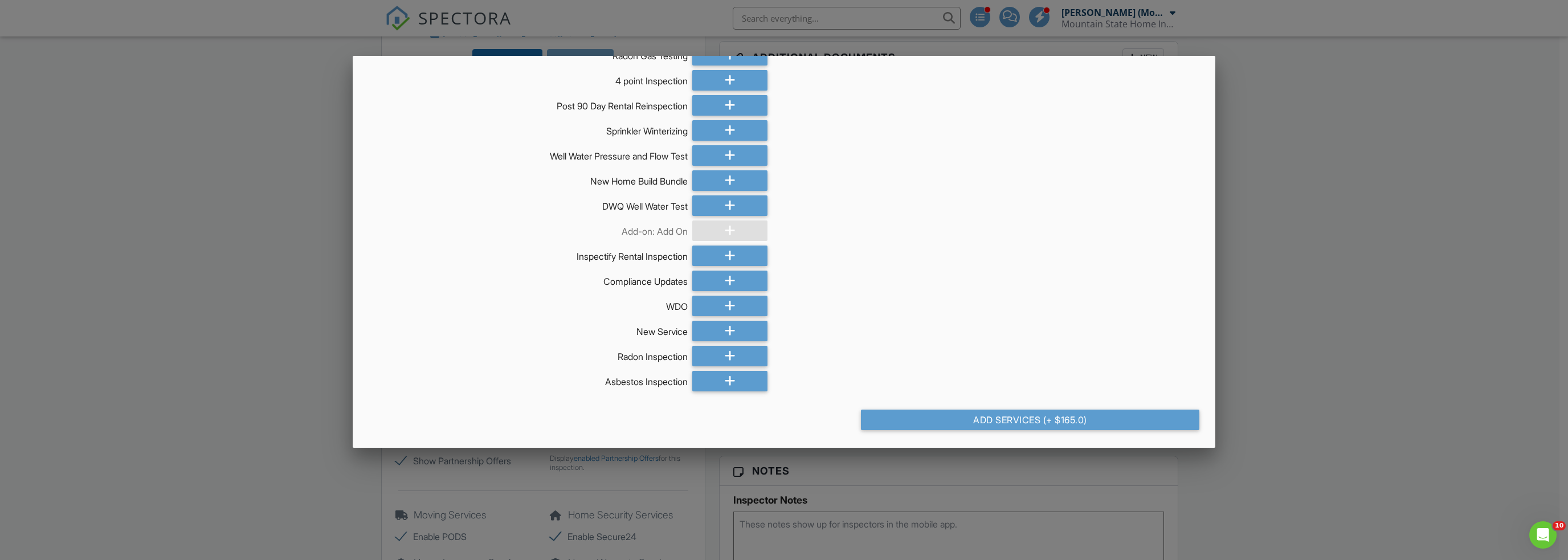
click at [984, 348] on div "Add Services HSDI Standard Full Home Inspection Add-on: Add On Add-on: Add On M…" at bounding box center [784, 72] width 863 height 656
click at [98, 357] on div at bounding box center [784, 293] width 1568 height 700
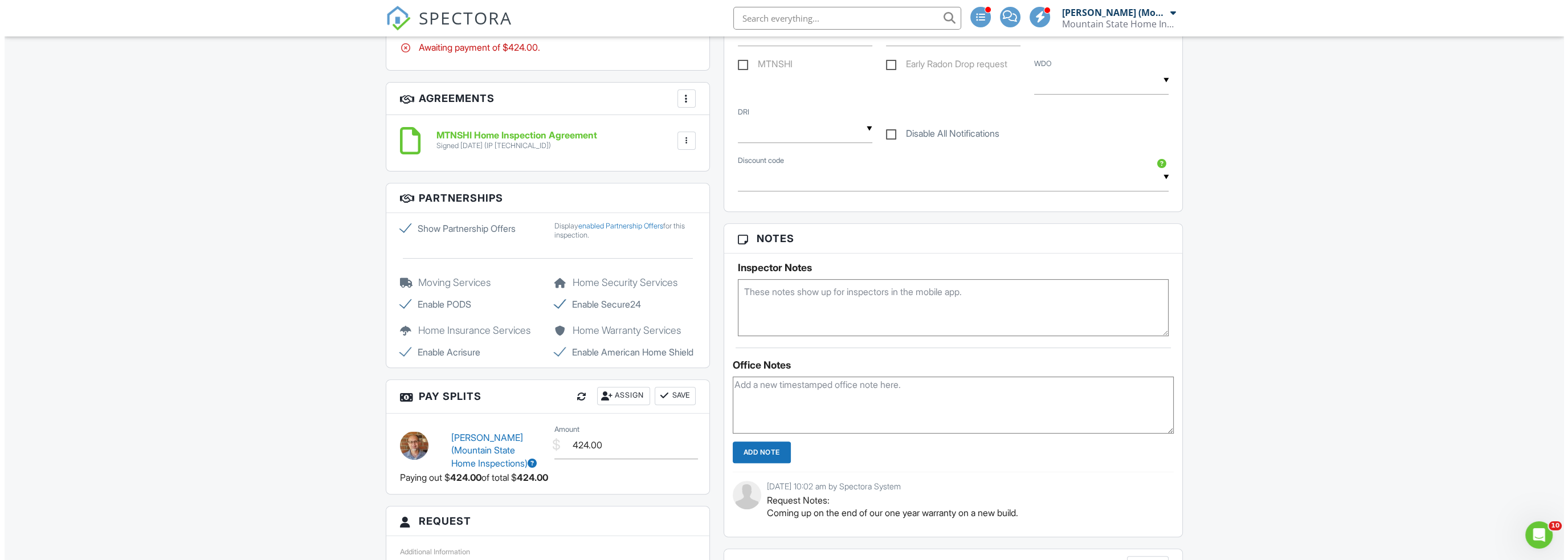
scroll to position [626, 0]
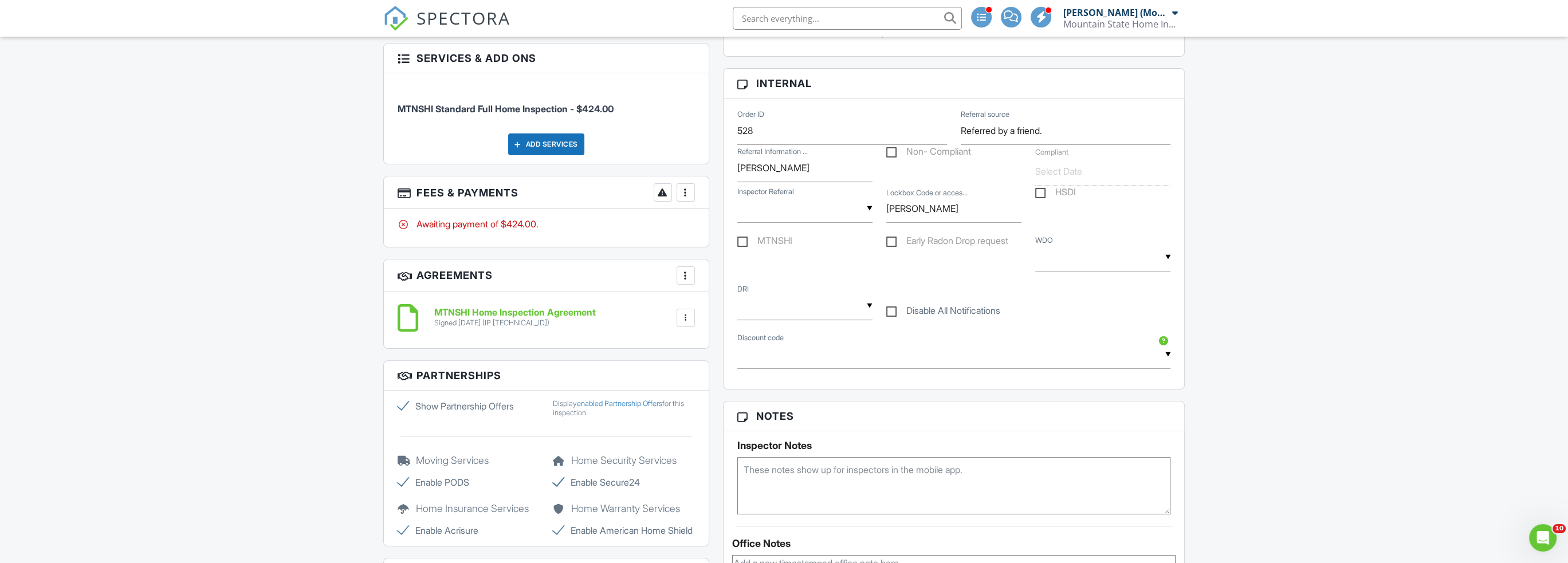
click at [687, 198] on div at bounding box center [686, 193] width 12 height 12
click at [727, 268] on li "Add Services" at bounding box center [743, 256] width 120 height 29
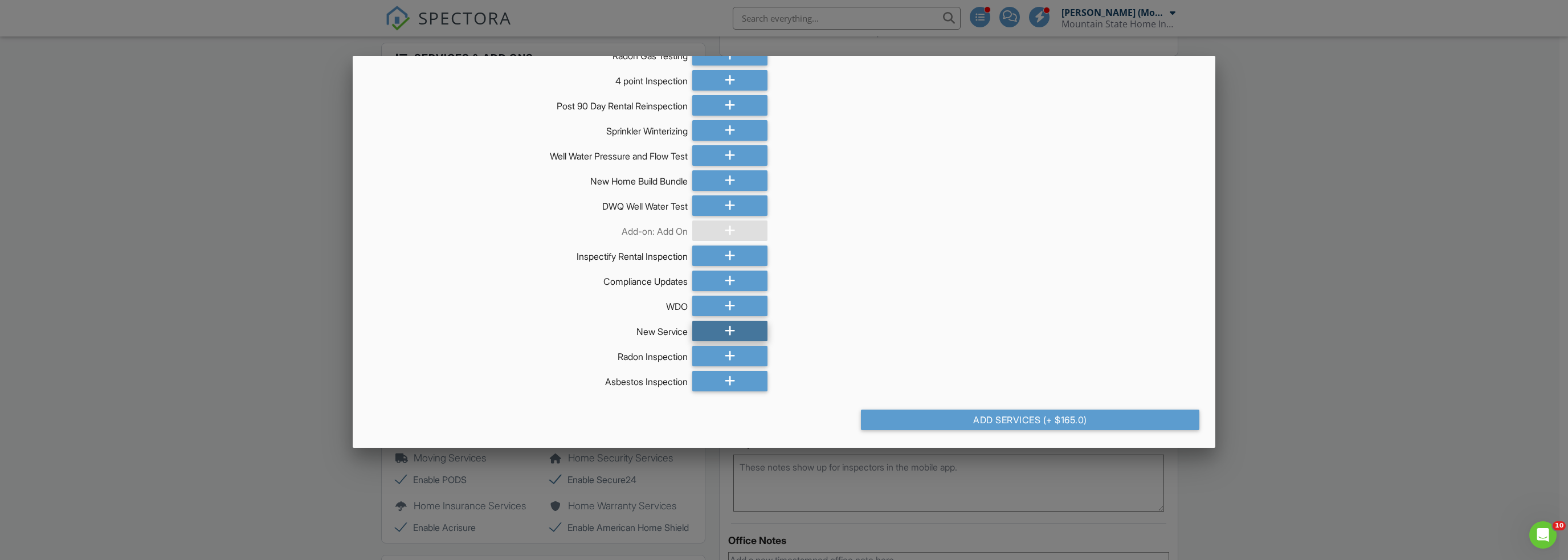
click at [725, 332] on icon at bounding box center [730, 331] width 11 height 21
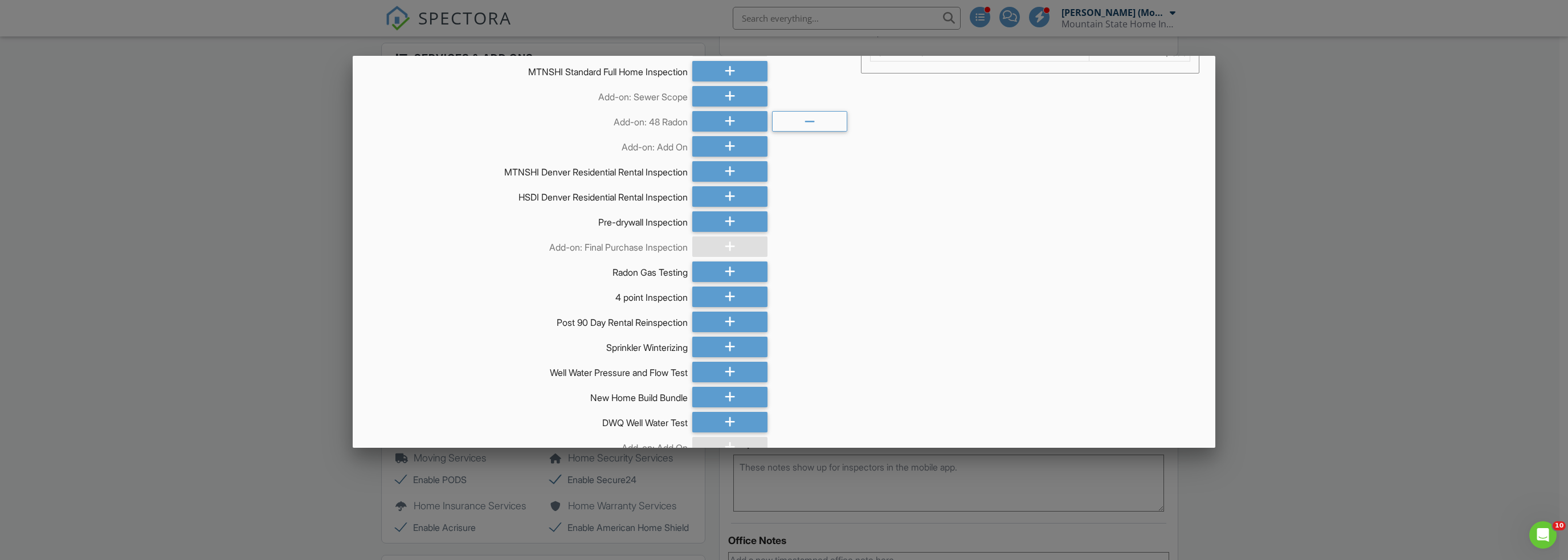
scroll to position [312, 0]
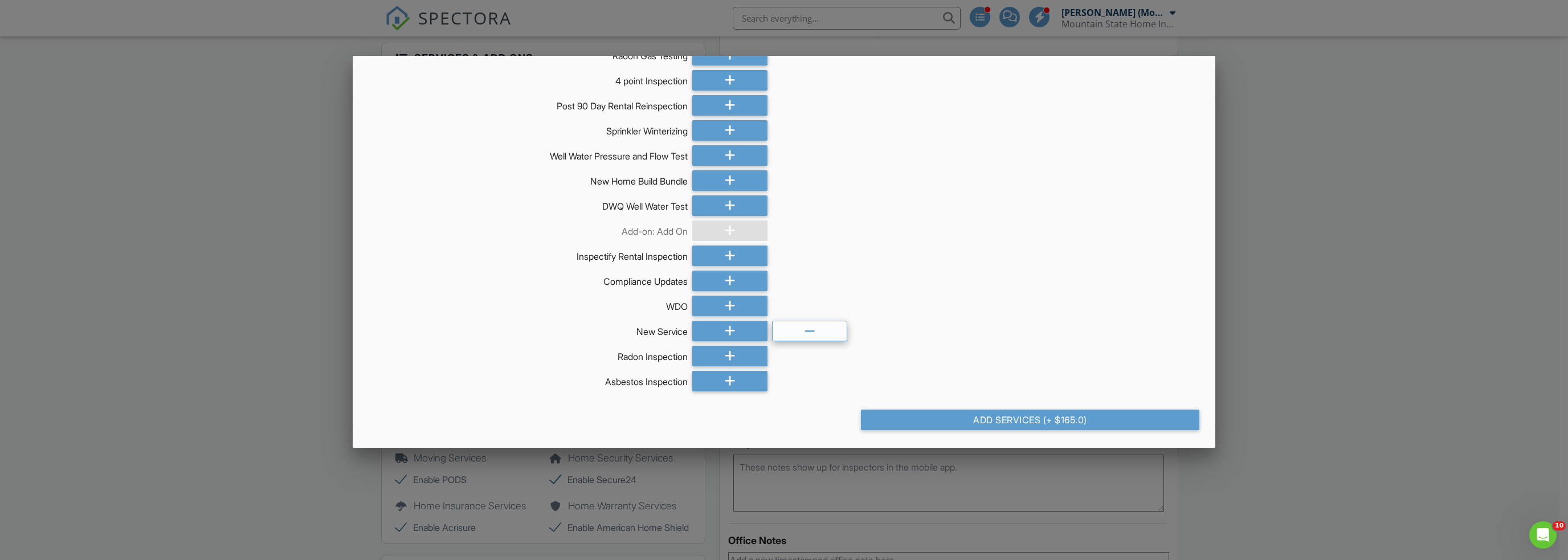
click at [805, 328] on icon at bounding box center [810, 331] width 11 height 21
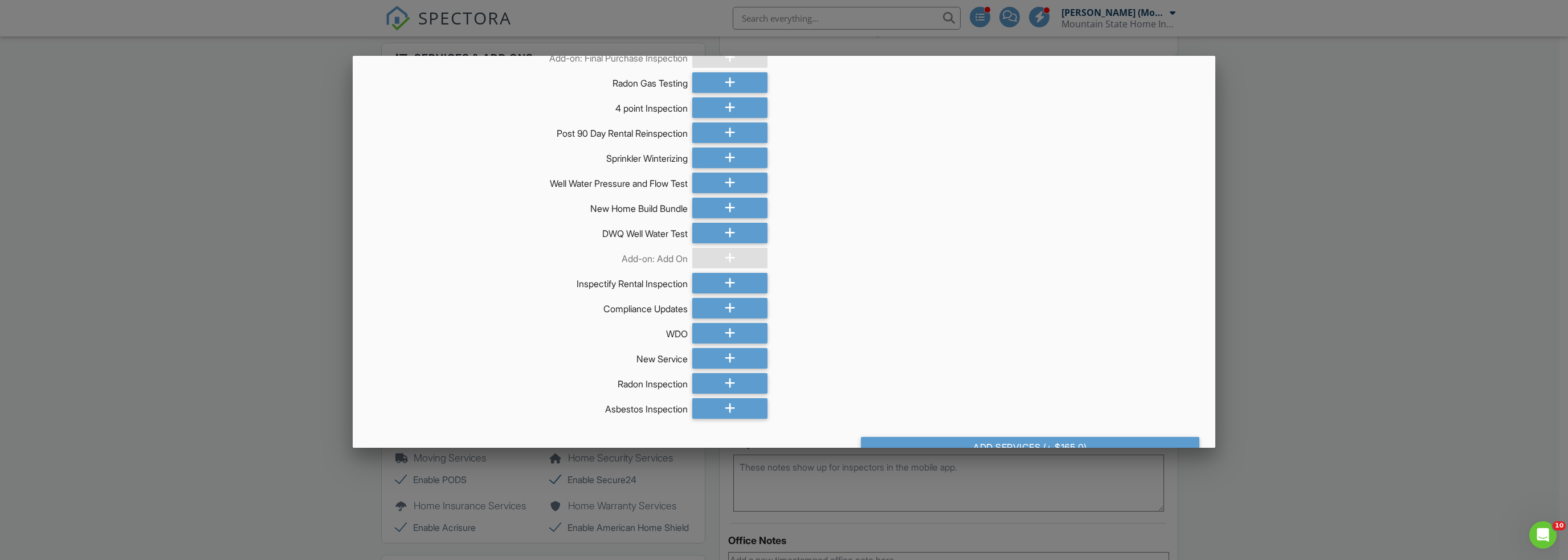
scroll to position [255, 0]
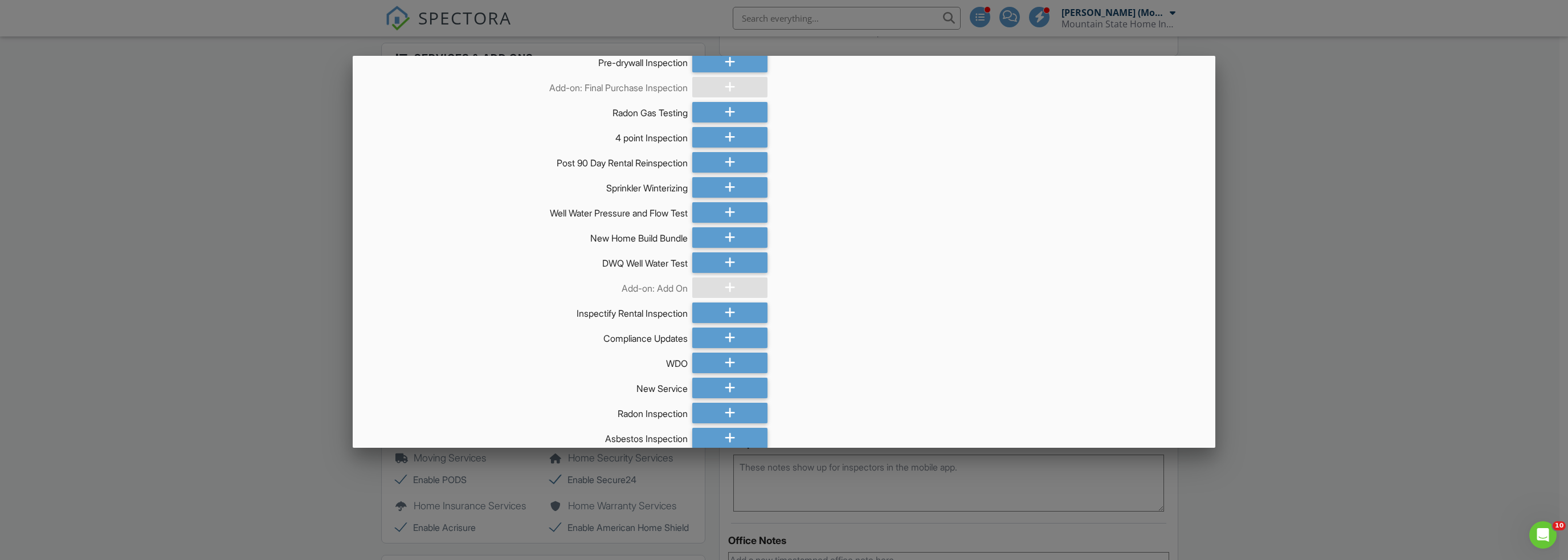
click at [93, 379] on div at bounding box center [784, 293] width 1568 height 700
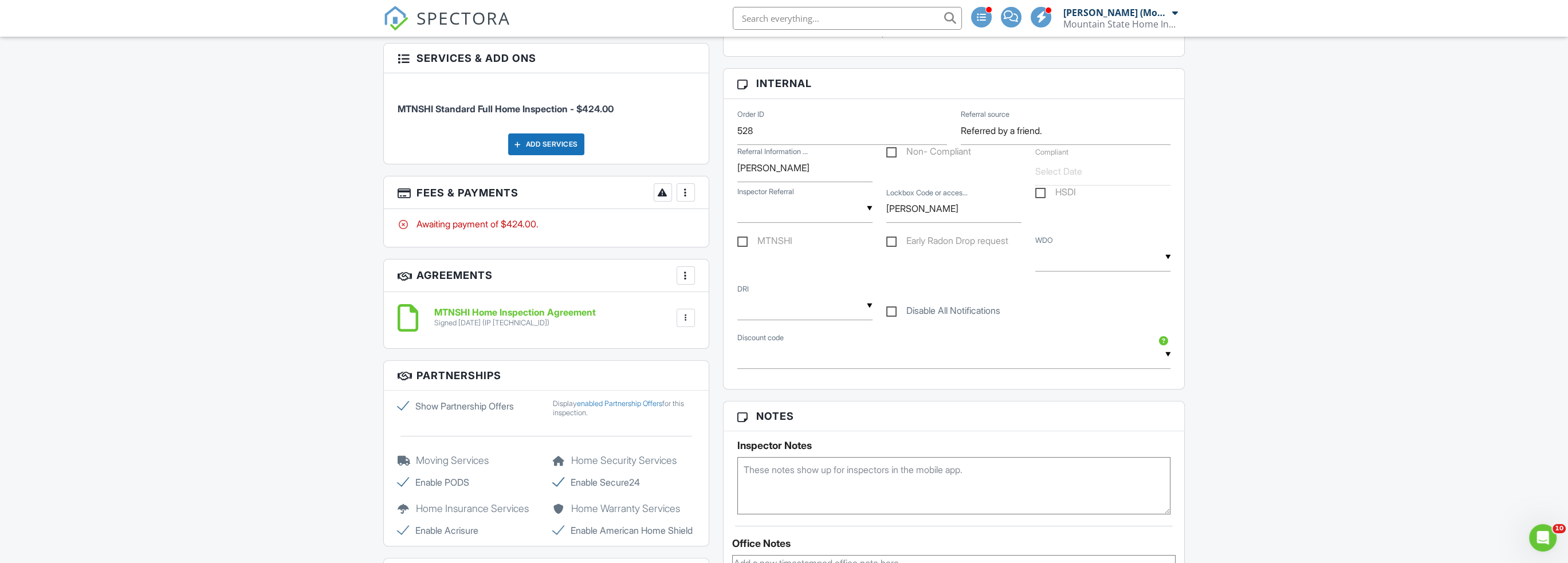
click at [562, 155] on div "Add Services" at bounding box center [546, 144] width 76 height 21
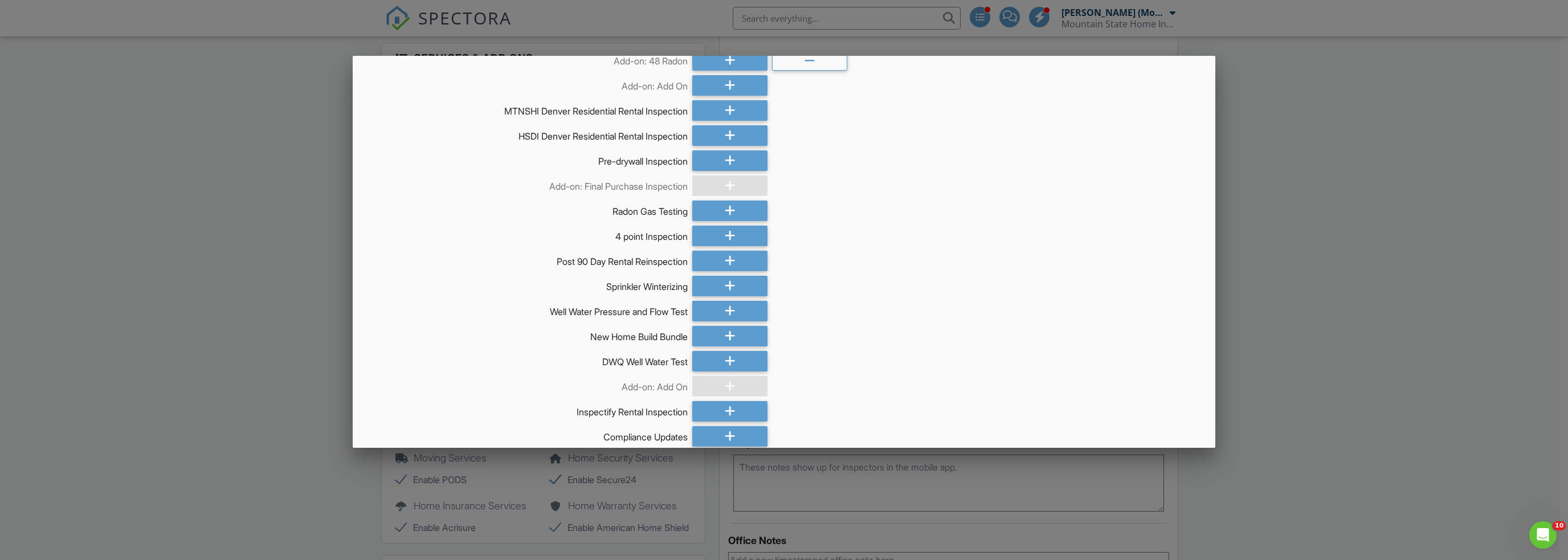
scroll to position [0, 0]
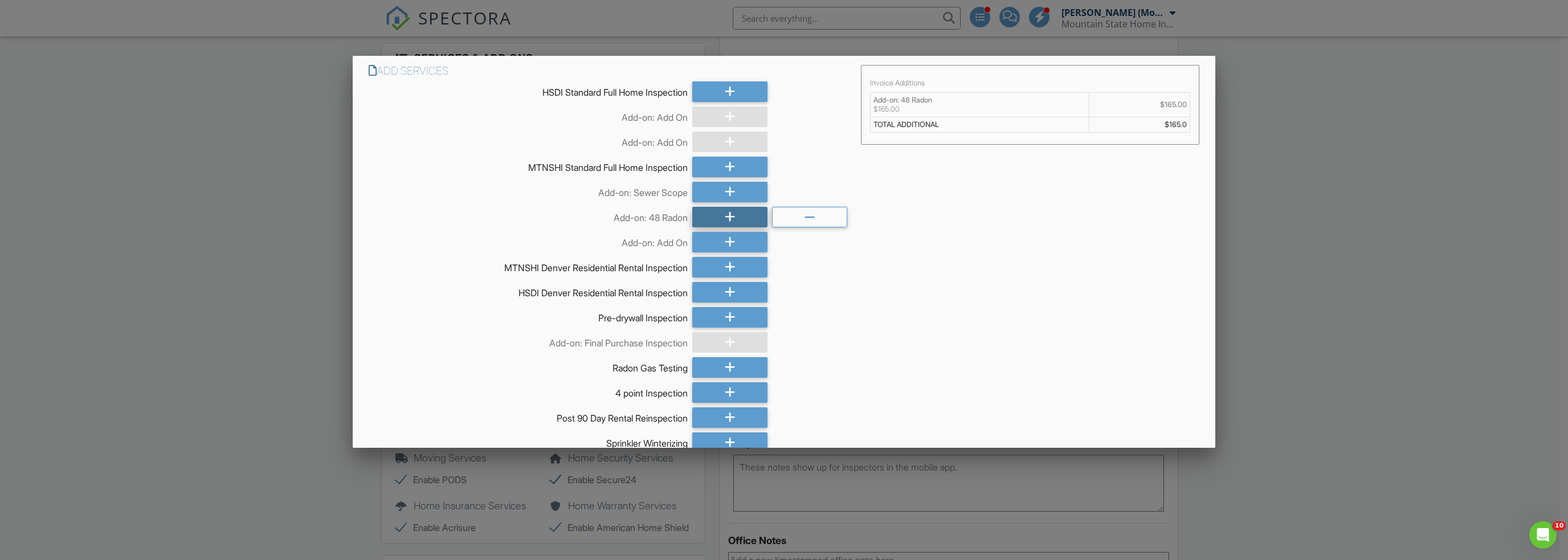
click at [731, 214] on icon at bounding box center [730, 217] width 11 height 21
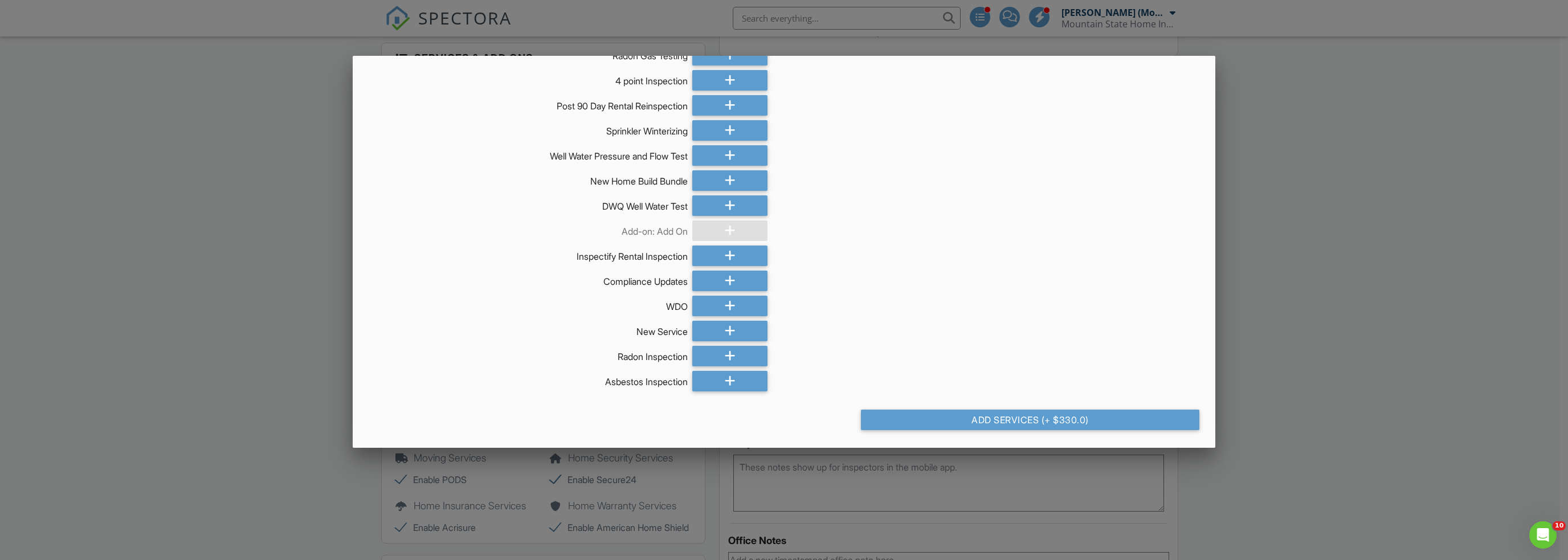
scroll to position [27, 0]
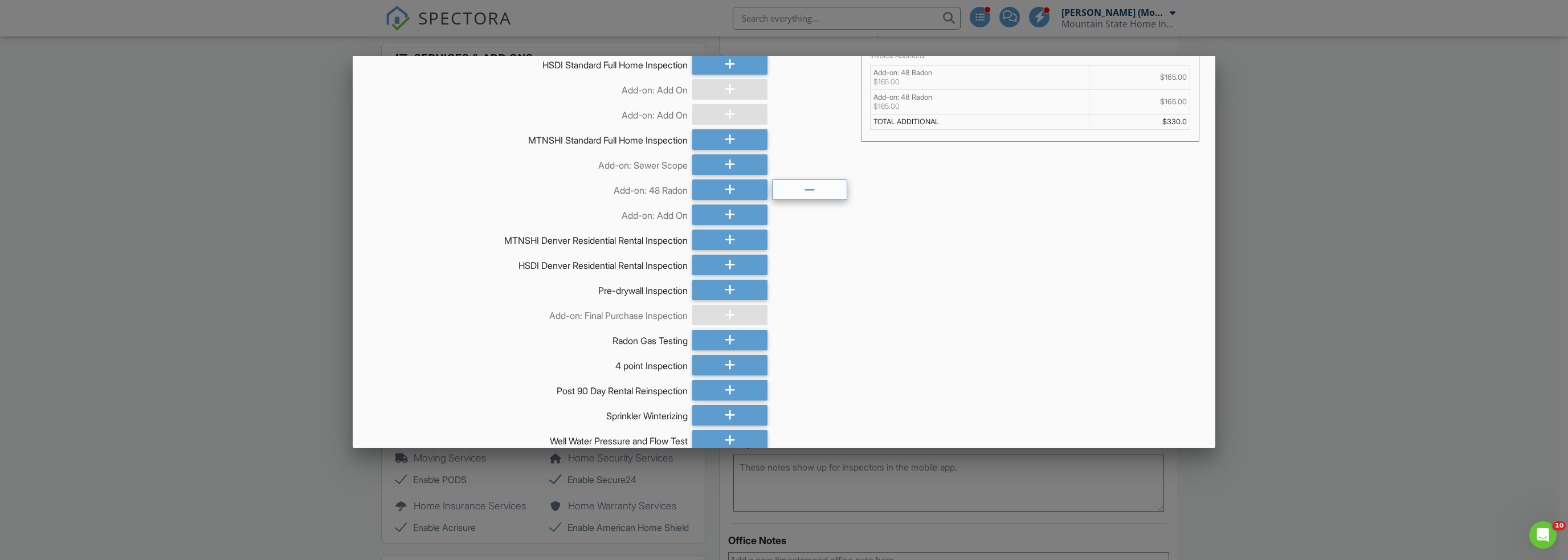
click at [793, 190] on div at bounding box center [810, 190] width 75 height 21
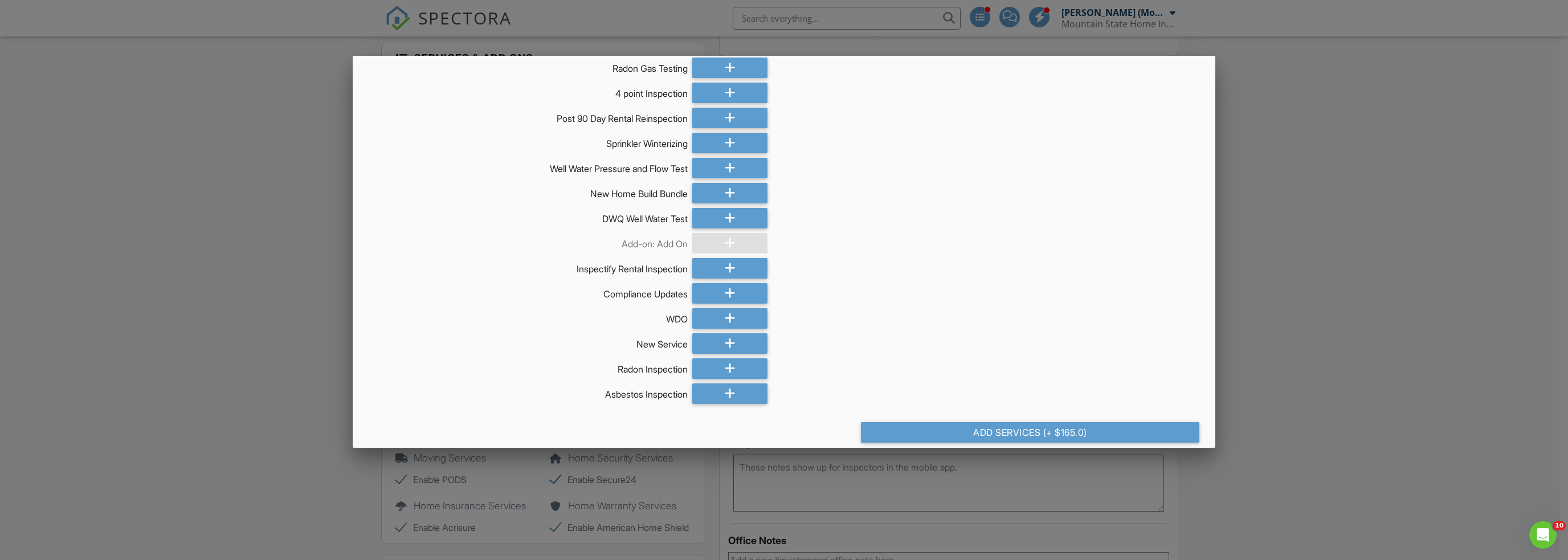
scroll to position [312, 0]
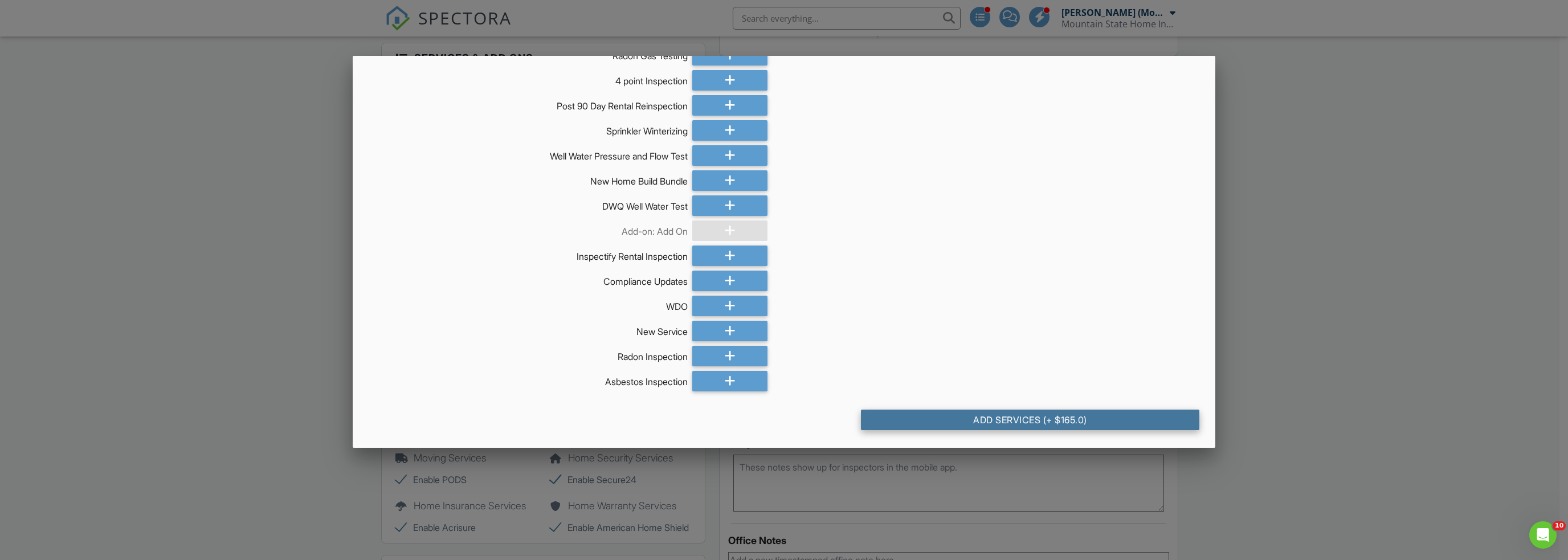
click at [994, 414] on div "Add Services (+ $165.0)" at bounding box center [1030, 420] width 338 height 21
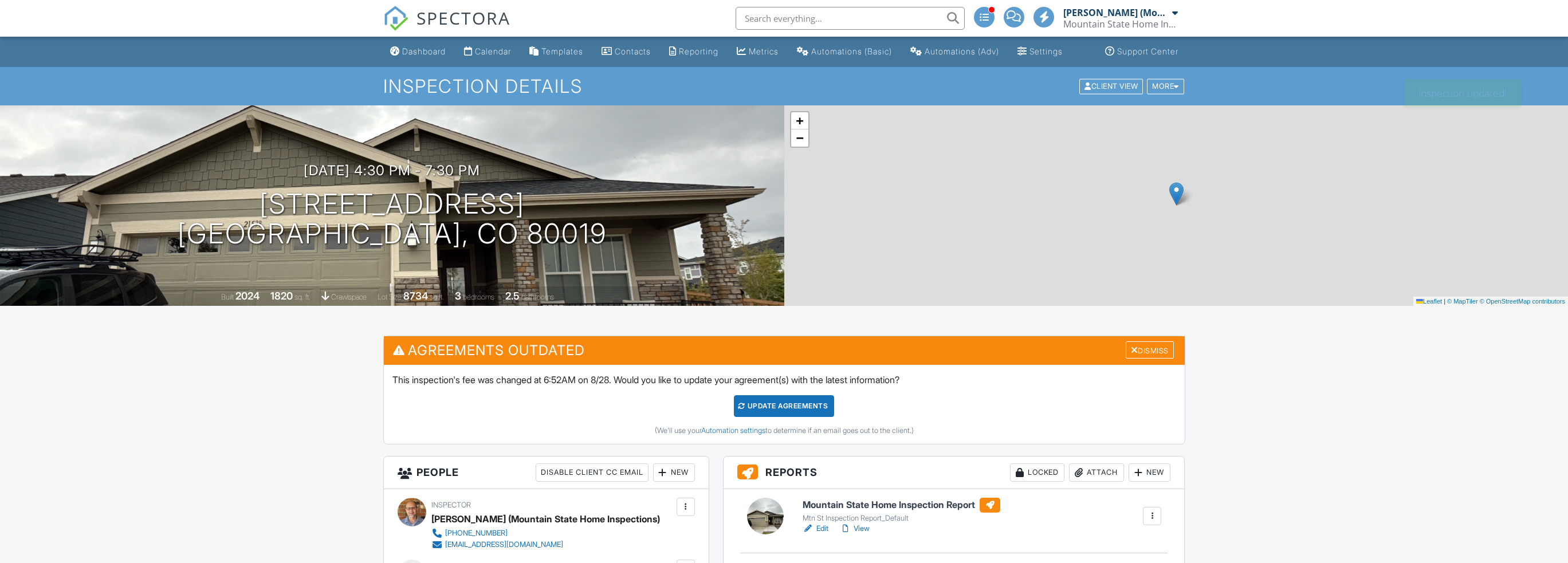
scroll to position [438, 0]
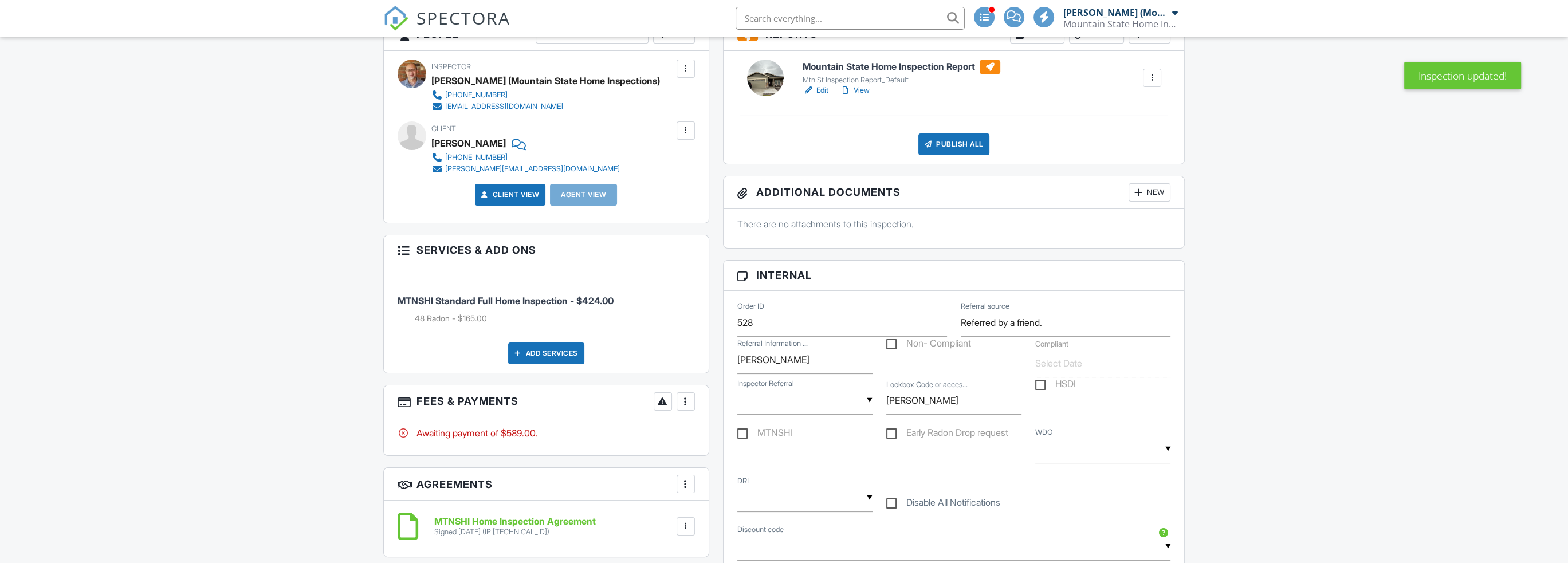
click at [690, 396] on div at bounding box center [686, 402] width 12 height 12
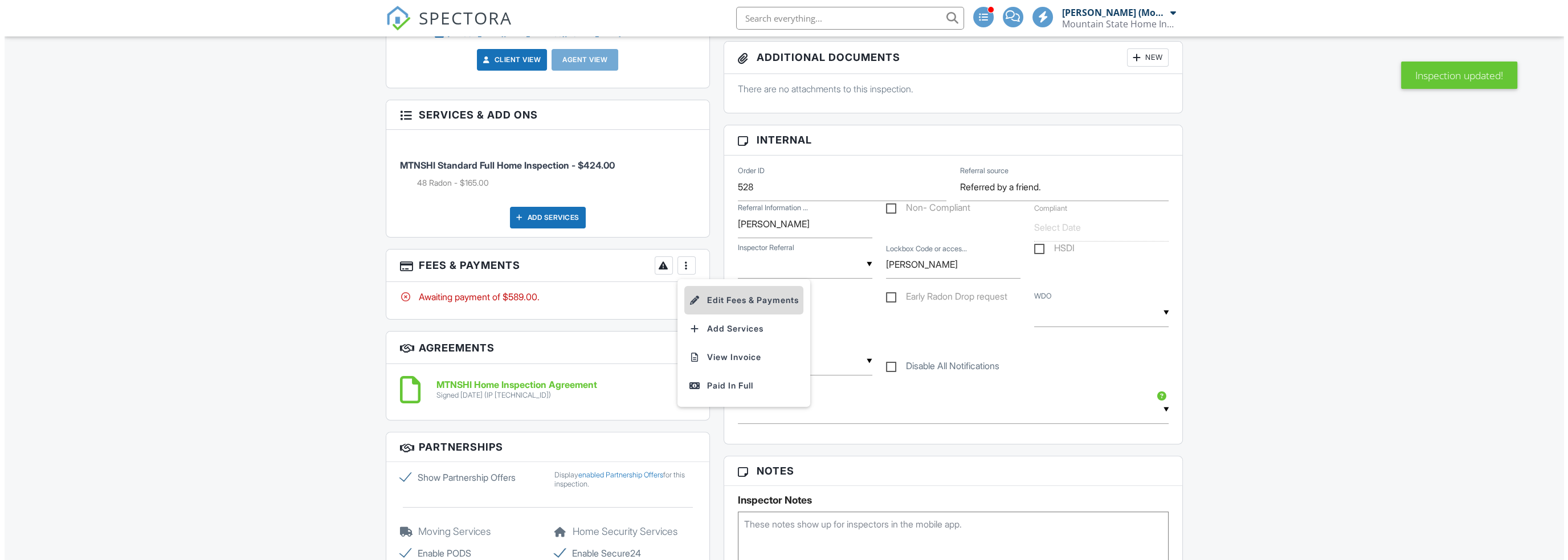
scroll to position [0, 0]
click at [728, 302] on li "Edit Fees & Payments" at bounding box center [739, 300] width 119 height 28
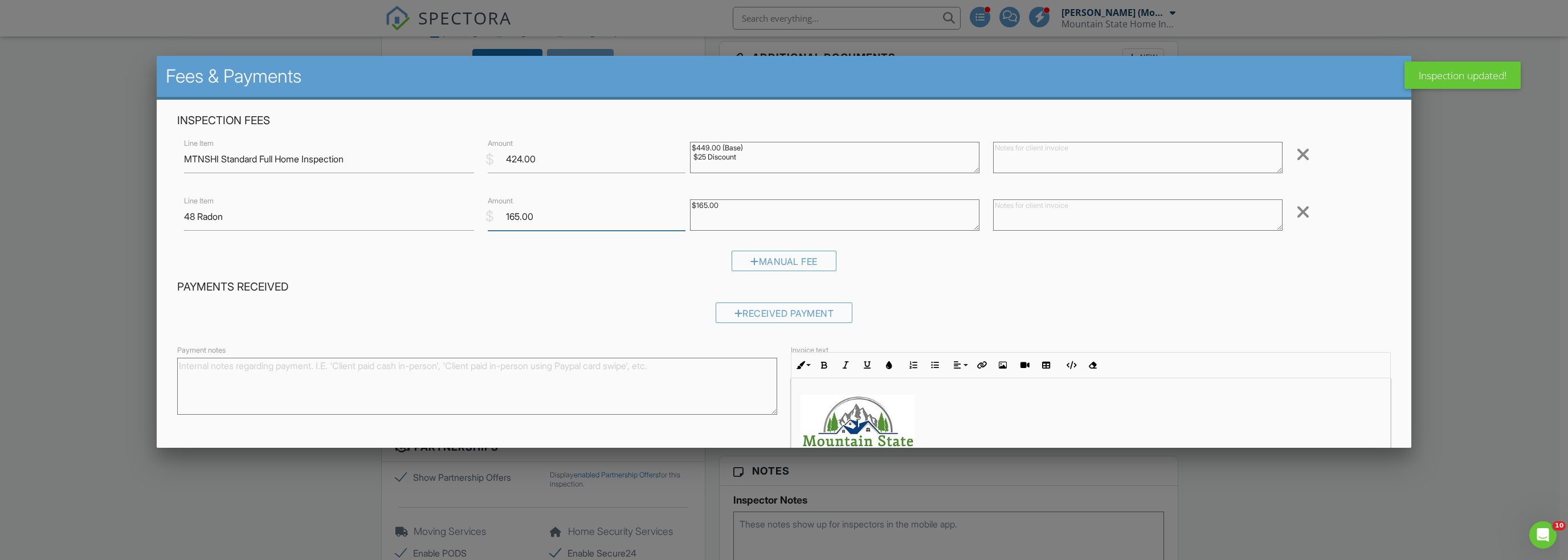
drag, startPoint x: 536, startPoint y: 216, endPoint x: 498, endPoint y: 219, distance: 38.1
click at [499, 219] on input "165.00" at bounding box center [586, 216] width 198 height 28
type input "0"
click at [724, 211] on textarea "$165.00" at bounding box center [835, 215] width 290 height 31
click at [726, 207] on textarea "$165.00" at bounding box center [835, 215] width 290 height 31
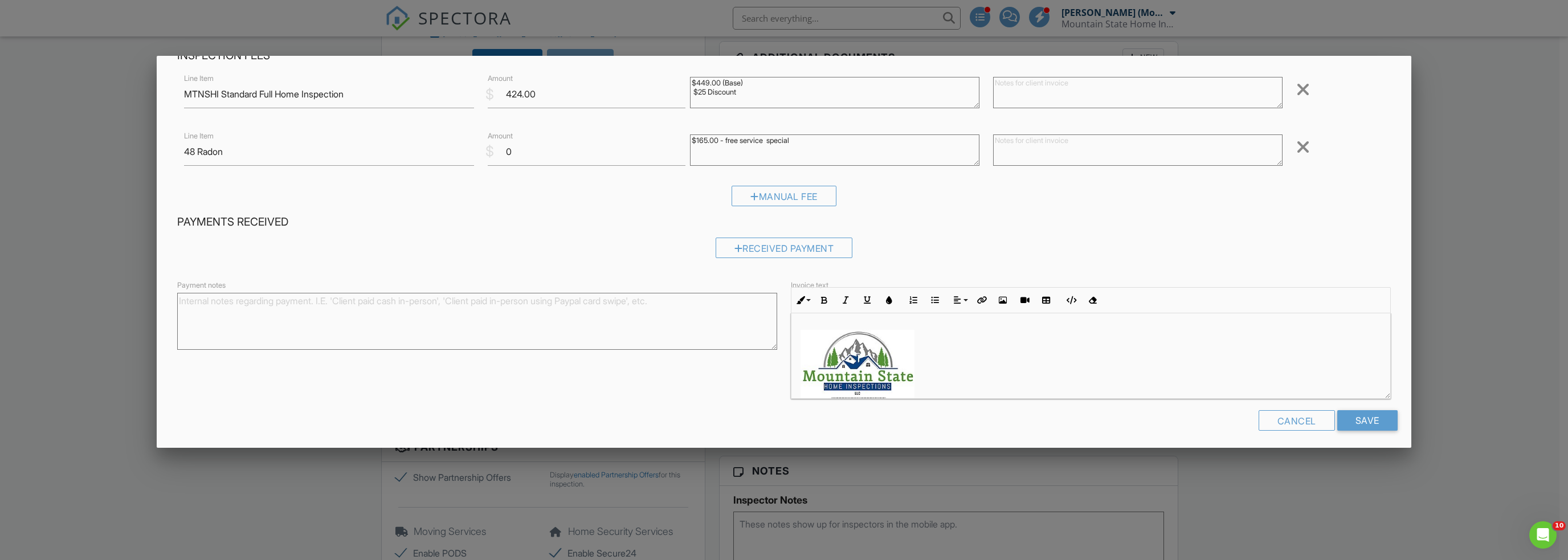
scroll to position [70, 0]
type textarea "$165.00 - free service special"
click at [1355, 409] on input "Save" at bounding box center [1367, 415] width 60 height 21
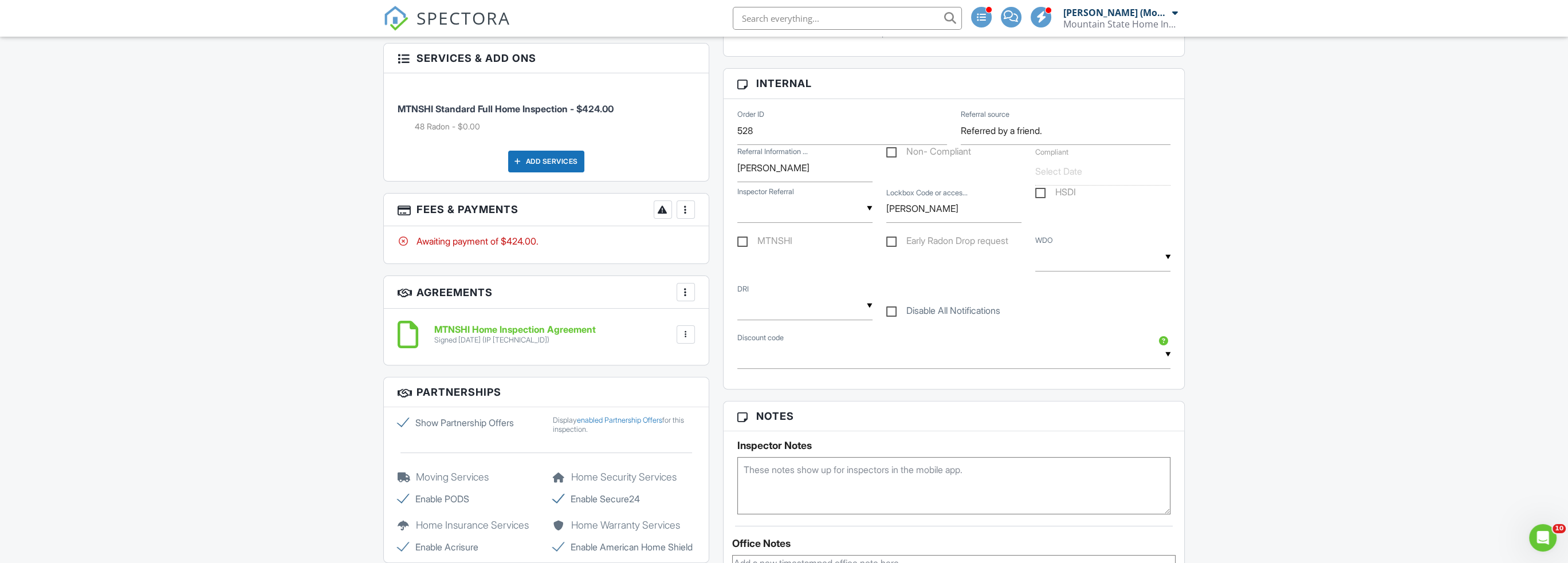
drag, startPoint x: 0, startPoint y: 0, endPoint x: 560, endPoint y: 272, distance: 622.6
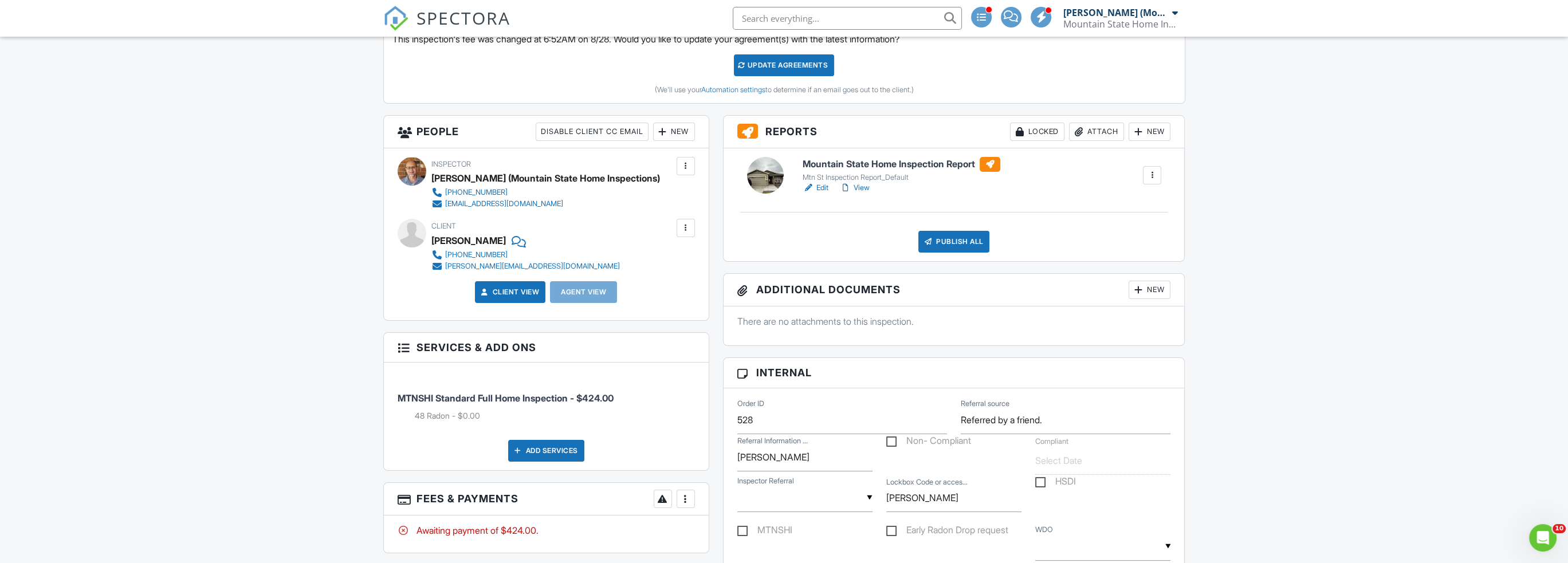
scroll to position [115, 0]
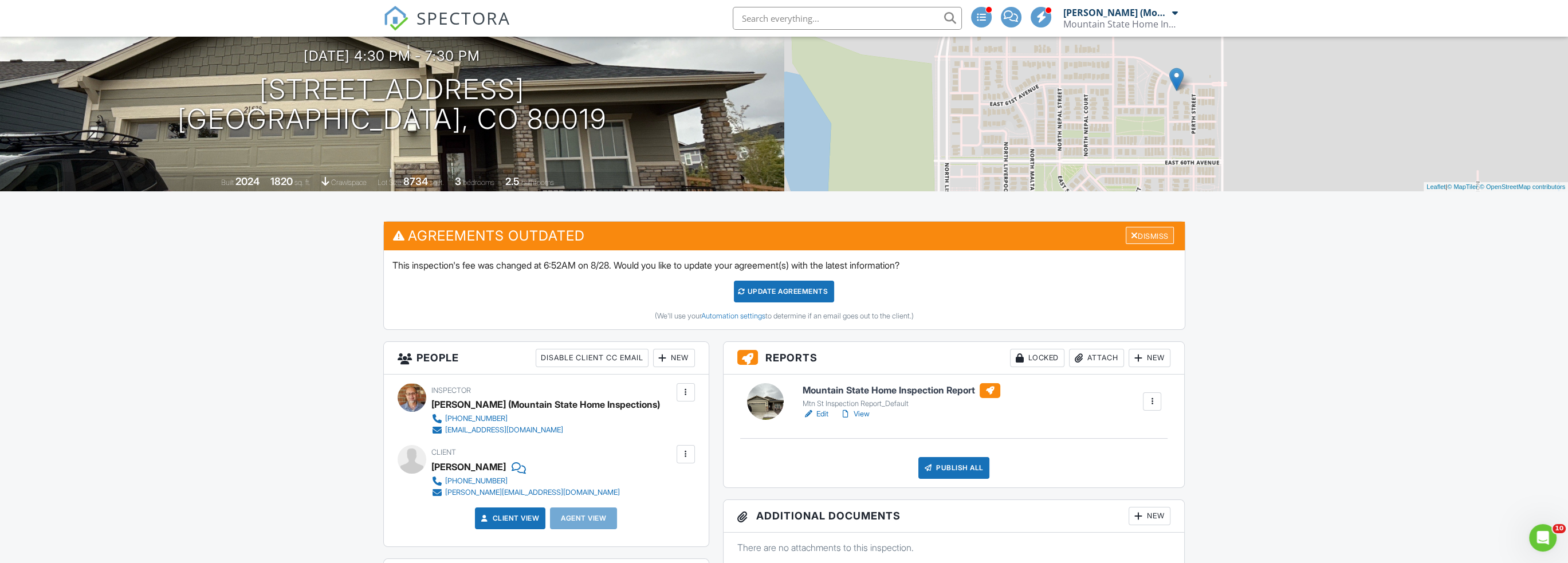
click at [1131, 240] on div at bounding box center [1134, 235] width 7 height 9
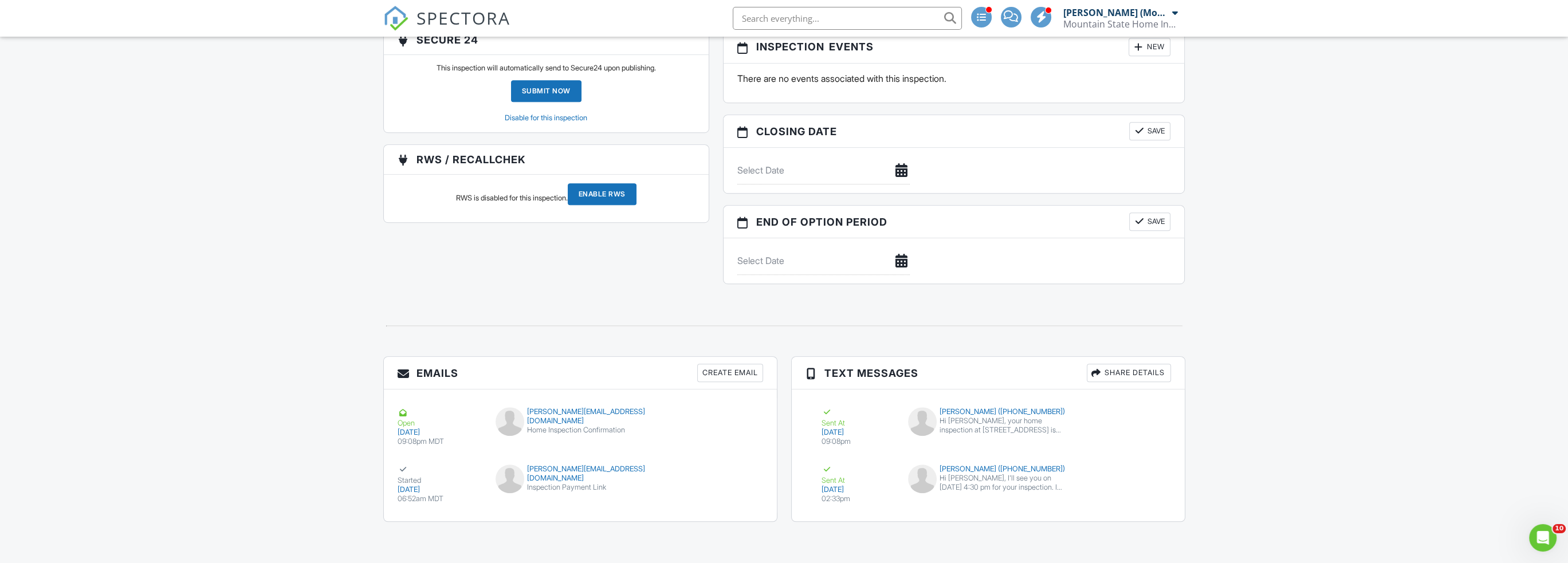
scroll to position [1289, 0]
